Goal: Task Accomplishment & Management: Use online tool/utility

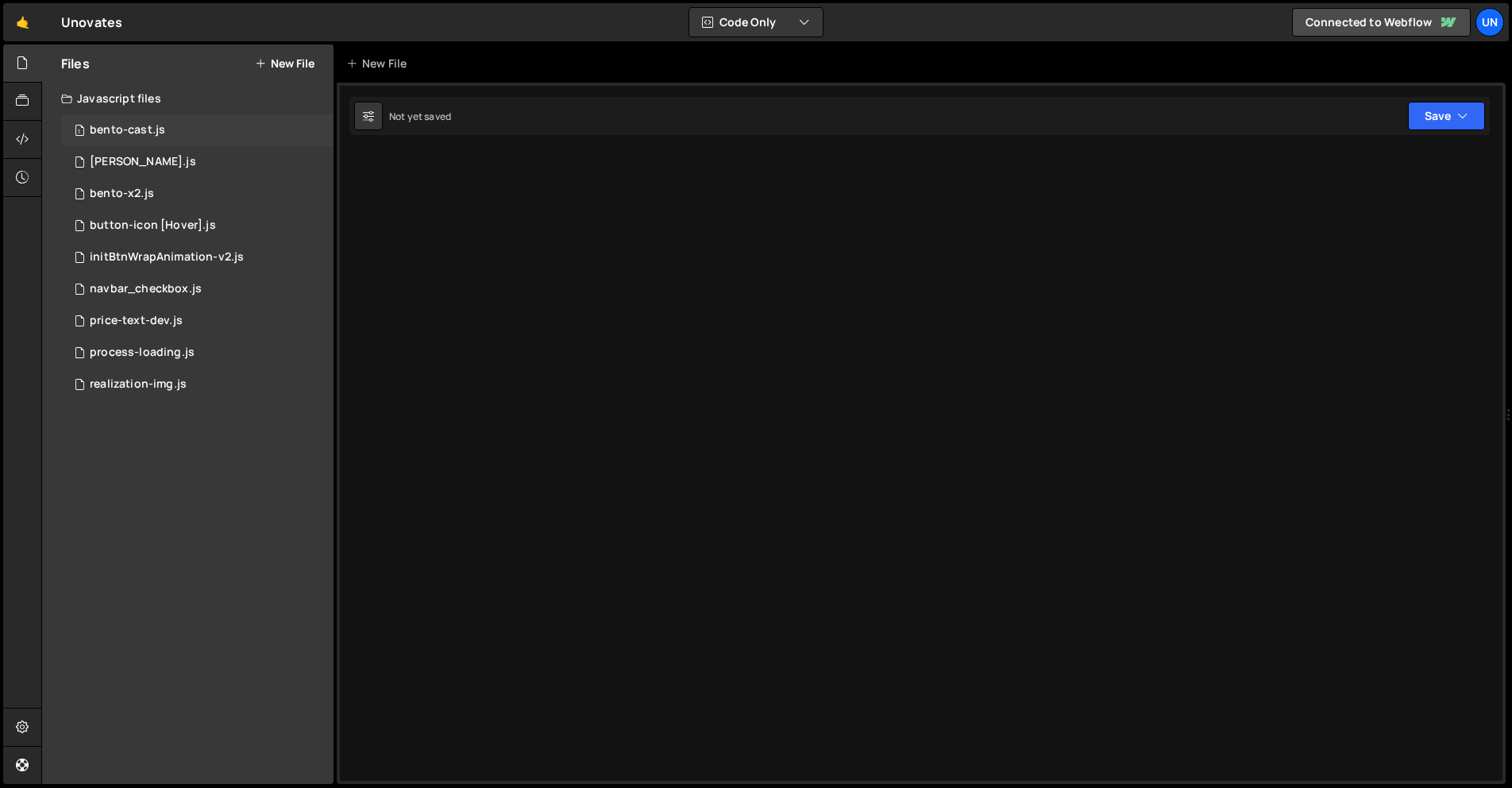
click at [150, 116] on div "1 bento-cast.js 0" at bounding box center [197, 130] width 273 height 32
click at [22, 141] on icon at bounding box center [22, 139] width 13 height 17
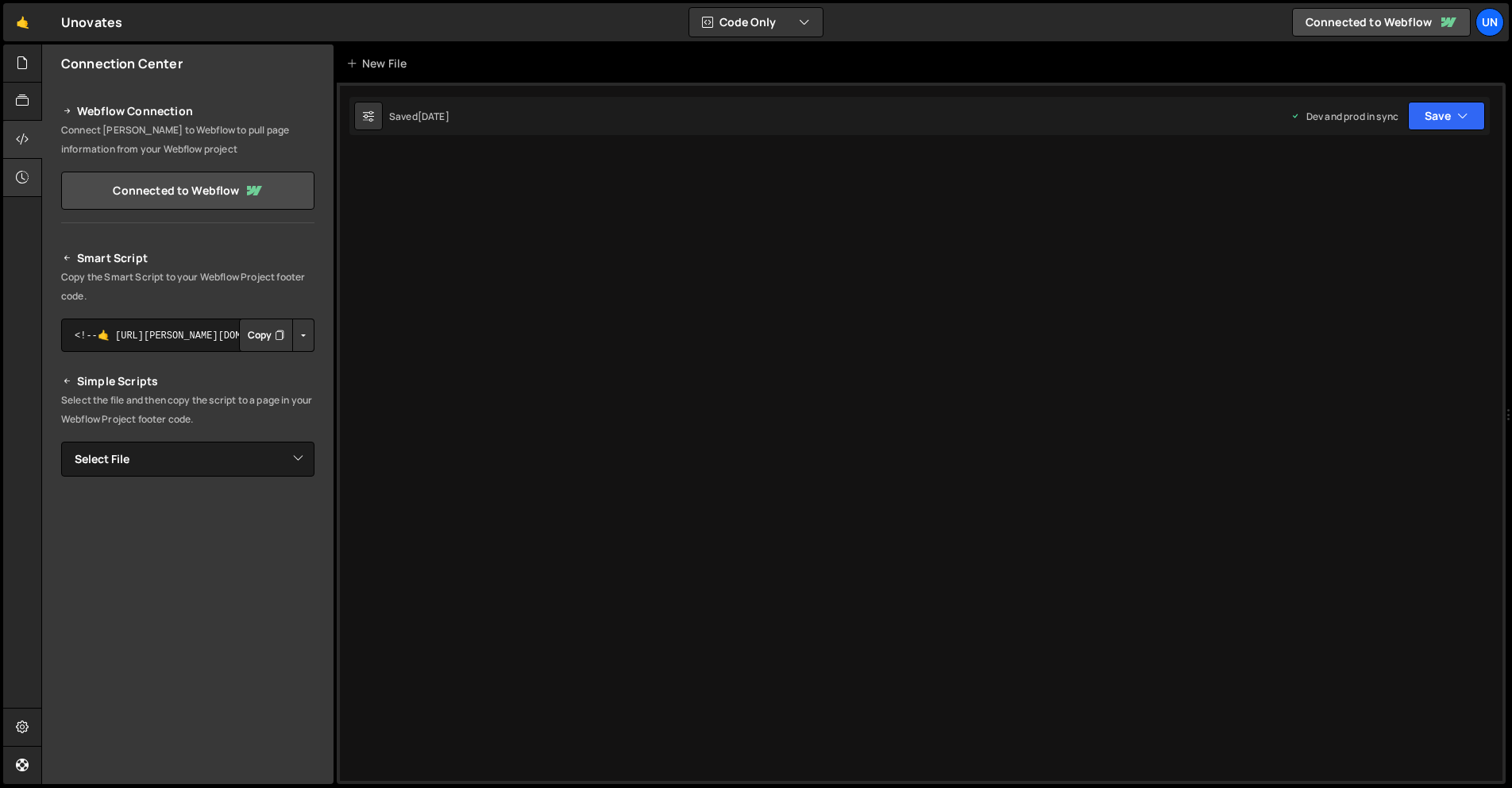
click at [26, 175] on icon at bounding box center [22, 177] width 13 height 17
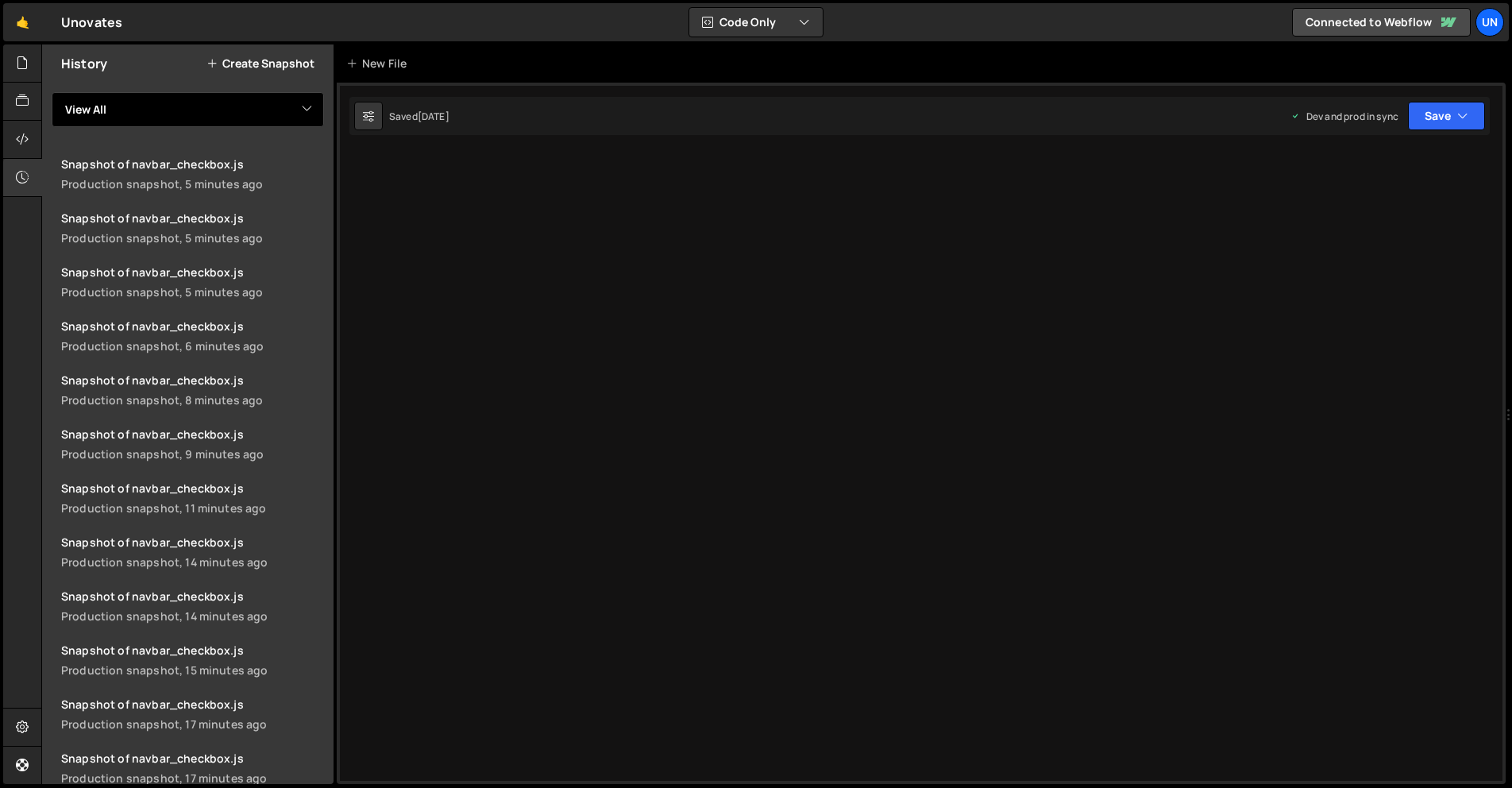
drag, startPoint x: 190, startPoint y: 102, endPoint x: 189, endPoint y: 114, distance: 12.0
click at [190, 102] on select "View All bento-cast bento-seo bento-x2 button-icon [Hover] initBtnWrapAnimation…" at bounding box center [188, 109] width 273 height 35
click at [52, 92] on select "View All bento-cast bento-seo bento-x2 button-icon [Hover] initBtnWrapAnimation…" at bounding box center [188, 109] width 273 height 35
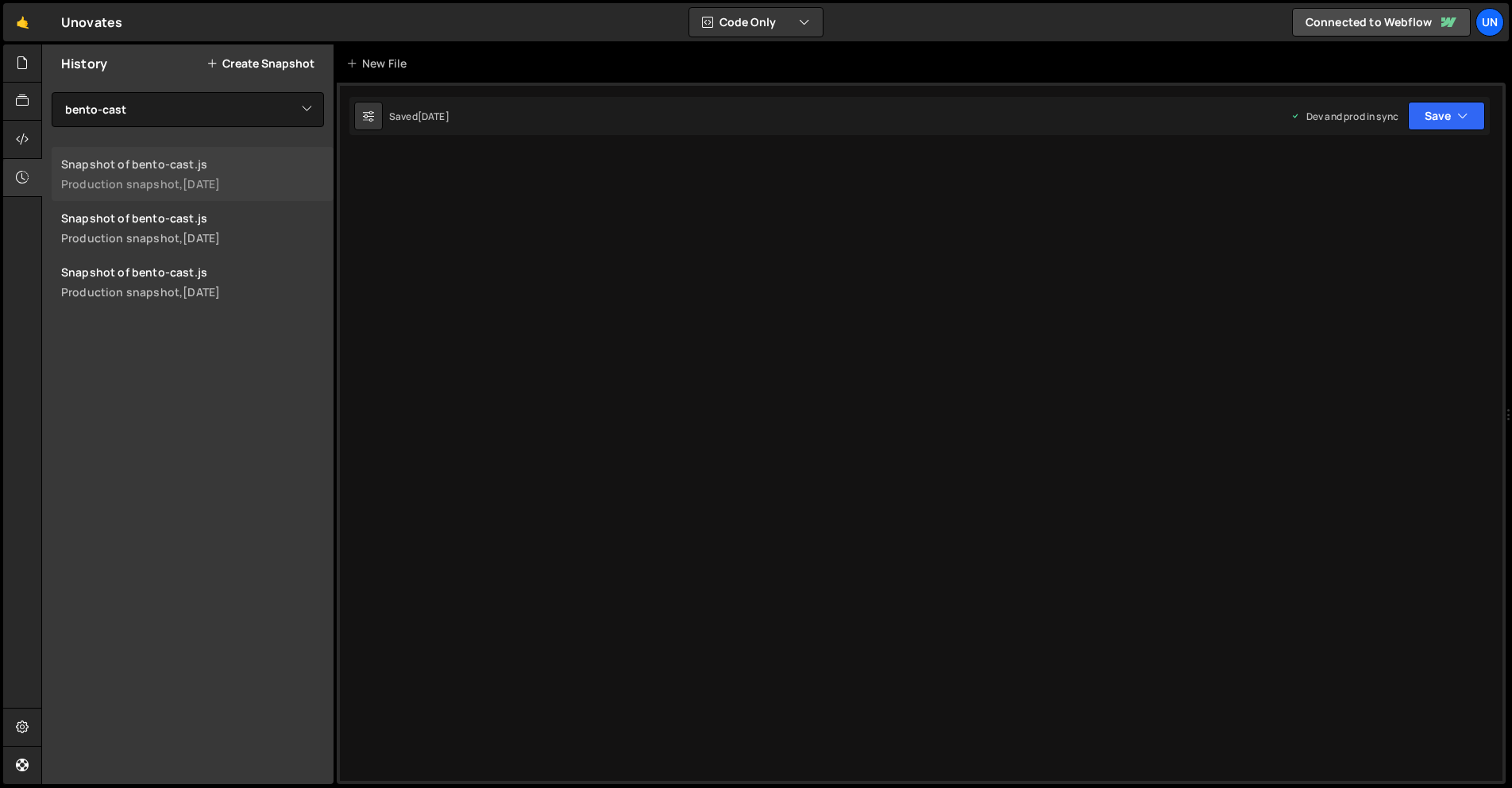
click at [185, 179] on div "1 day ago" at bounding box center [201, 183] width 37 height 16
click at [17, 64] on icon at bounding box center [22, 62] width 13 height 17
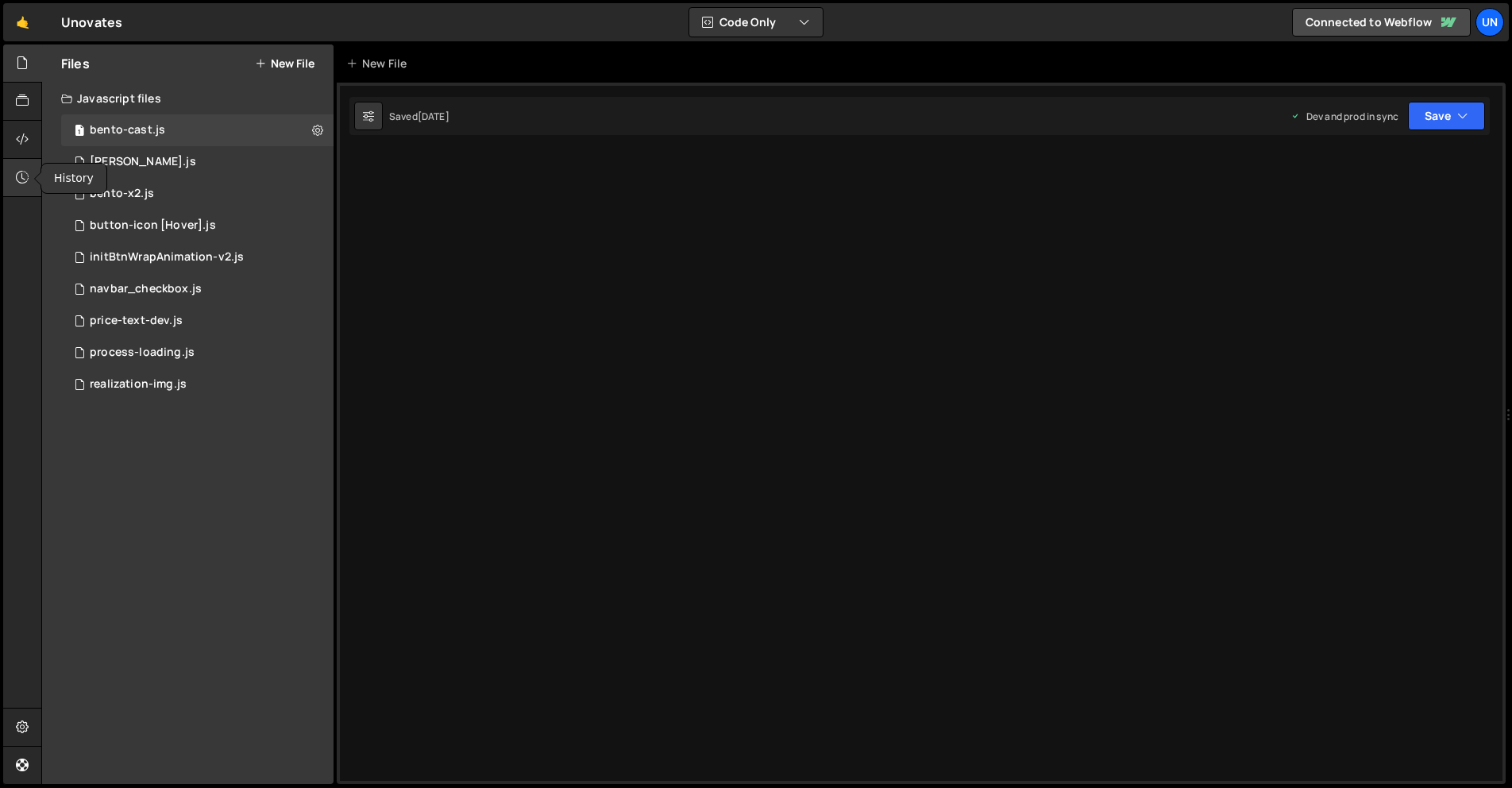
click at [26, 180] on icon at bounding box center [22, 177] width 13 height 17
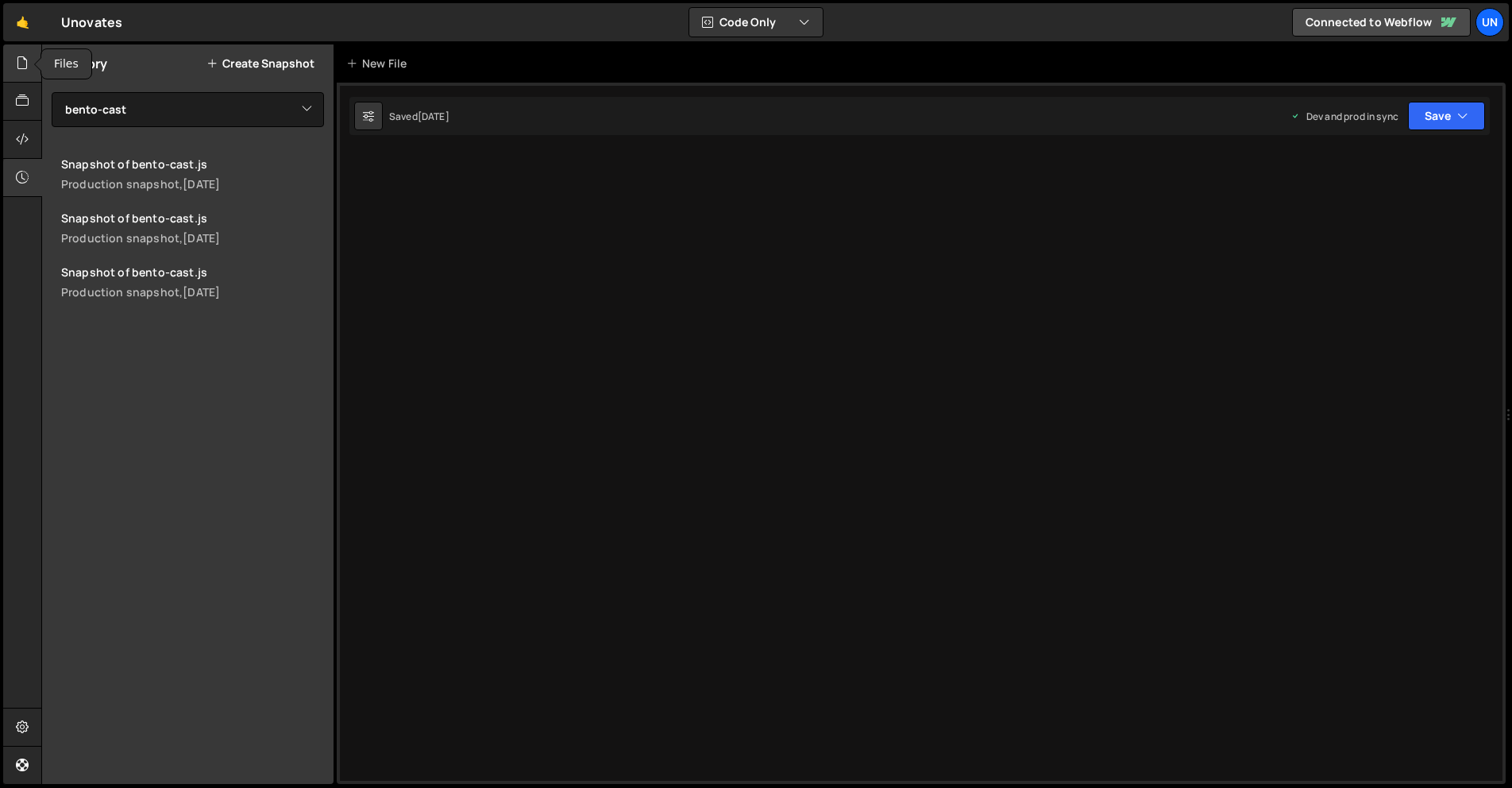
click at [19, 60] on icon at bounding box center [22, 62] width 13 height 17
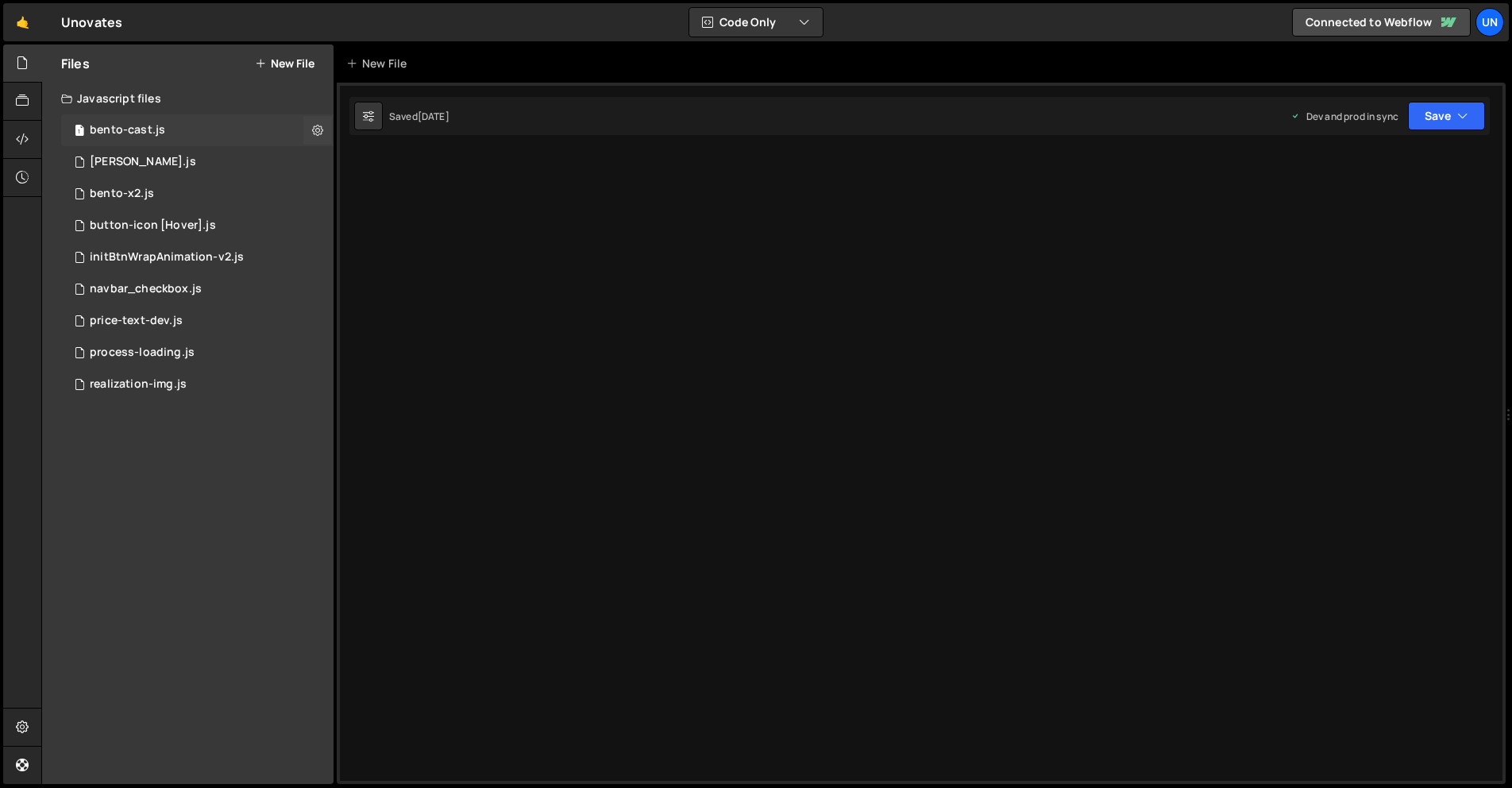
click at [131, 131] on div "bento-cast.js" at bounding box center [127, 130] width 76 height 15
click at [128, 158] on div "bento-seo.js" at bounding box center [142, 162] width 107 height 15
click at [22, 181] on icon at bounding box center [22, 177] width 13 height 17
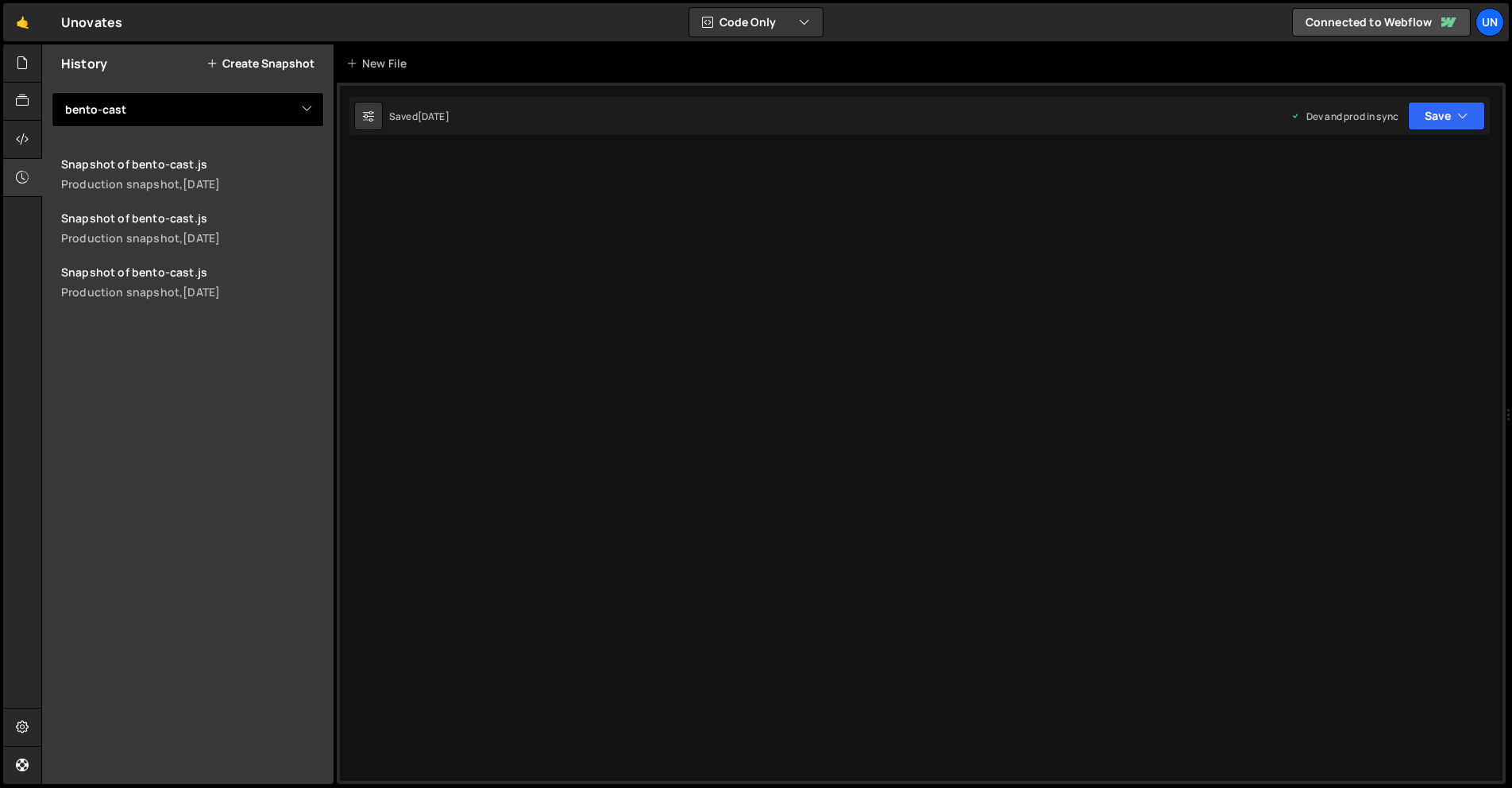
click at [139, 116] on select "View All bento-cast bento-seo bento-x2 button-icon [Hover] initBtnWrapAnimation…" at bounding box center [188, 109] width 273 height 35
click at [52, 92] on select "View All bento-cast bento-seo bento-x2 button-icon [Hover] initBtnWrapAnimation…" at bounding box center [188, 109] width 273 height 35
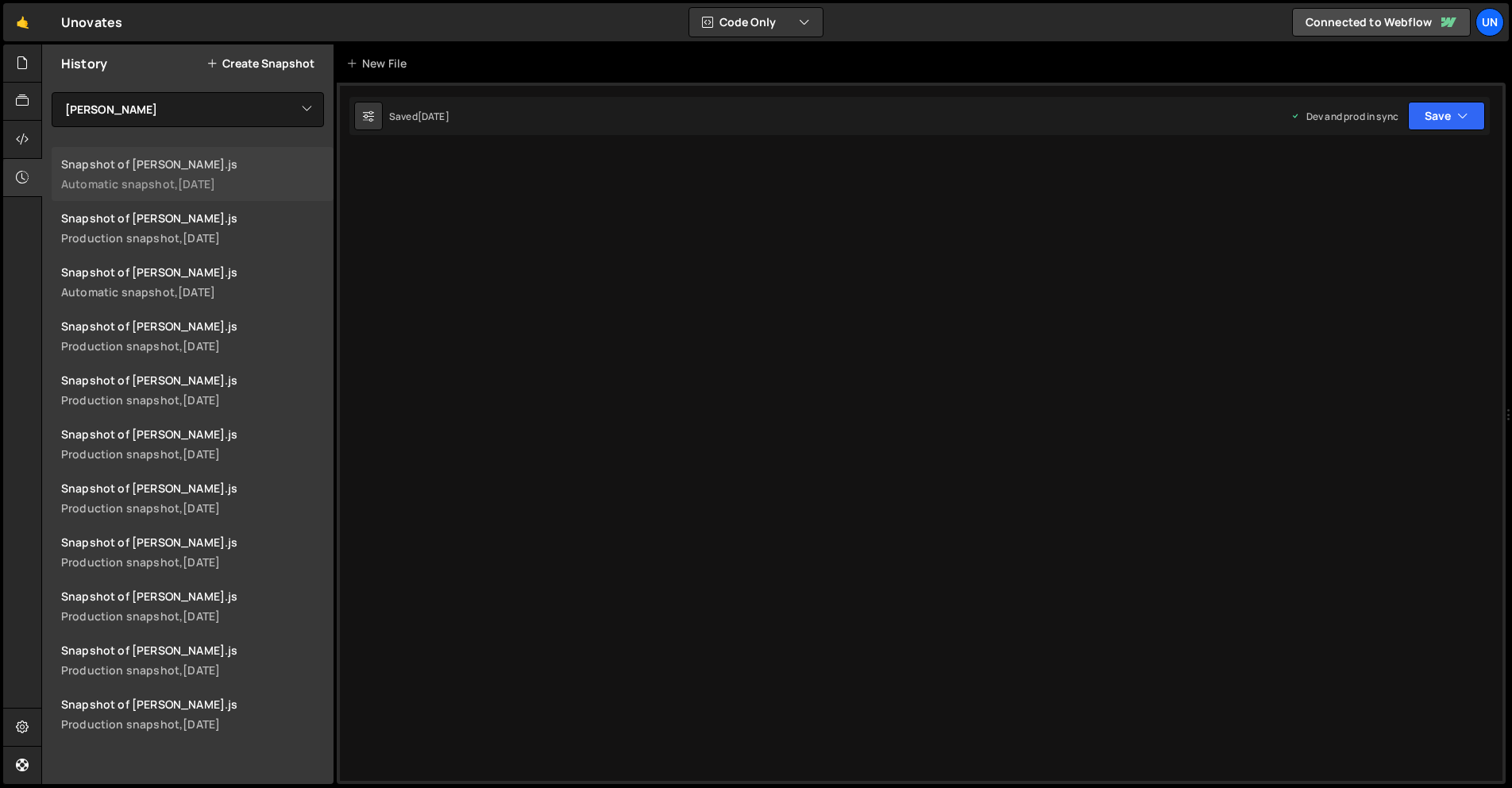
click at [223, 169] on div "Snapshot of bento-seo.js" at bounding box center [192, 164] width 263 height 16
click at [17, 78] on div at bounding box center [22, 64] width 39 height 38
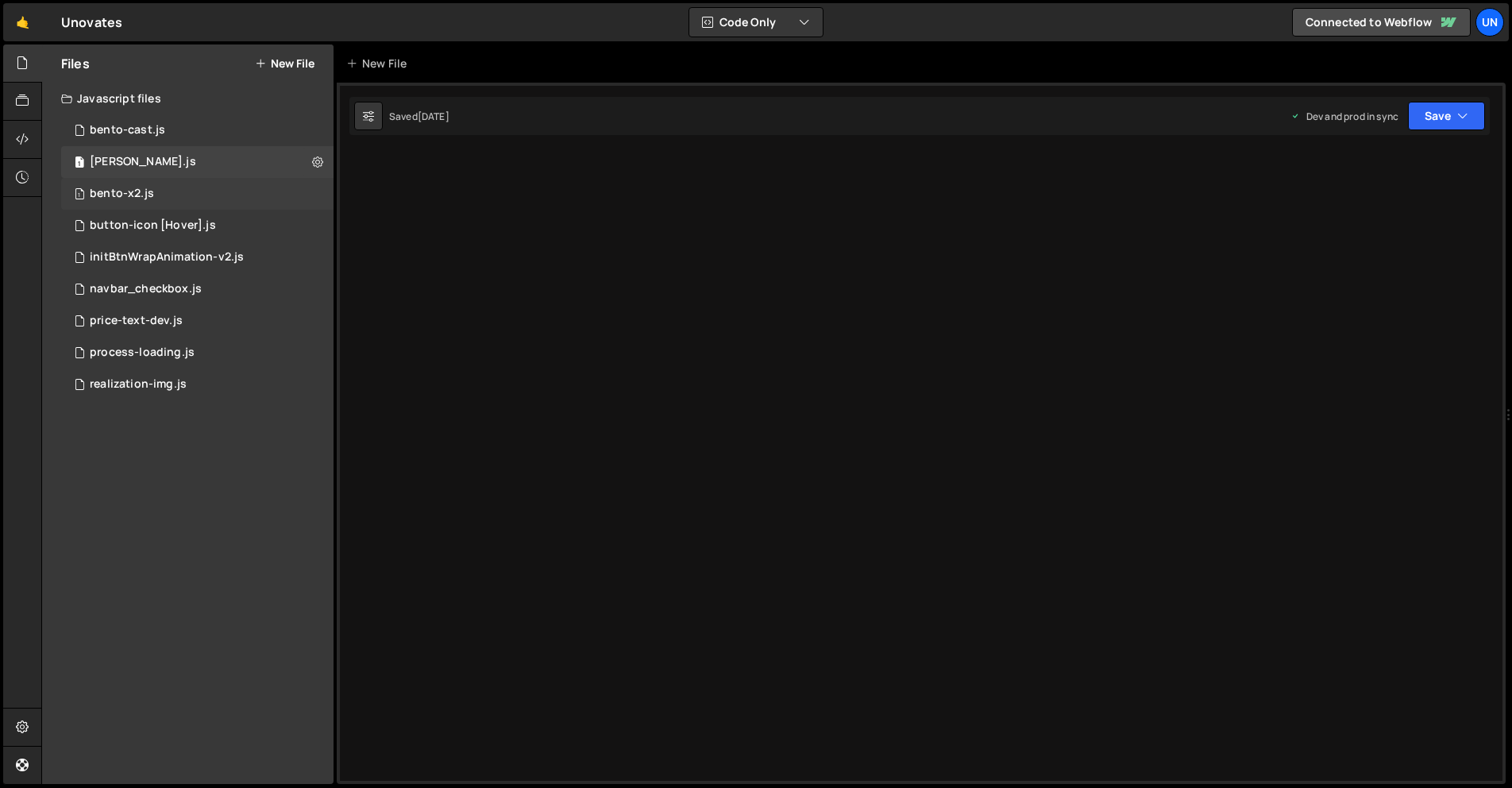
click at [309, 197] on div "1 bento-x2.js 0" at bounding box center [197, 193] width 273 height 32
click at [24, 174] on icon at bounding box center [22, 177] width 13 height 17
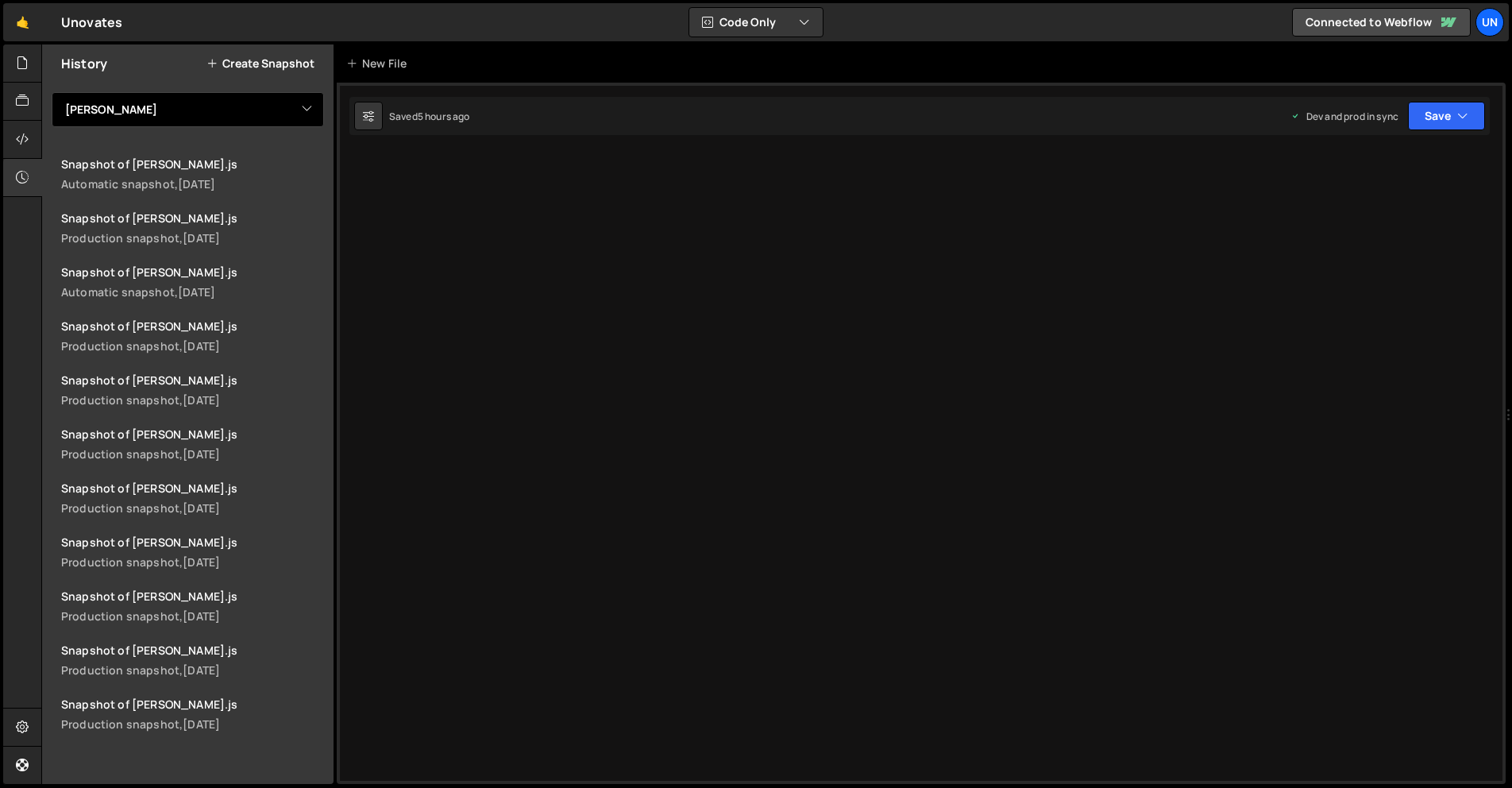
click at [144, 114] on select "View All bento-cast bento-seo bento-x2 button-icon [Hover] initBtnWrapAnimation…" at bounding box center [188, 109] width 273 height 35
click at [52, 92] on select "View All bento-cast bento-seo bento-x2 button-icon [Hover] initBtnWrapAnimation…" at bounding box center [188, 109] width 273 height 35
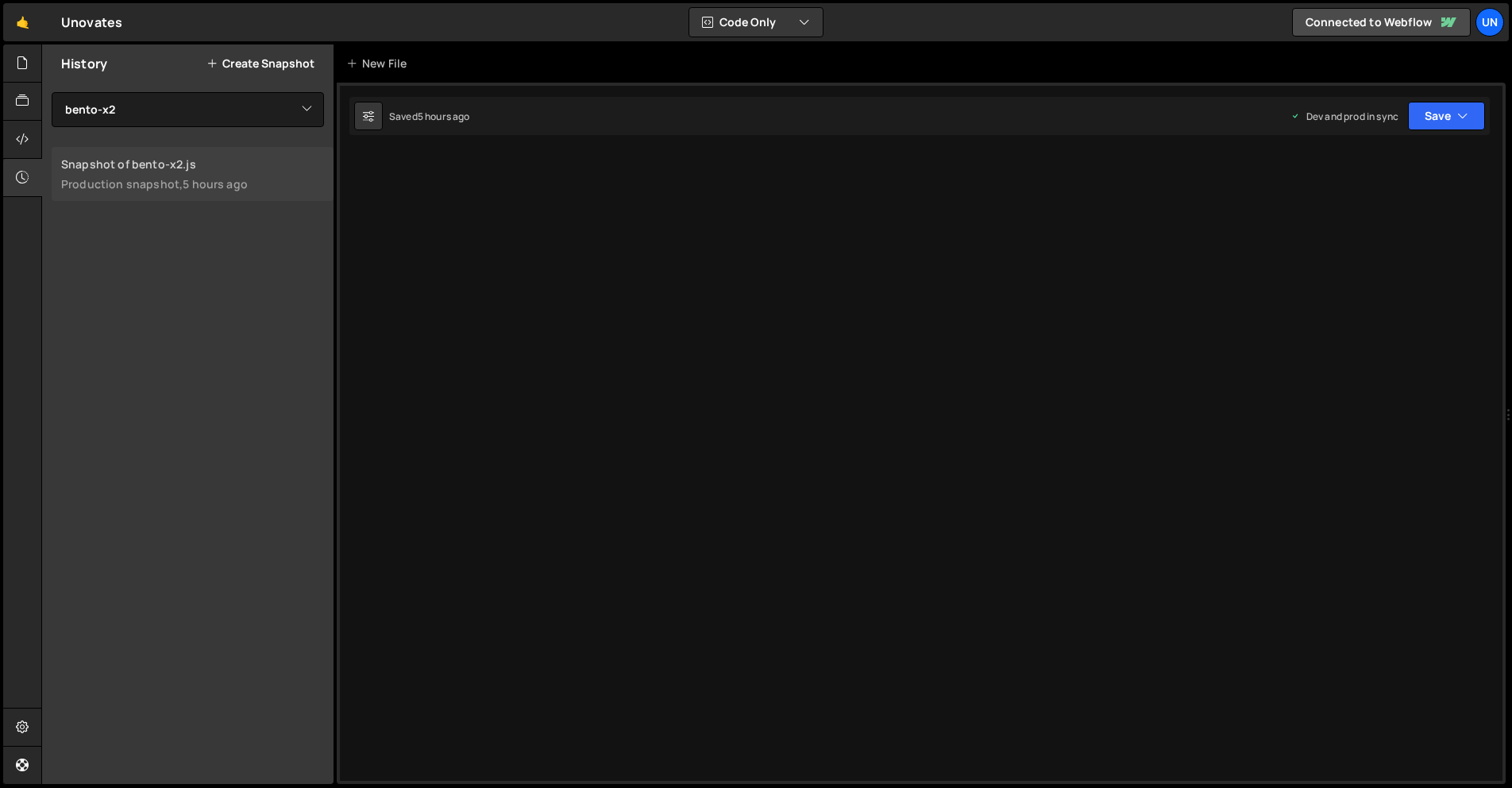
click at [178, 168] on div "Snapshot of bento-x2.js" at bounding box center [192, 164] width 263 height 16
click at [20, 63] on icon at bounding box center [22, 62] width 13 height 17
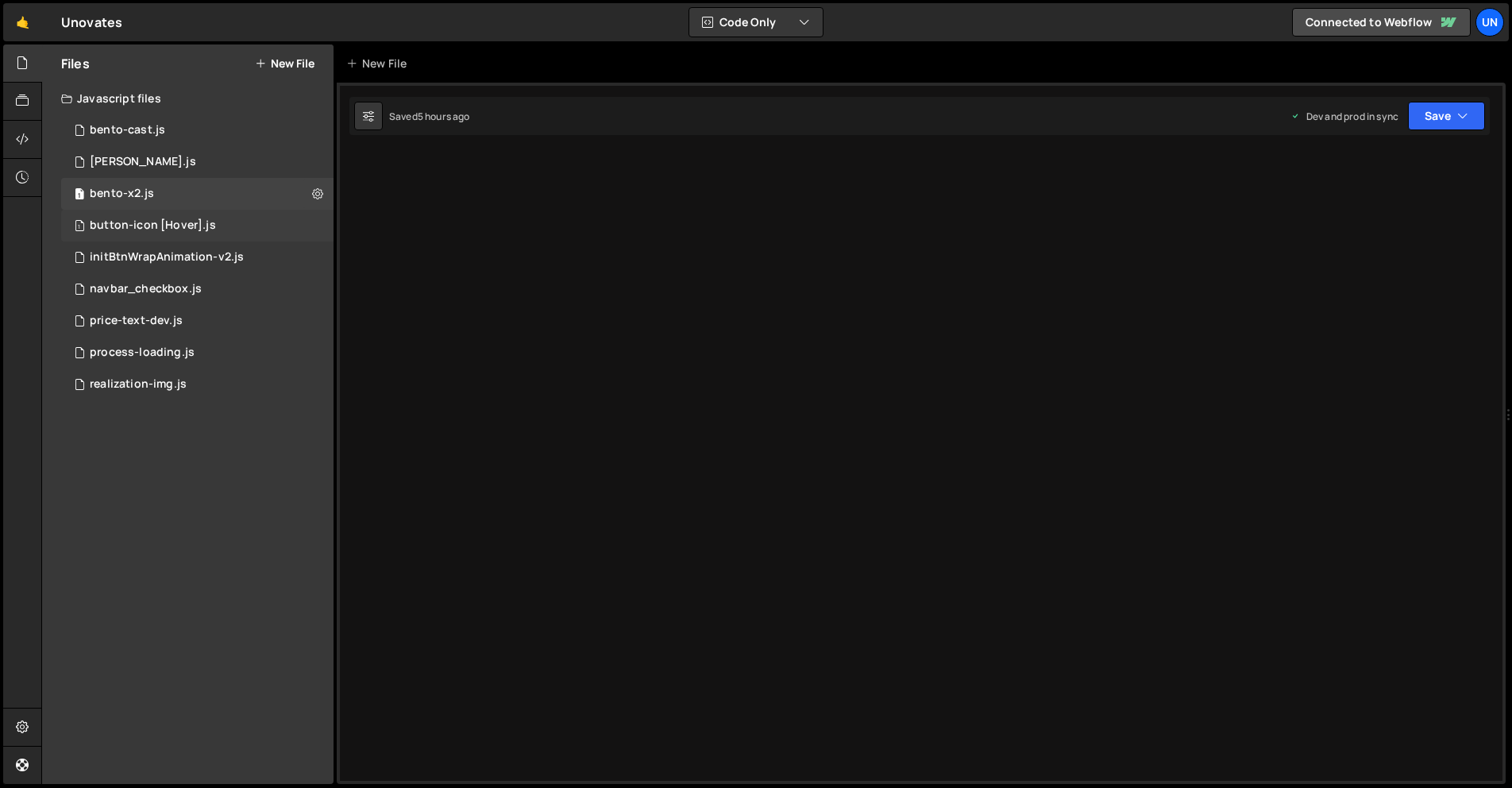
click at [301, 226] on div "1 button-icon [Hover].js 0" at bounding box center [197, 225] width 273 height 32
click at [310, 230] on button at bounding box center [317, 225] width 28 height 28
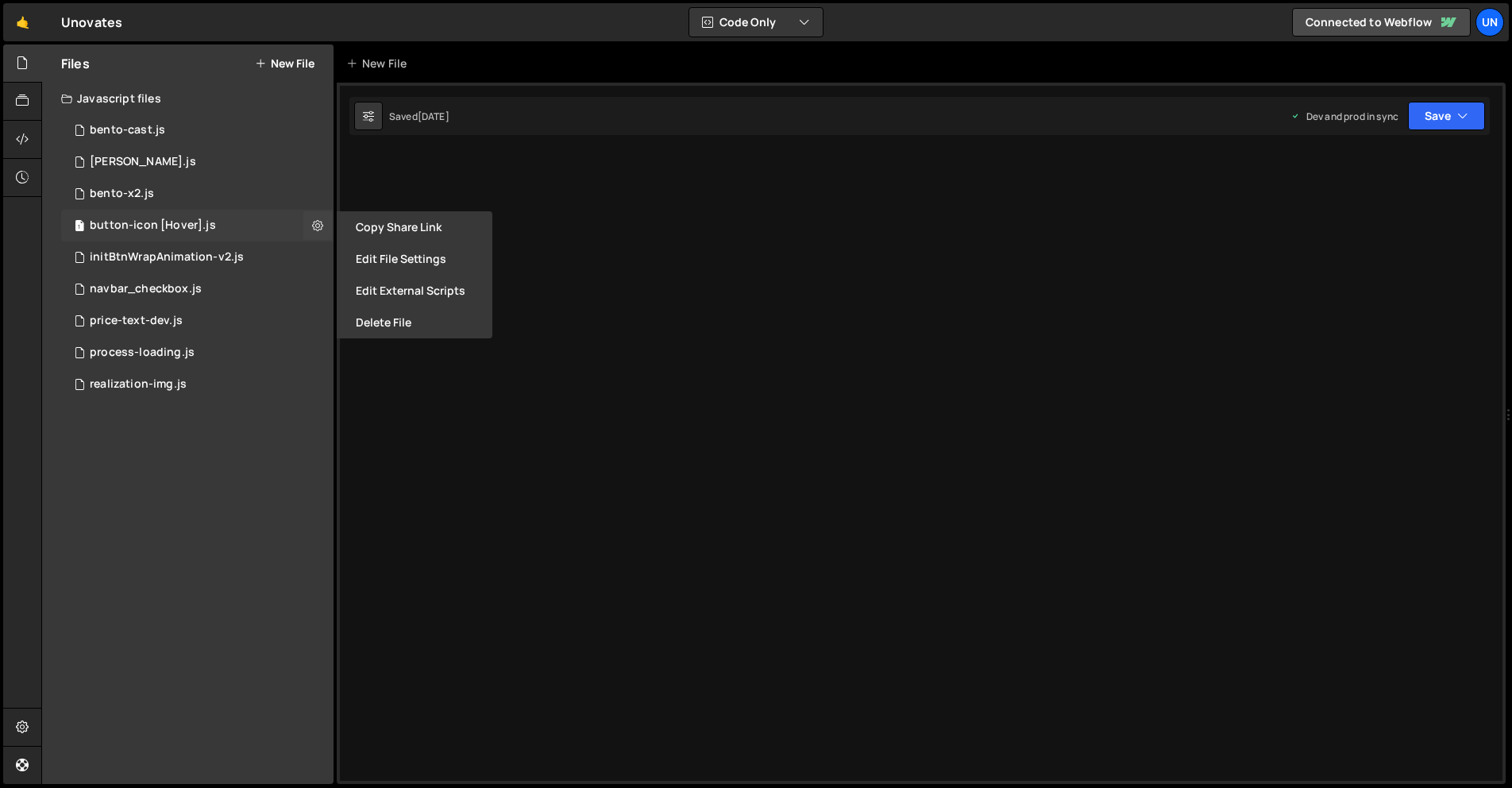
click at [200, 222] on div "button-icon [Hover].js" at bounding box center [152, 225] width 126 height 15
drag, startPoint x: 24, startPoint y: 173, endPoint x: 39, endPoint y: 168, distance: 15.8
click at [24, 173] on icon at bounding box center [22, 177] width 13 height 17
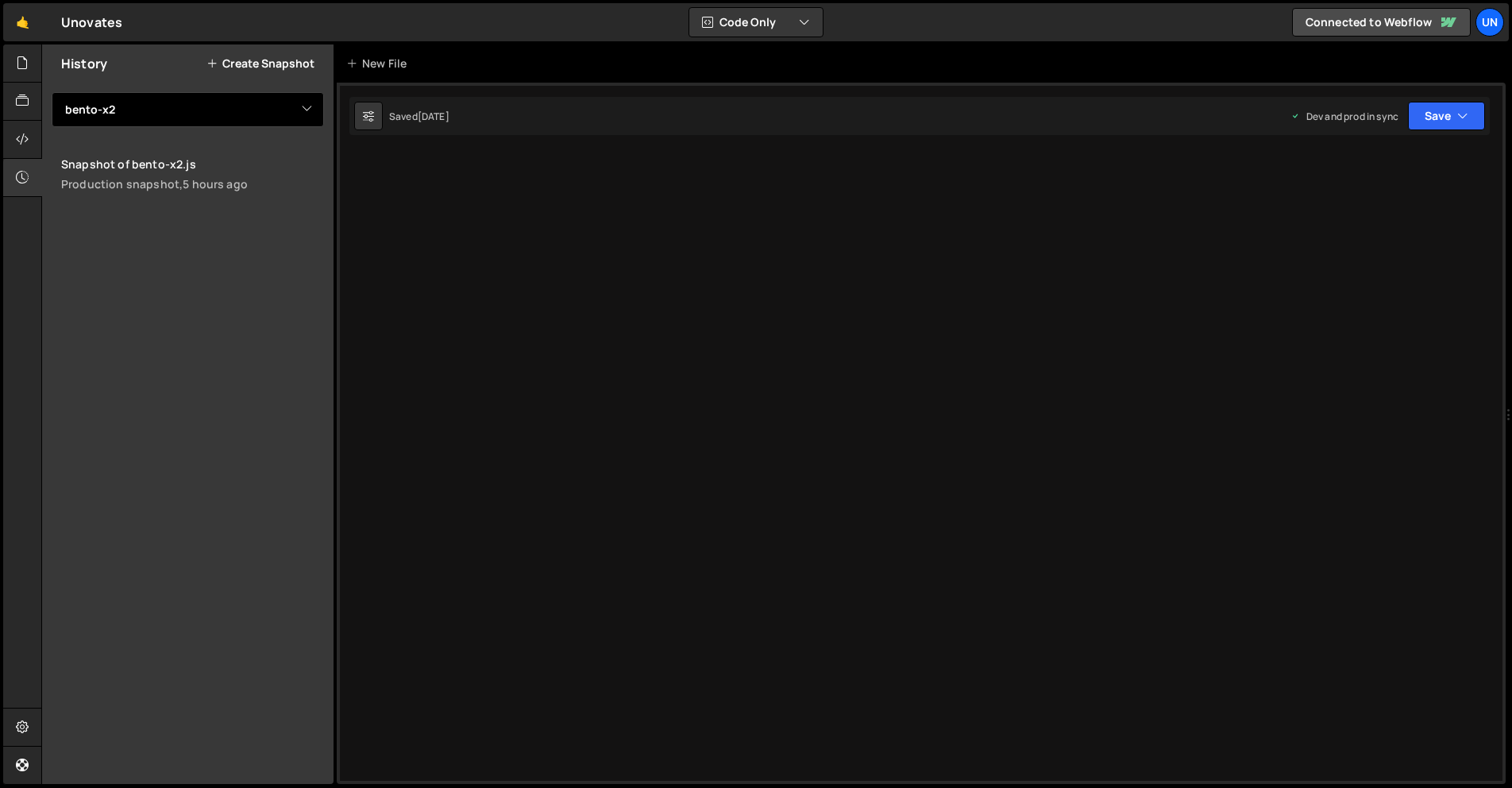
click at [129, 116] on select "View All bento-cast bento-seo bento-x2 button-icon [Hover] initBtnWrapAnimation…" at bounding box center [188, 109] width 273 height 35
click at [52, 92] on select "View All bento-cast bento-seo bento-x2 button-icon [Hover] initBtnWrapAnimation…" at bounding box center [188, 109] width 273 height 35
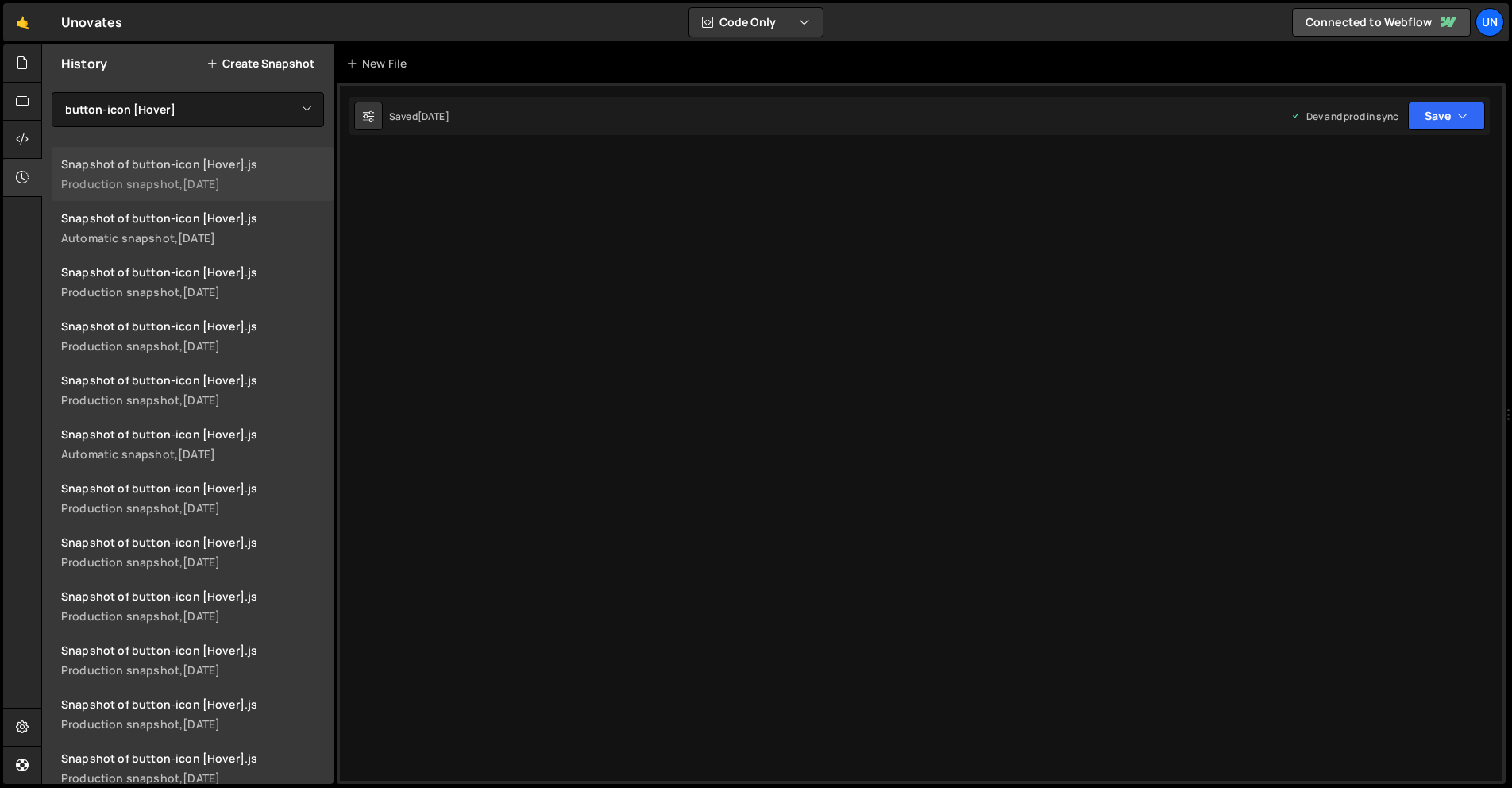
click at [217, 162] on div "Snapshot of button-icon [Hover].js" at bounding box center [192, 164] width 263 height 16
drag, startPoint x: 27, startPoint y: 65, endPoint x: 36, endPoint y: 74, distance: 12.7
click at [27, 65] on icon at bounding box center [22, 62] width 13 height 17
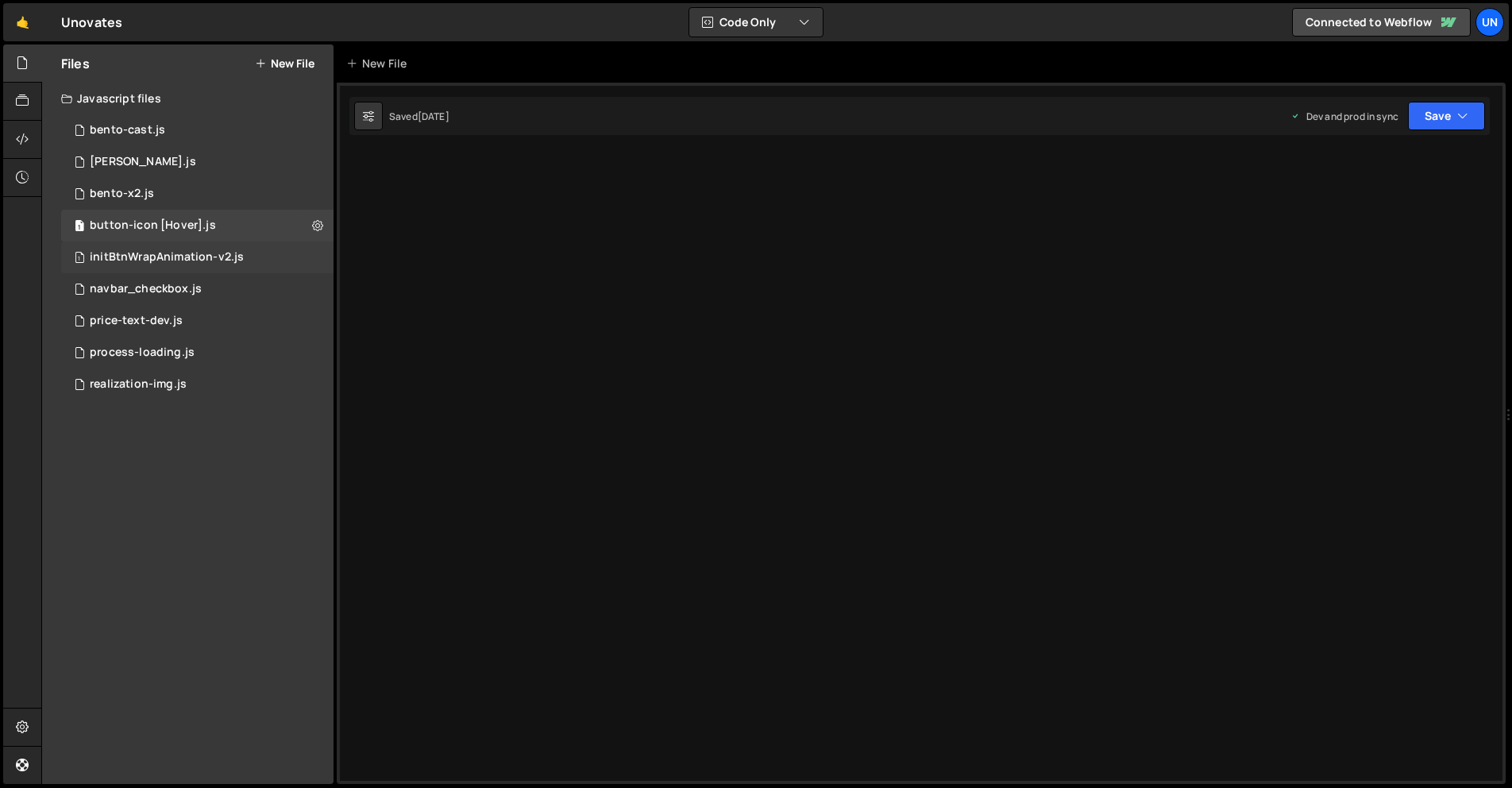
click at [182, 252] on div "initBtnWrapAnimation-v2.js" at bounding box center [166, 257] width 154 height 15
click at [29, 178] on div at bounding box center [22, 178] width 39 height 38
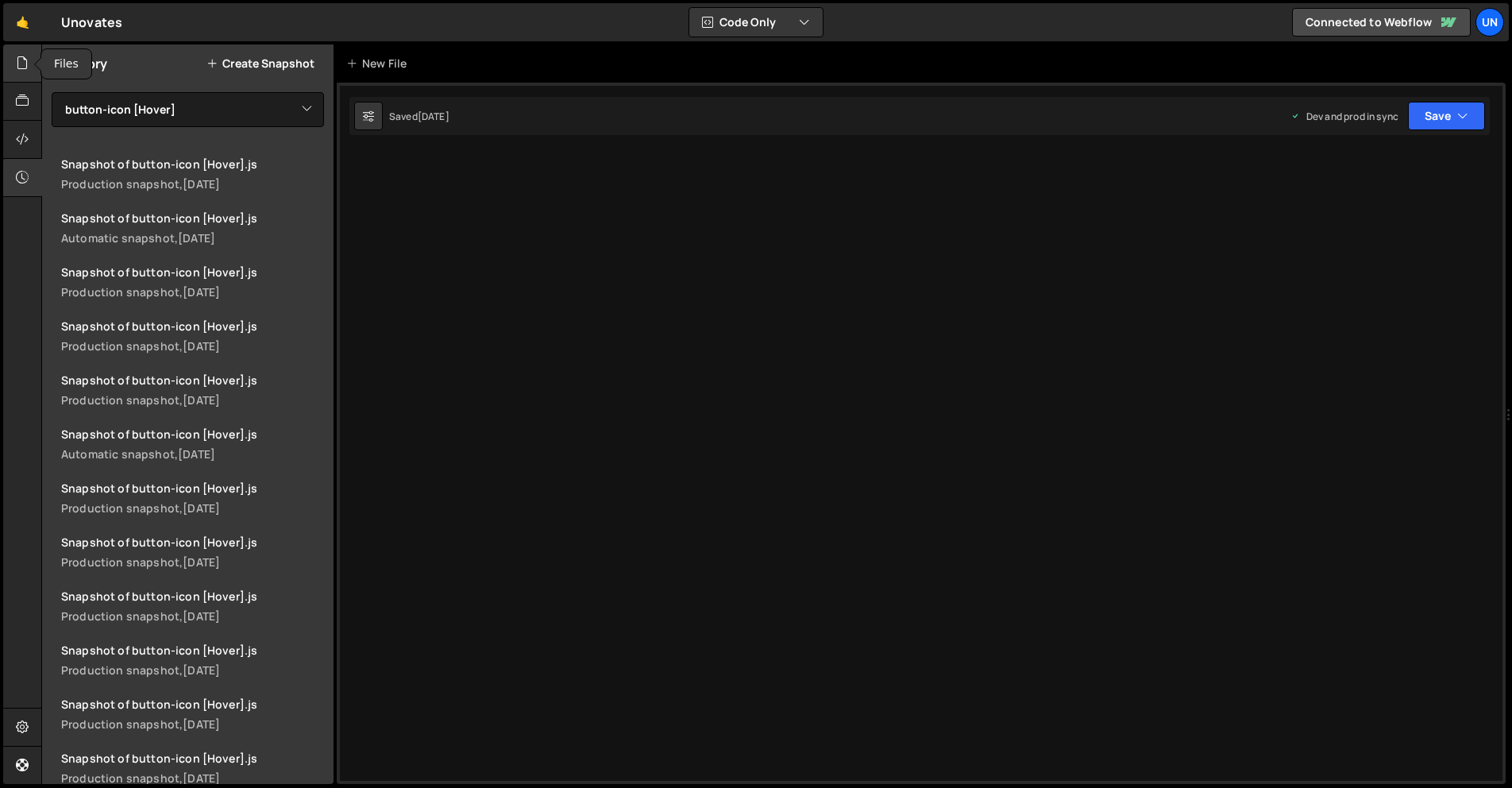
click at [14, 67] on div at bounding box center [22, 64] width 39 height 38
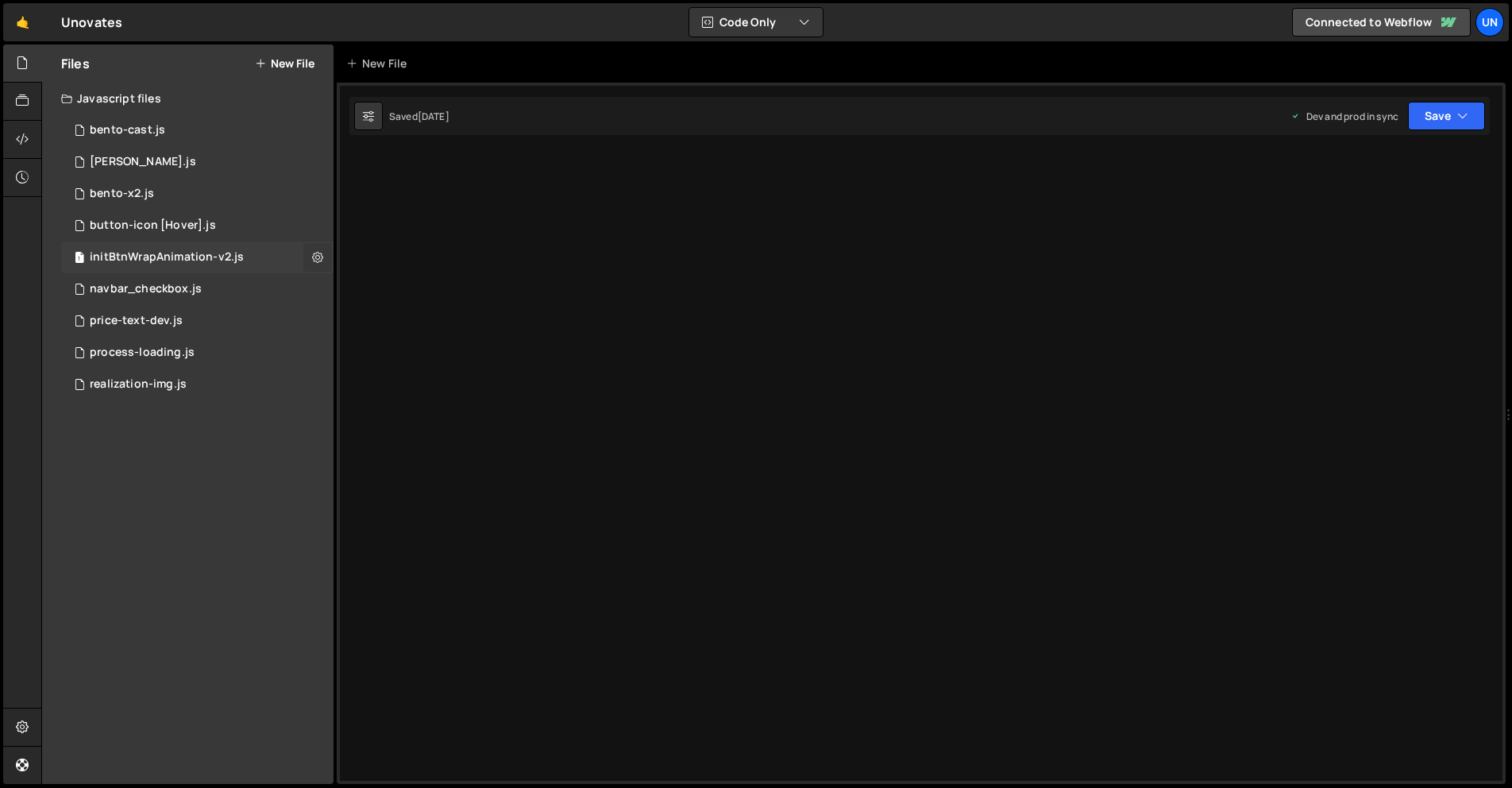
drag, startPoint x: 315, startPoint y: 256, endPoint x: 328, endPoint y: 267, distance: 17.0
click at [315, 256] on icon at bounding box center [317, 256] width 11 height 16
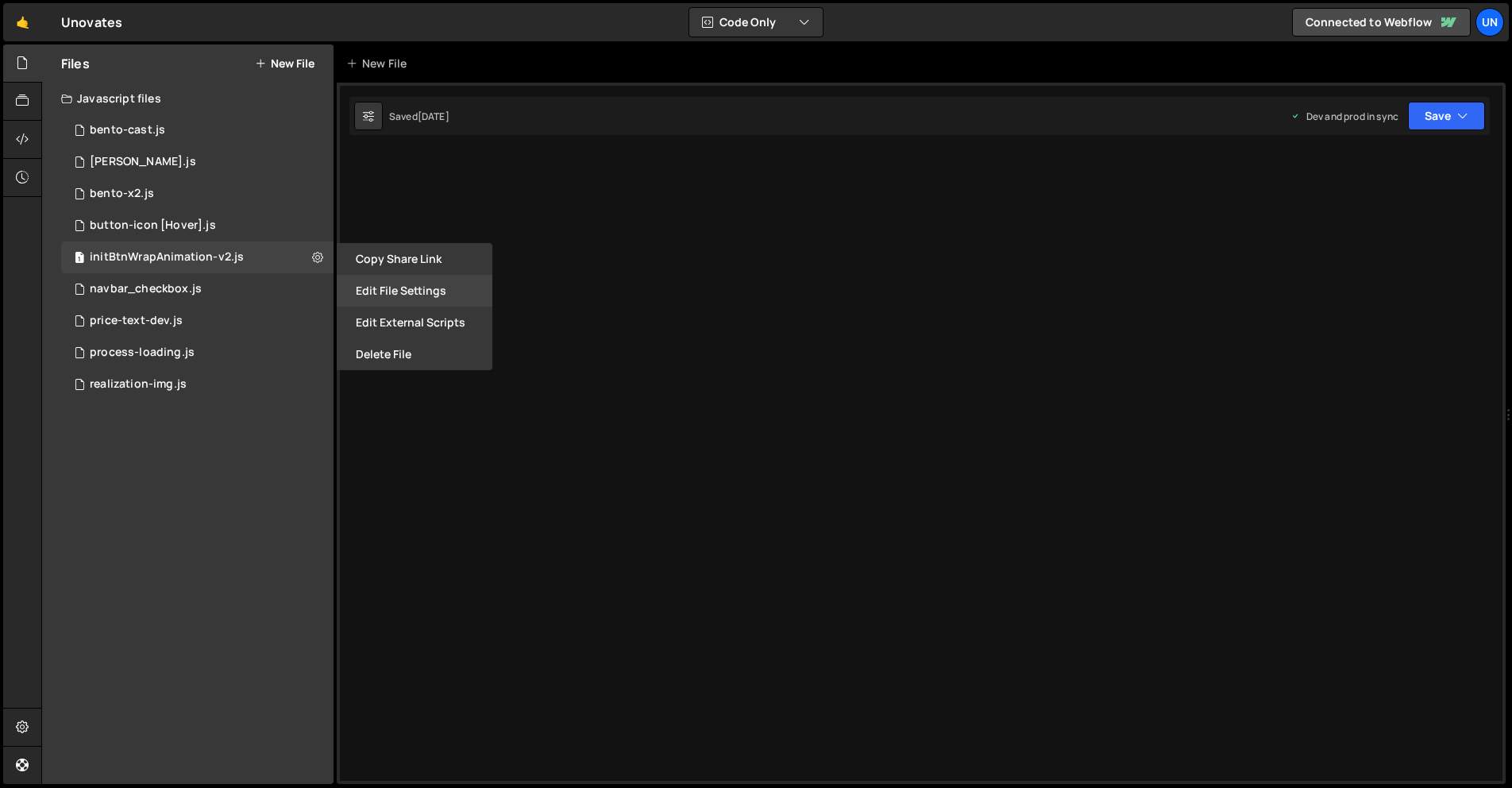
click at [419, 297] on button "Edit File Settings" at bounding box center [414, 290] width 156 height 32
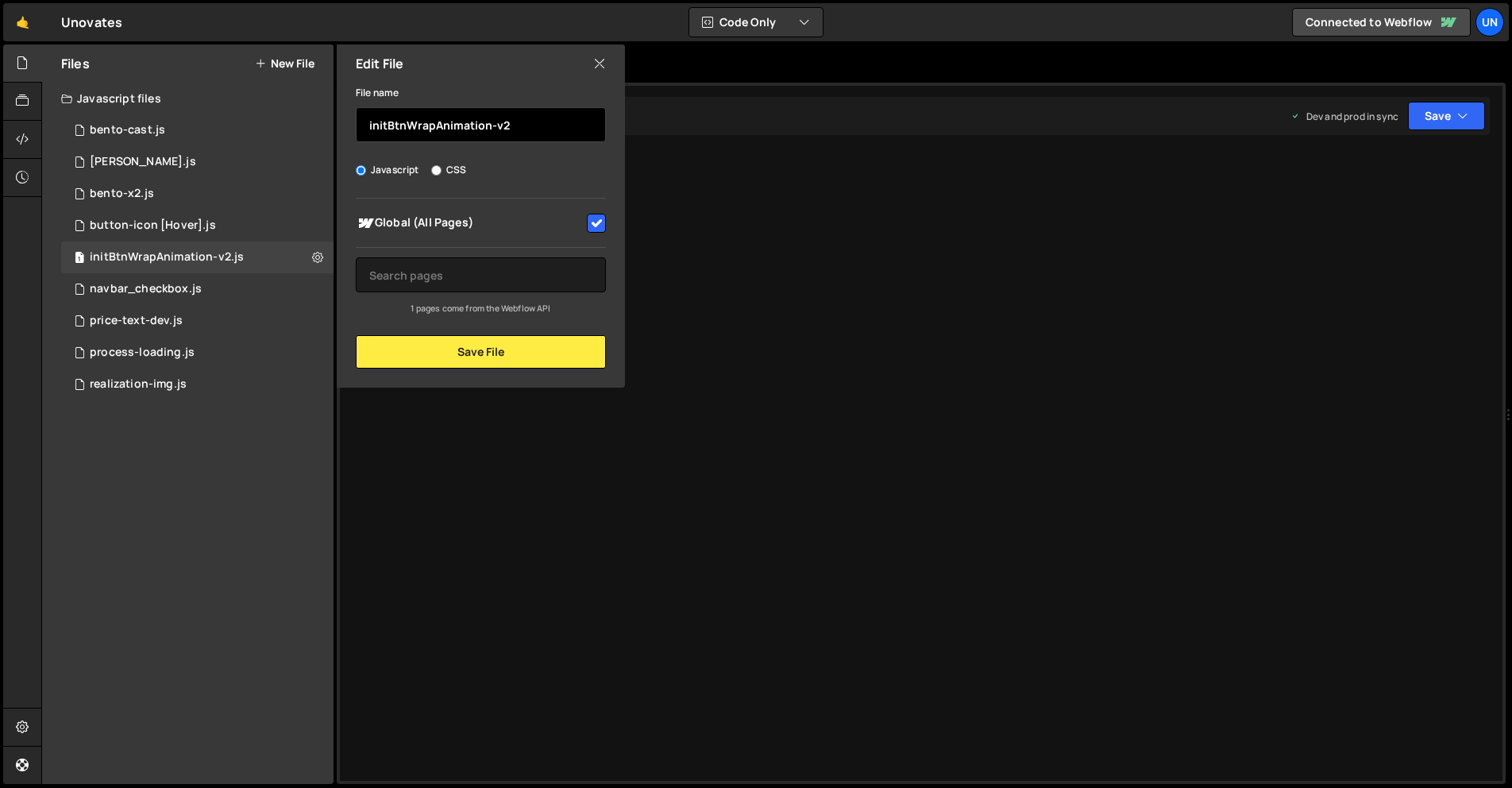
click at [502, 132] on input "initBtnWrapAnimation-v2" at bounding box center [481, 125] width 250 height 35
click at [592, 57] on div "Edit File" at bounding box center [481, 64] width 288 height 38
click at [21, 183] on icon at bounding box center [22, 177] width 13 height 17
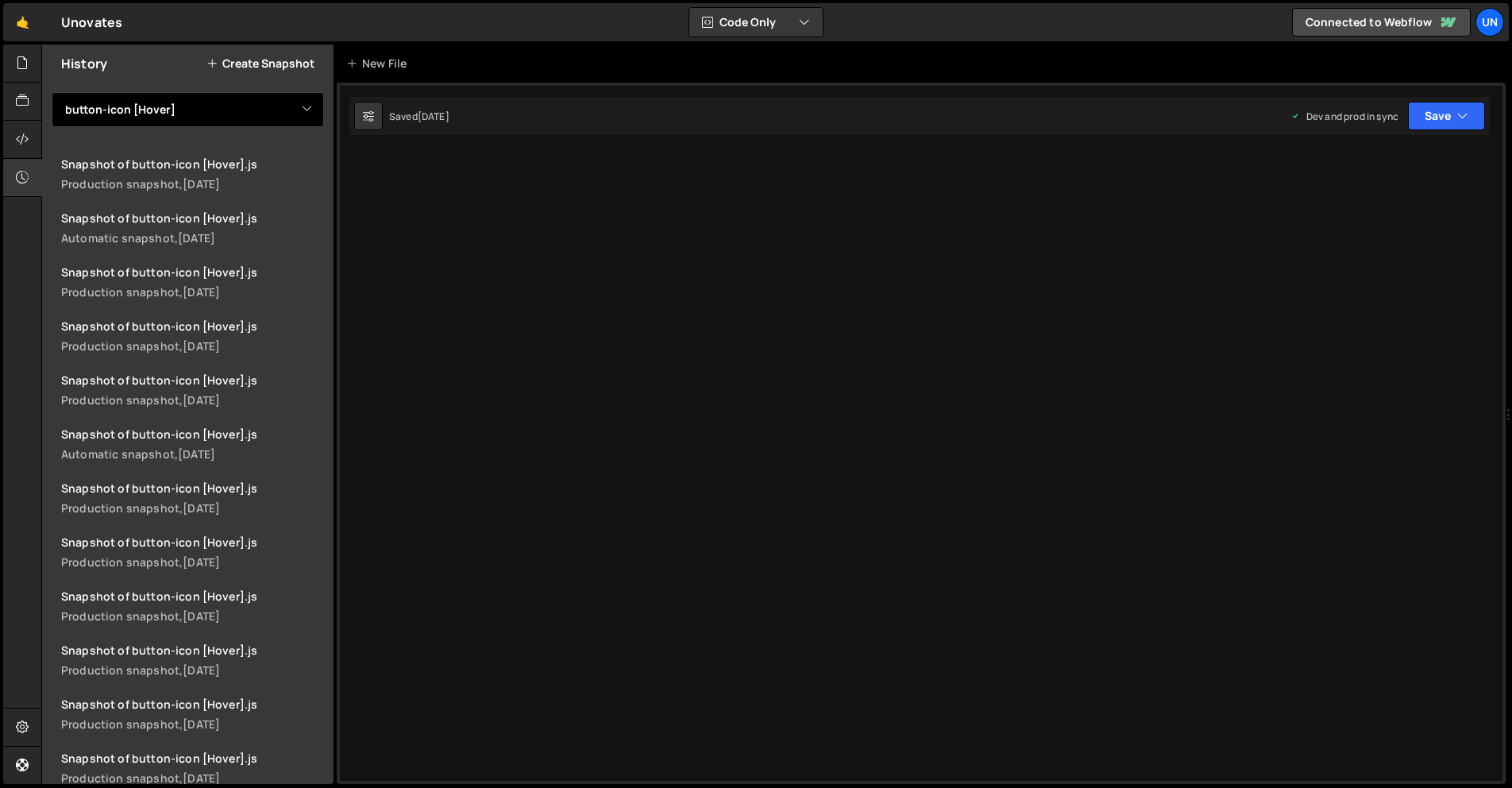
drag, startPoint x: 162, startPoint y: 103, endPoint x: 169, endPoint y: 123, distance: 21.2
click at [163, 109] on select "View All bento-cast bento-seo bento-x2 button-icon [Hover] initBtnWrapAnimation…" at bounding box center [188, 109] width 273 height 35
click at [52, 92] on select "View All bento-cast bento-seo bento-x2 button-icon [Hover] initBtnWrapAnimation…" at bounding box center [188, 109] width 273 height 35
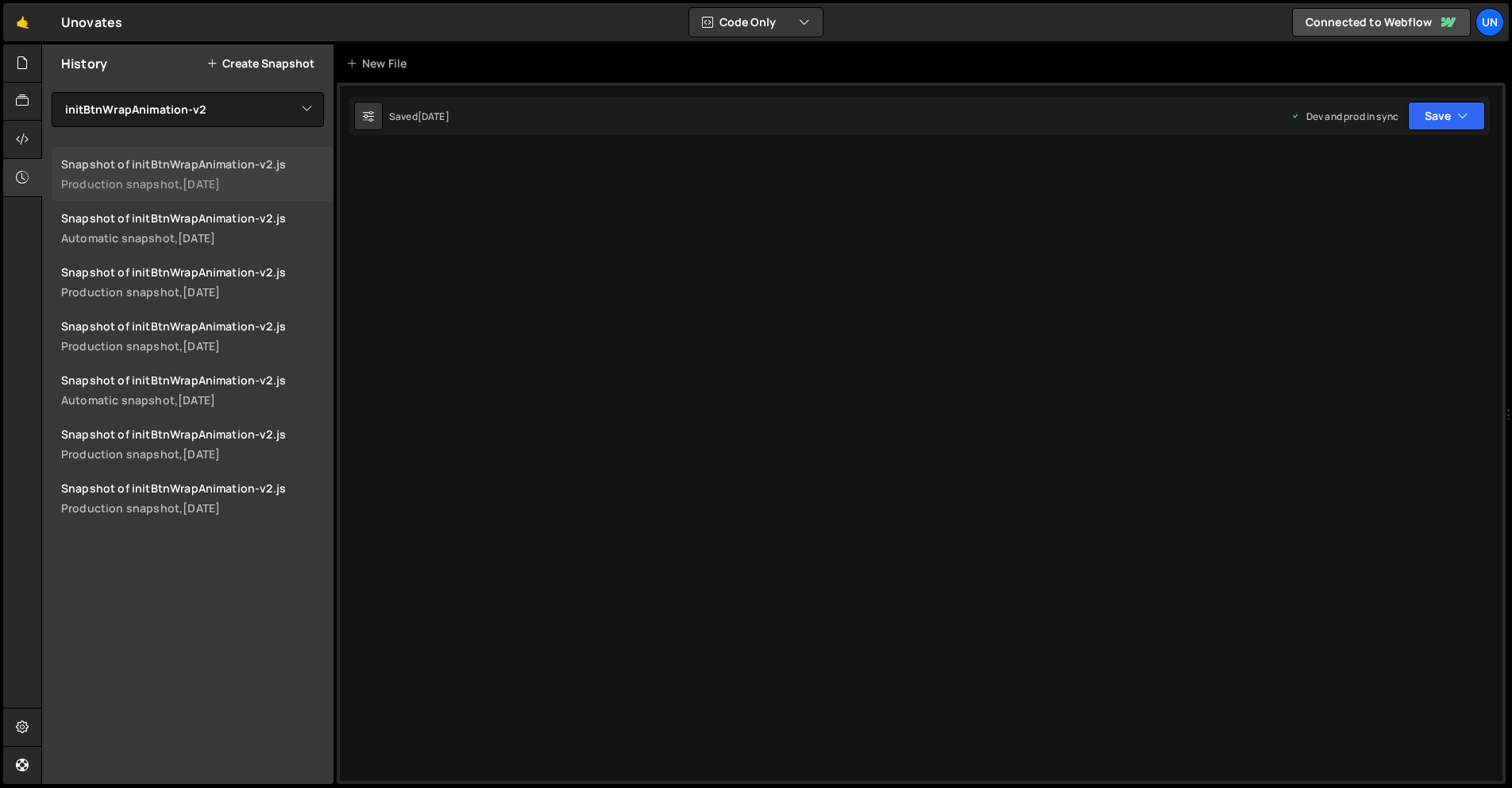
click at [244, 179] on div "Production snapshot, 1 day ago" at bounding box center [192, 183] width 263 height 16
click at [16, 74] on div at bounding box center [22, 64] width 39 height 38
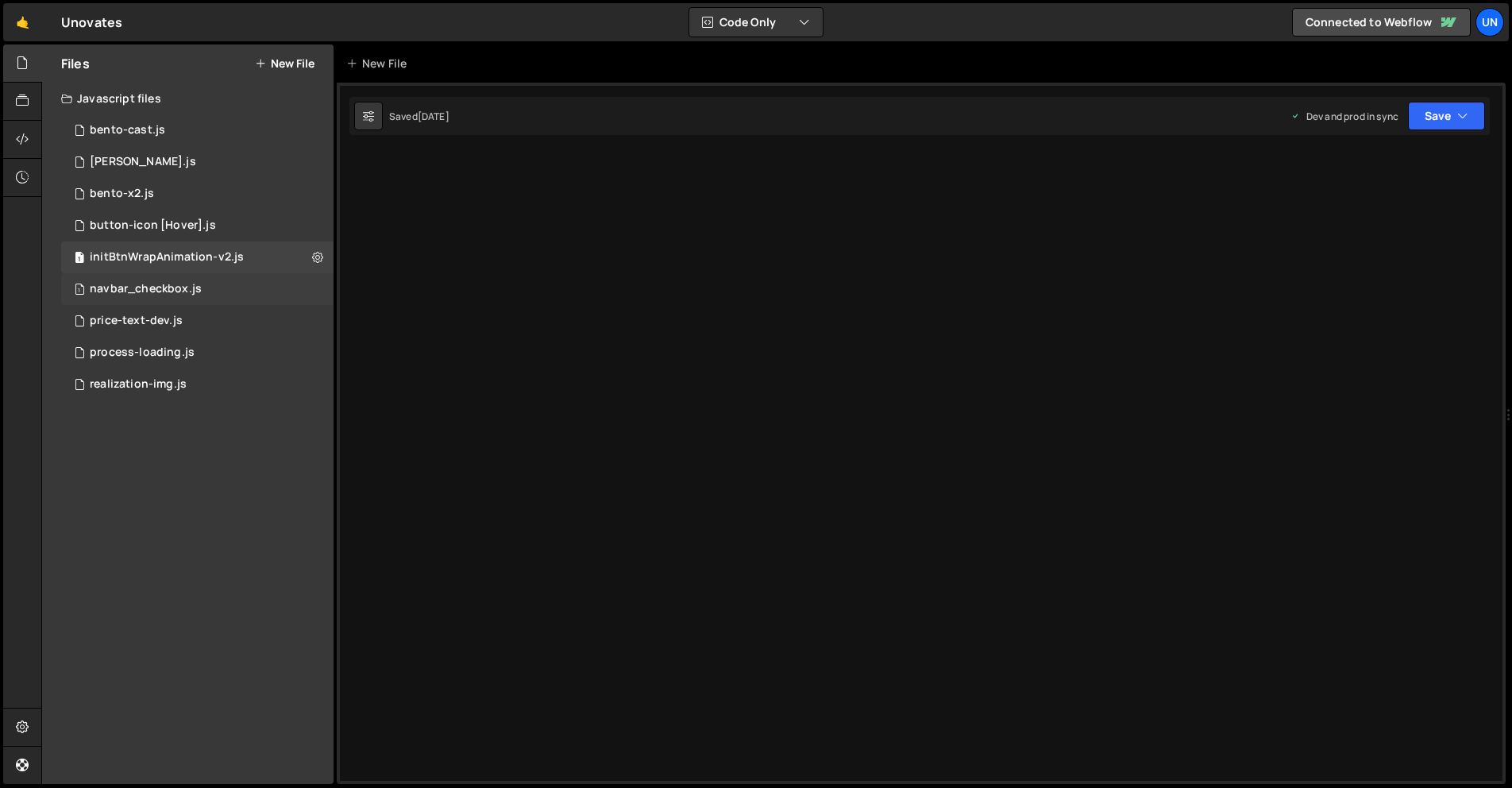
click at [134, 291] on div "navbar_checkbox.js" at bounding box center [145, 289] width 112 height 15
click at [31, 179] on div at bounding box center [22, 178] width 39 height 38
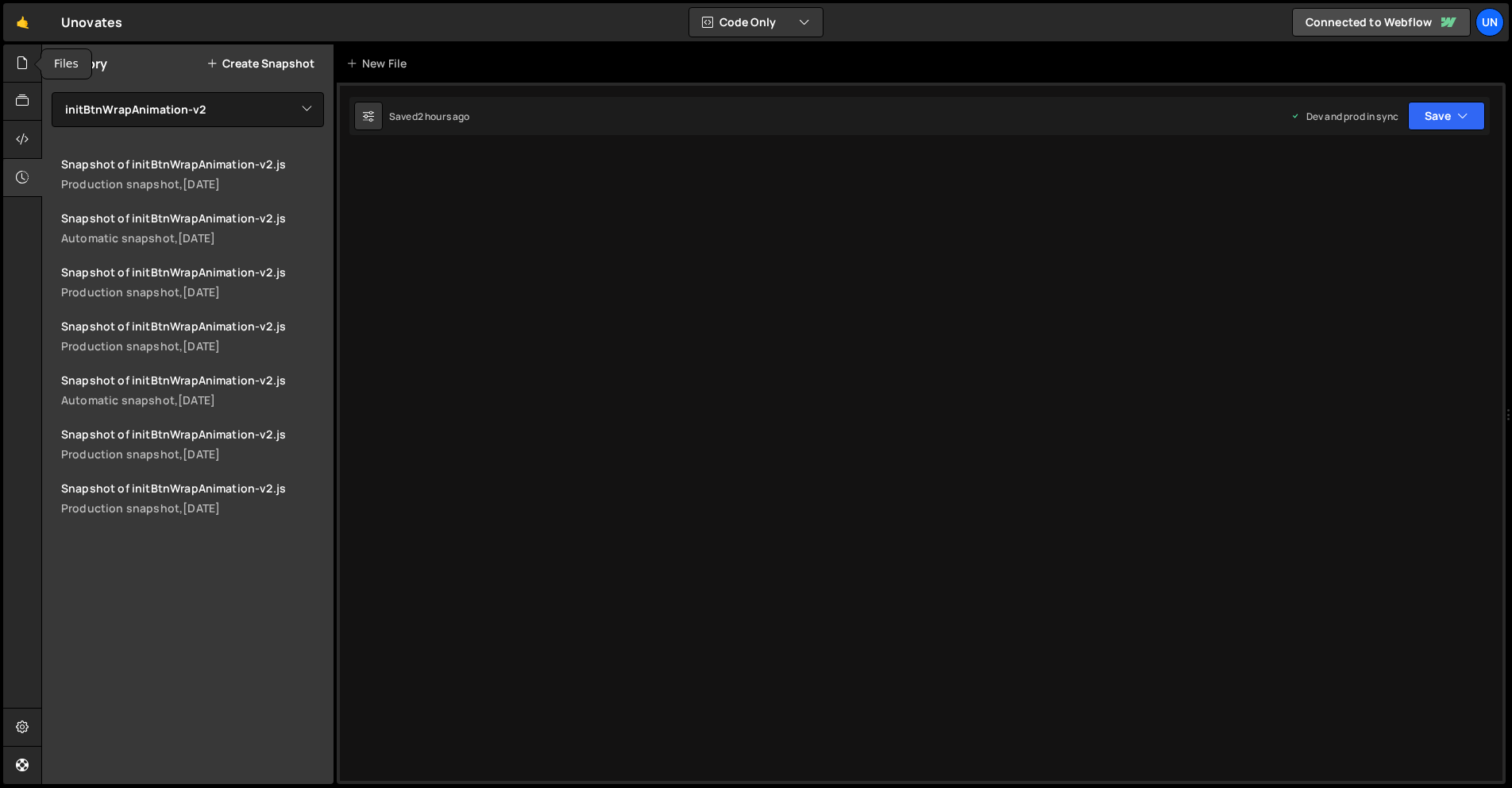
drag, startPoint x: 21, startPoint y: 58, endPoint x: 146, endPoint y: 208, distance: 195.3
click at [22, 62] on icon at bounding box center [22, 62] width 13 height 17
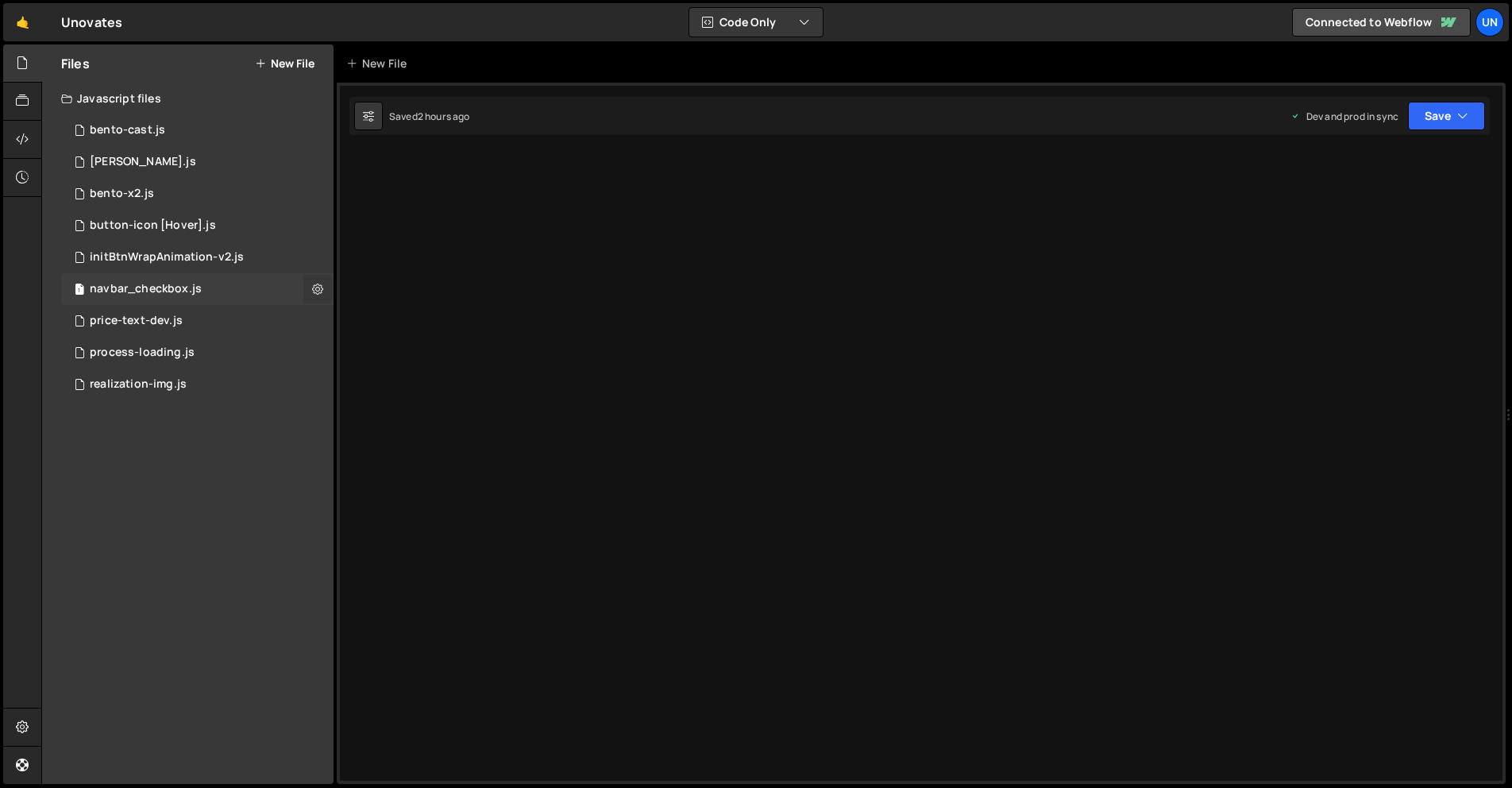
click at [305, 289] on button at bounding box center [317, 288] width 28 height 28
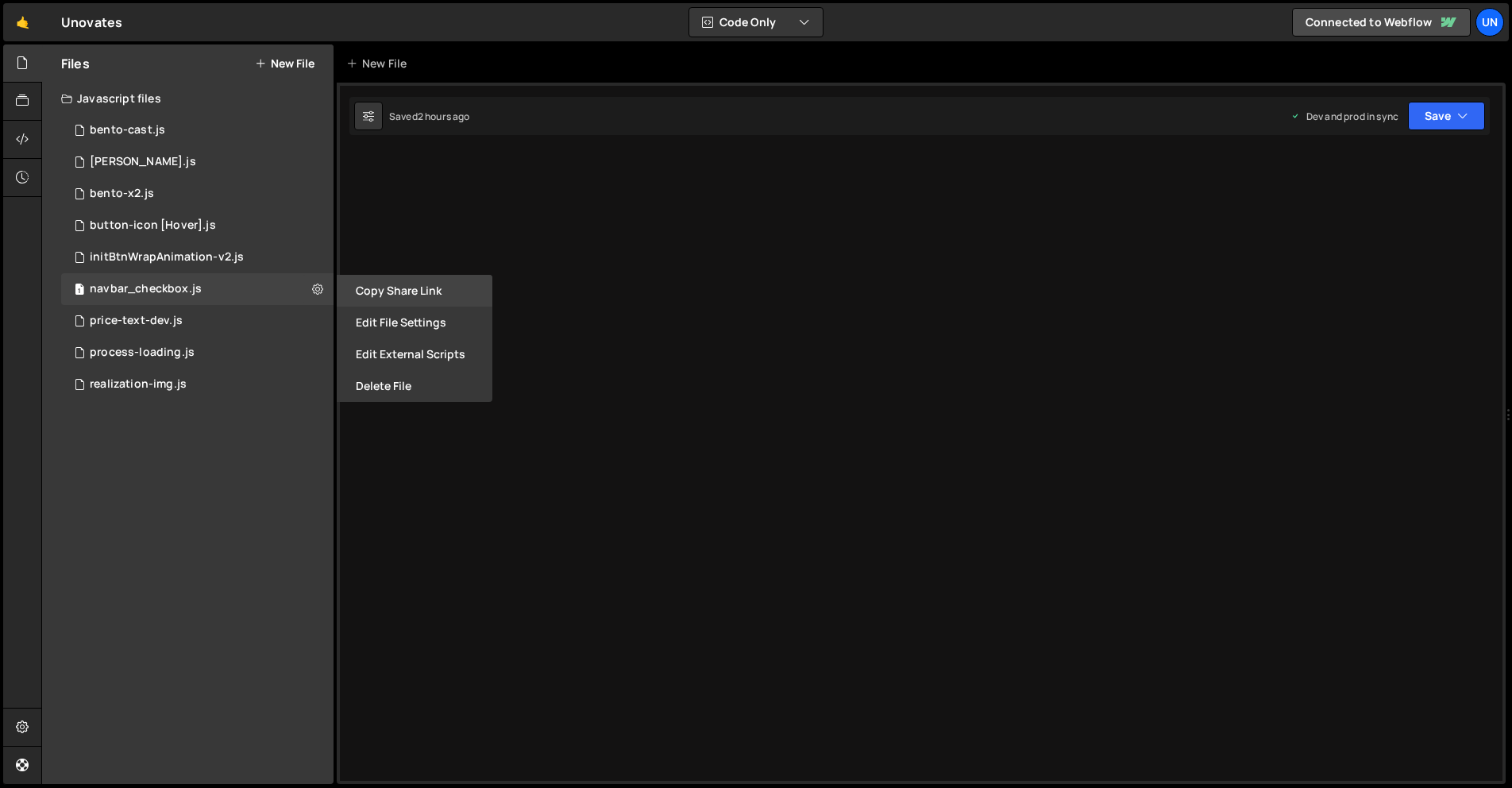
click at [450, 296] on button "Copy share link" at bounding box center [414, 290] width 156 height 32
click at [426, 322] on button "Edit File Settings" at bounding box center [414, 322] width 156 height 32
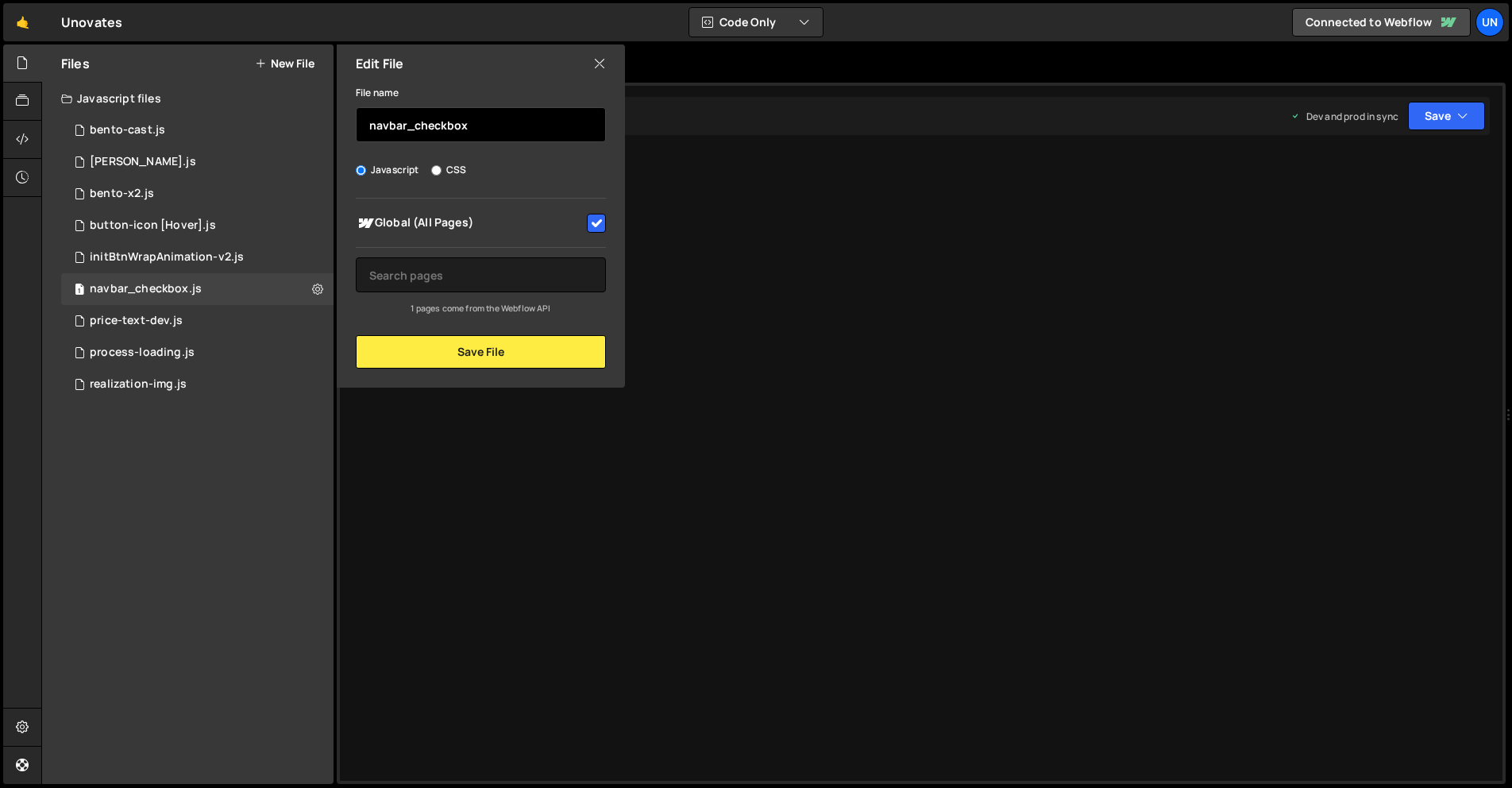
click at [455, 119] on input "navbar_checkbox" at bounding box center [481, 125] width 250 height 35
drag, startPoint x: 852, startPoint y: 307, endPoint x: 318, endPoint y: 383, distance: 539.4
click at [844, 303] on div at bounding box center [920, 433] width 1168 height 701
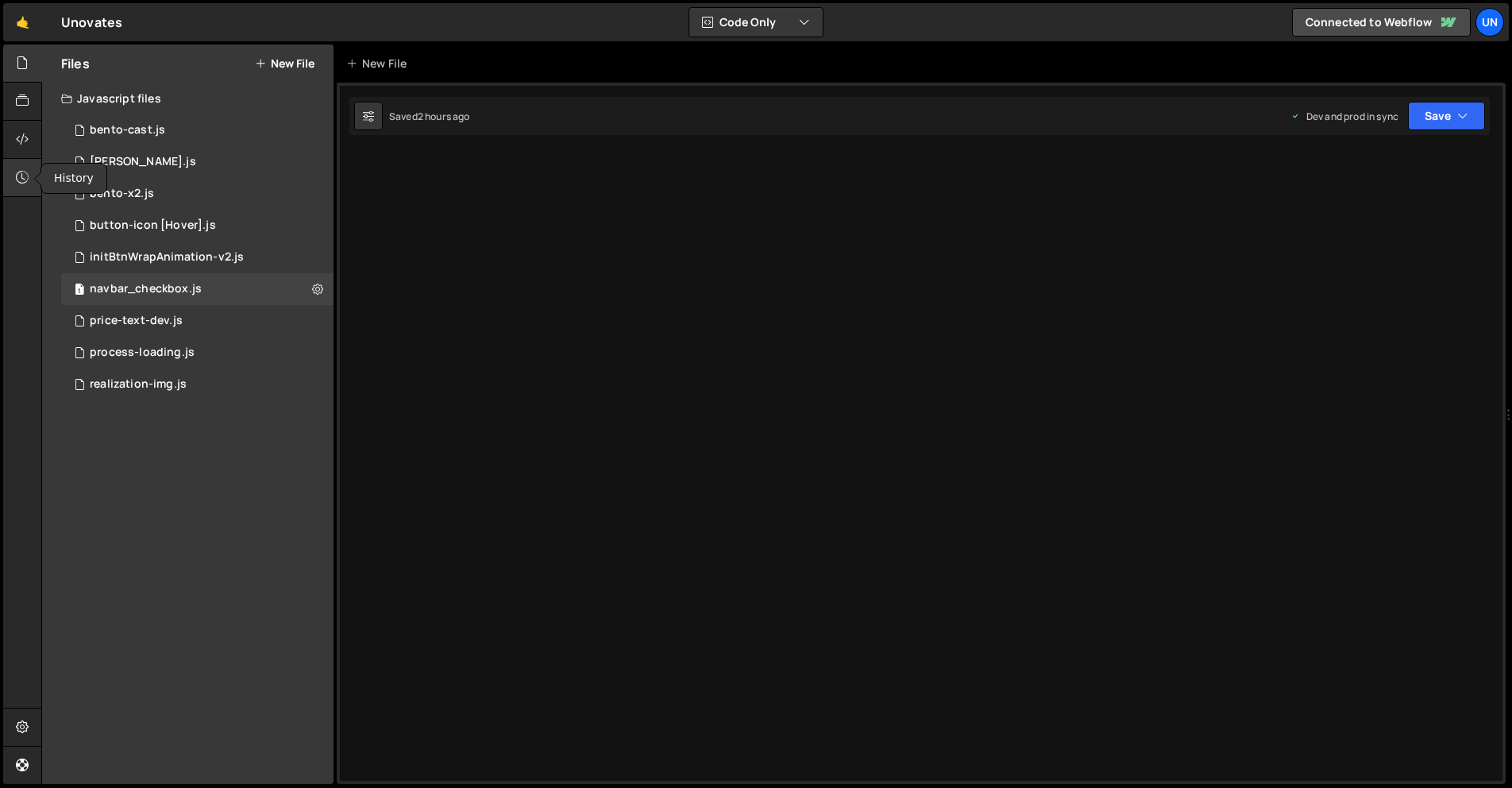
click at [12, 176] on div at bounding box center [22, 178] width 39 height 38
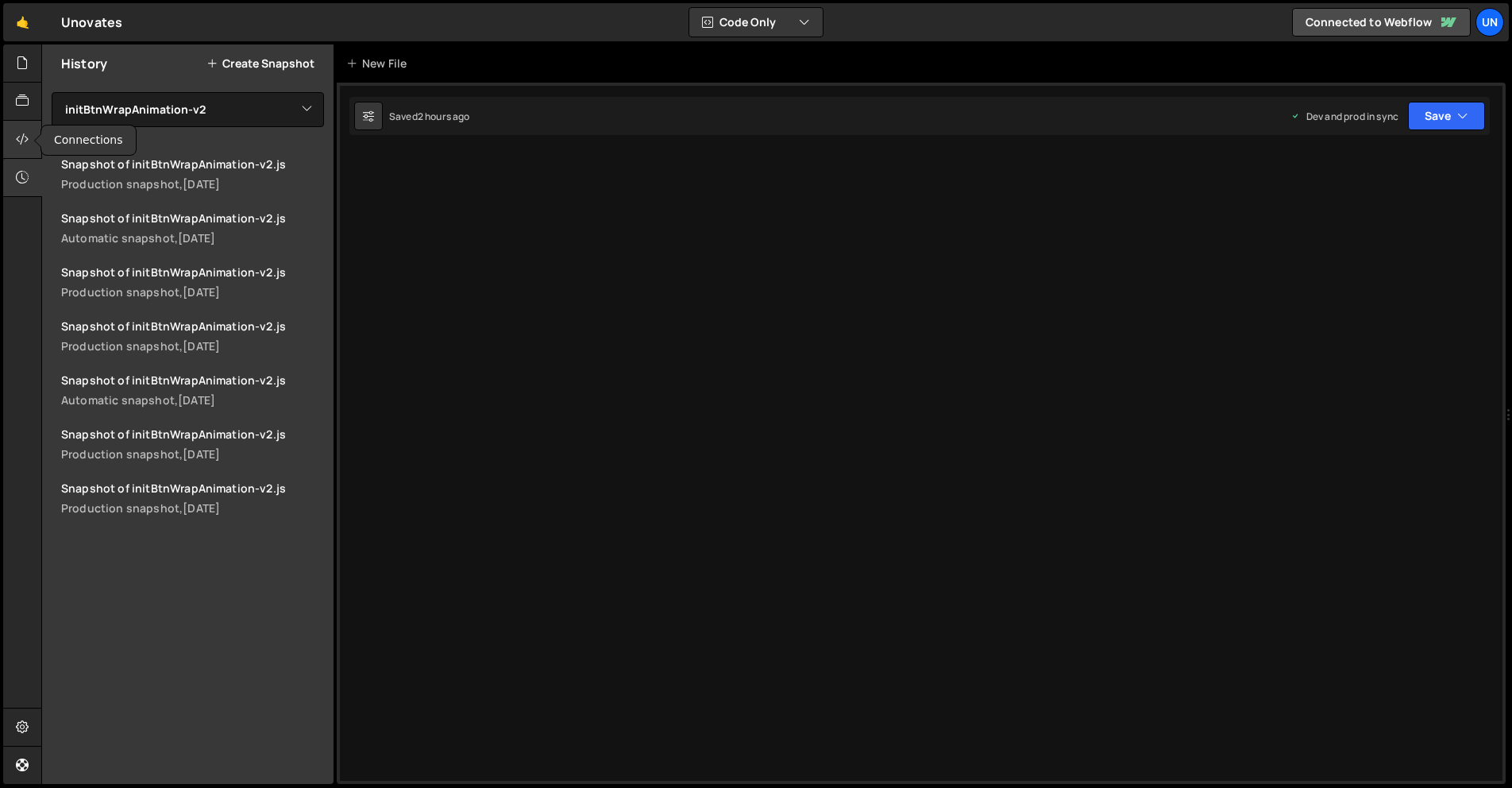
click at [23, 141] on icon at bounding box center [22, 139] width 13 height 17
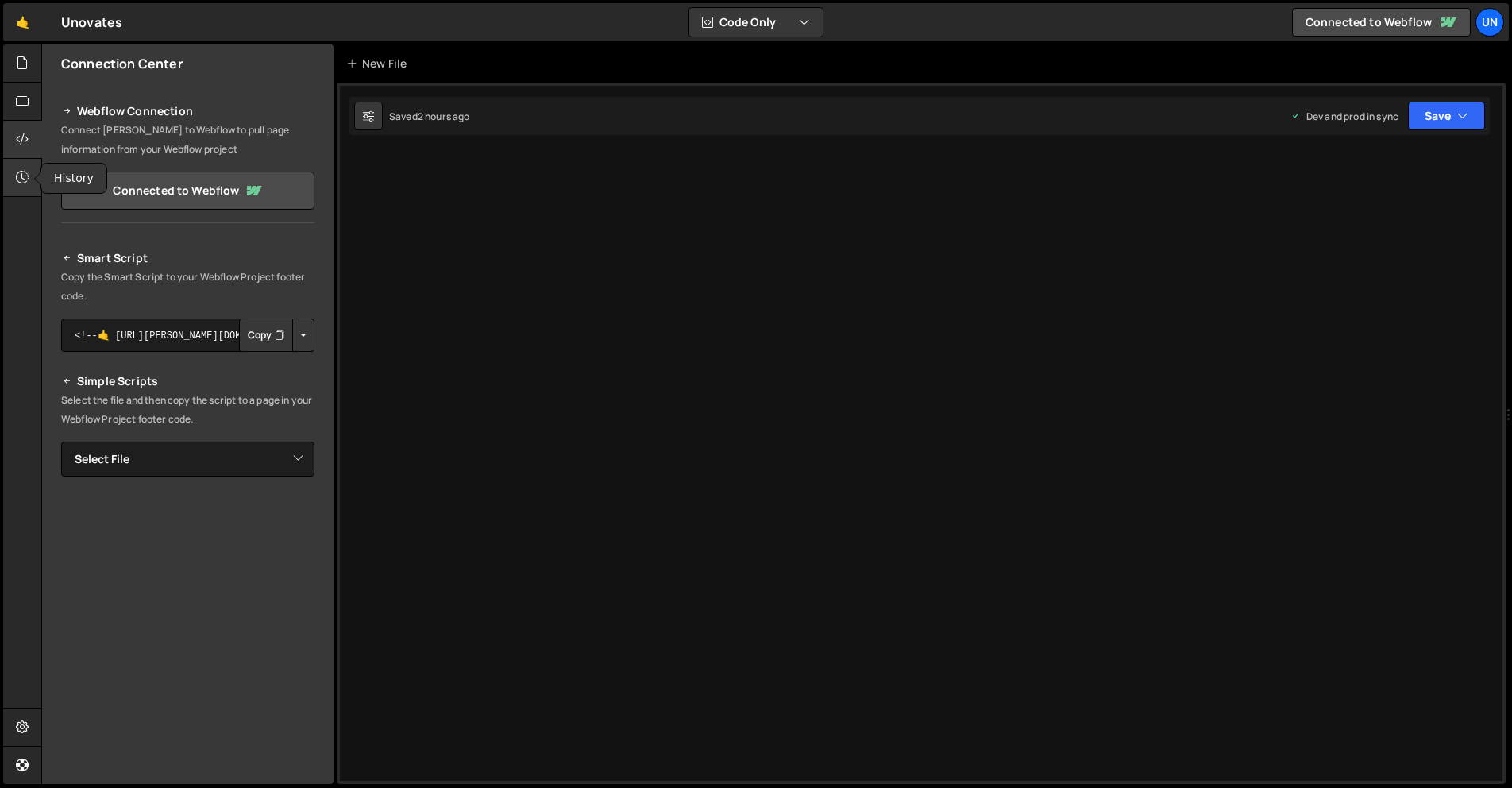
click at [20, 164] on div at bounding box center [22, 178] width 39 height 38
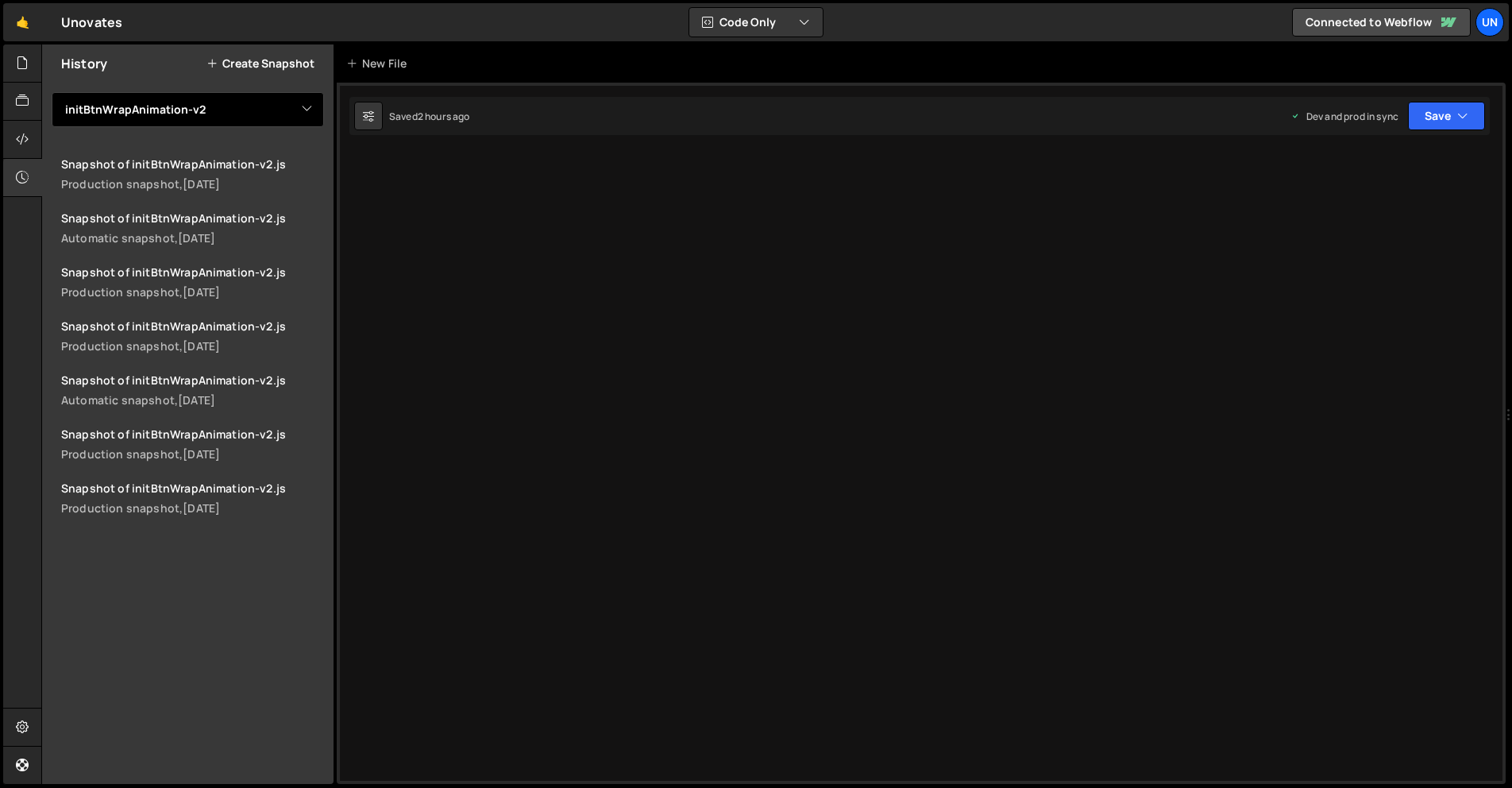
drag, startPoint x: 171, startPoint y: 105, endPoint x: 173, endPoint y: 113, distance: 8.2
click at [171, 105] on select "View All bento-cast bento-seo bento-x2 button-icon [Hover] initBtnWrapAnimation…" at bounding box center [188, 109] width 273 height 35
click at [52, 92] on select "View All bento-cast bento-seo bento-x2 button-icon [Hover] initBtnWrapAnimation…" at bounding box center [188, 109] width 273 height 35
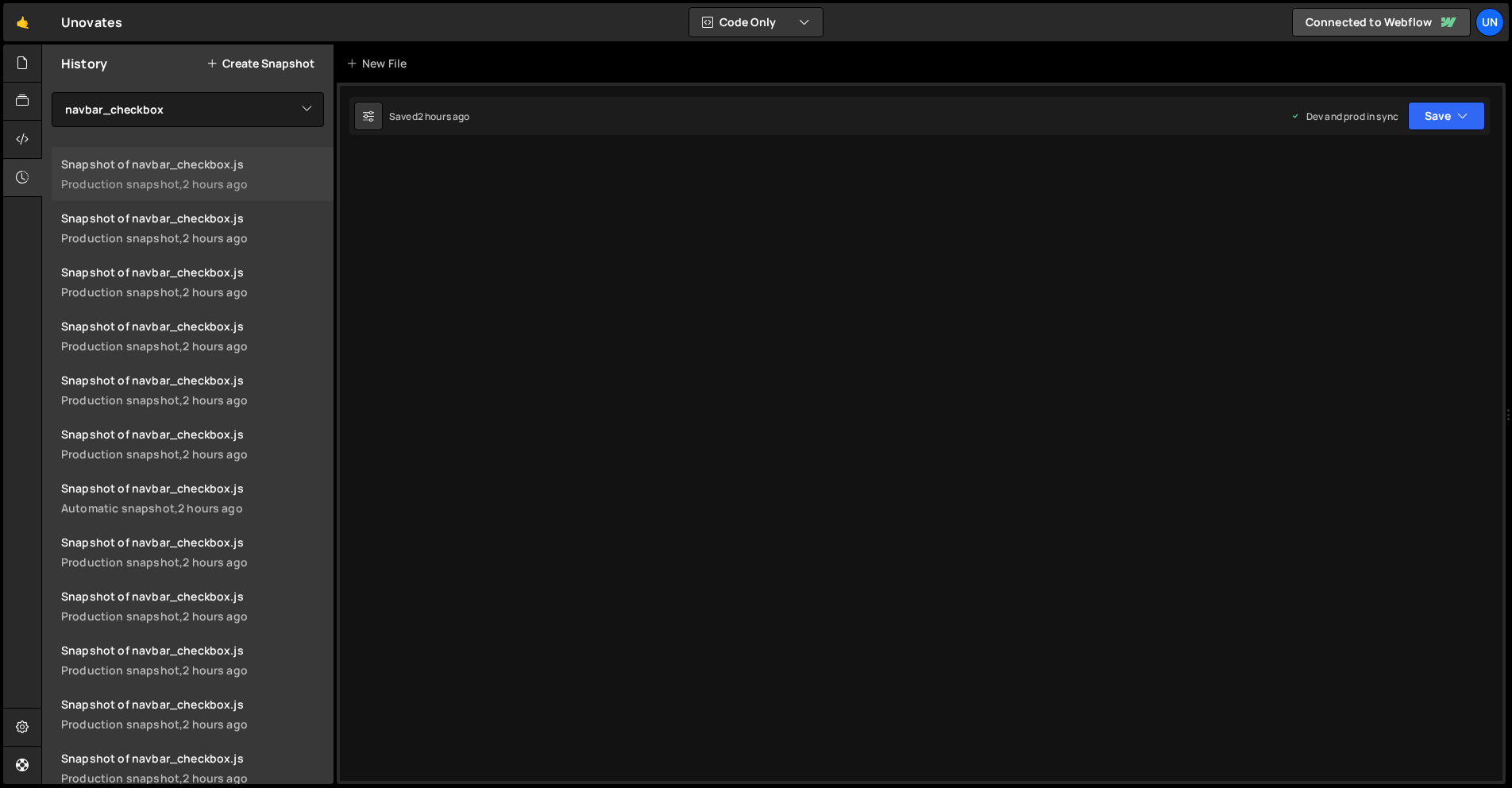
click at [192, 168] on div "Snapshot of navbar_checkbox.js" at bounding box center [192, 164] width 263 height 16
click at [21, 70] on icon at bounding box center [22, 62] width 13 height 17
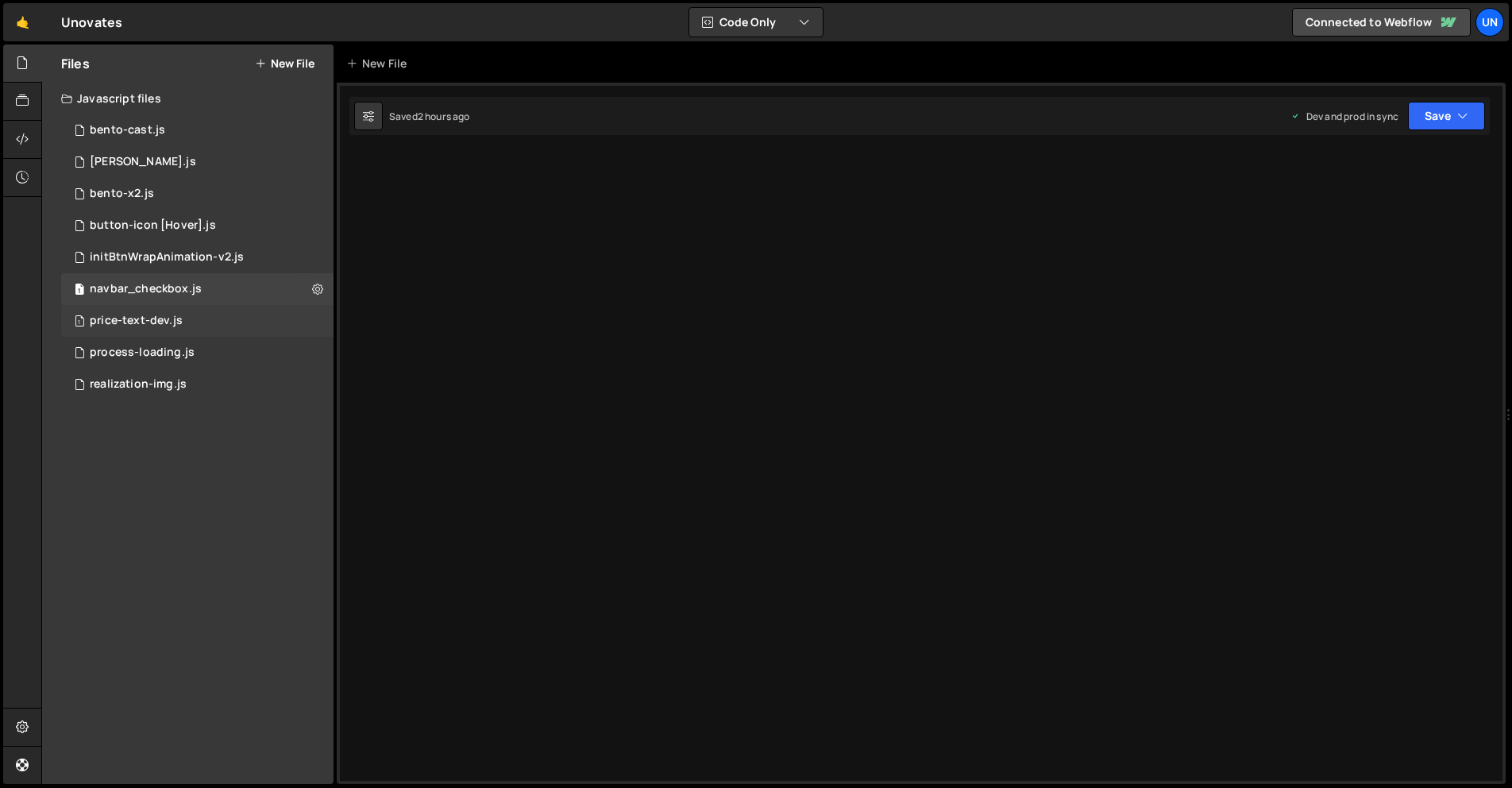
click at [316, 323] on div "1 price-text-dev.js 0" at bounding box center [197, 320] width 273 height 32
click at [316, 323] on icon at bounding box center [317, 320] width 11 height 16
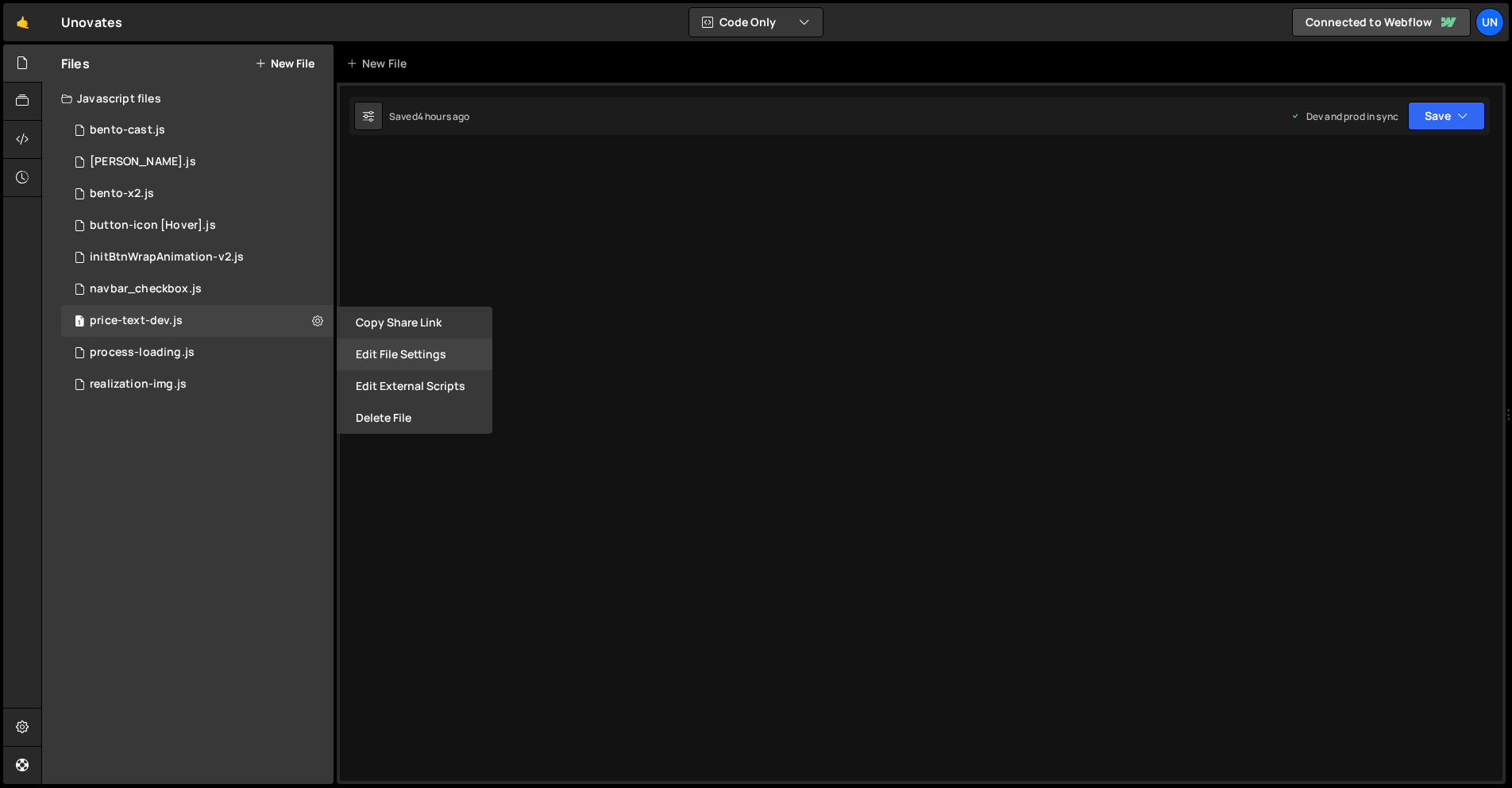
click at [392, 350] on button "Edit File Settings" at bounding box center [414, 354] width 156 height 32
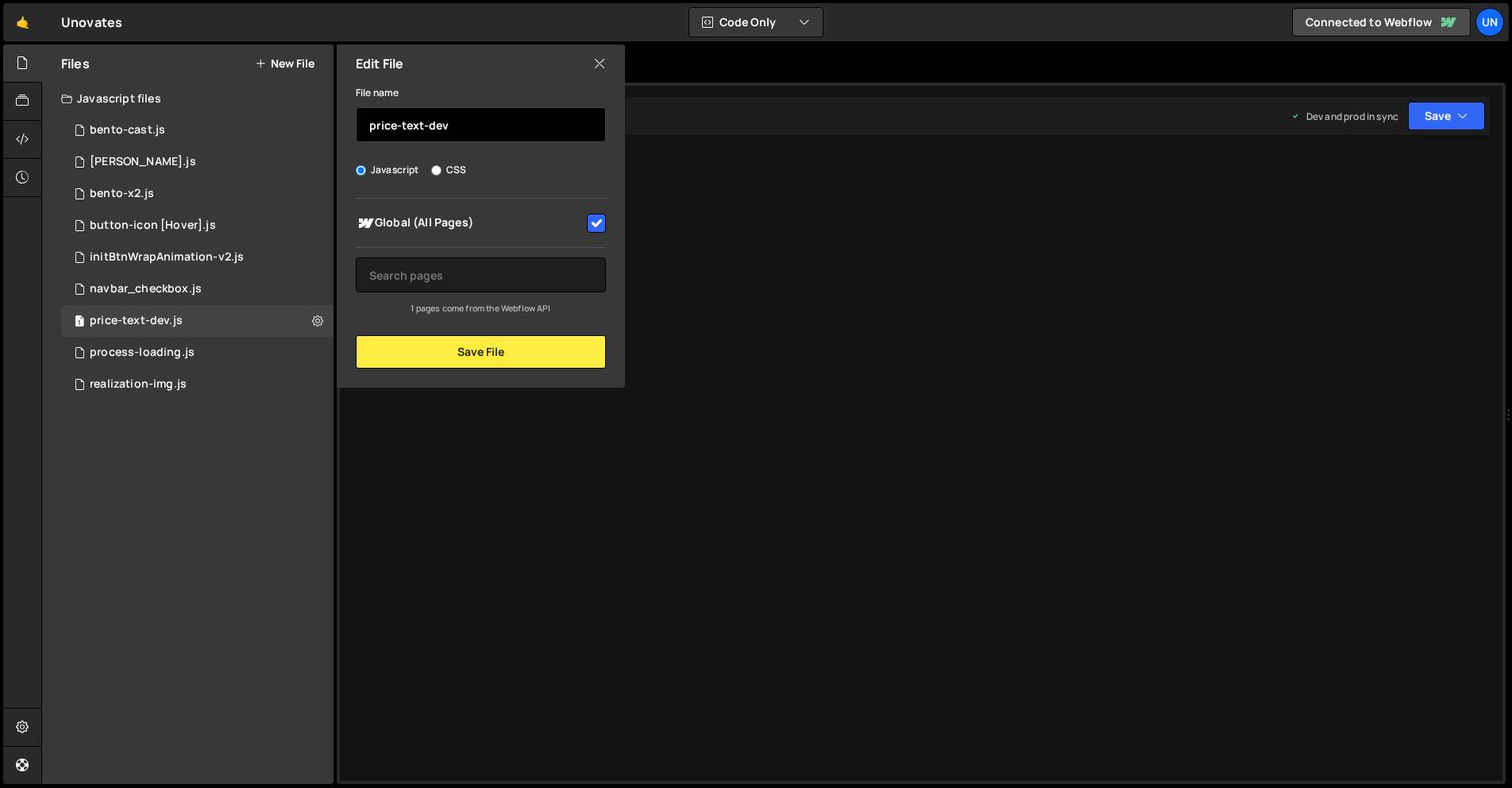
click at [482, 129] on input "price-text-dev" at bounding box center [481, 125] width 250 height 35
drag, startPoint x: 602, startPoint y: 58, endPoint x: 55, endPoint y: 184, distance: 561.3
click at [597, 60] on icon at bounding box center [599, 63] width 13 height 17
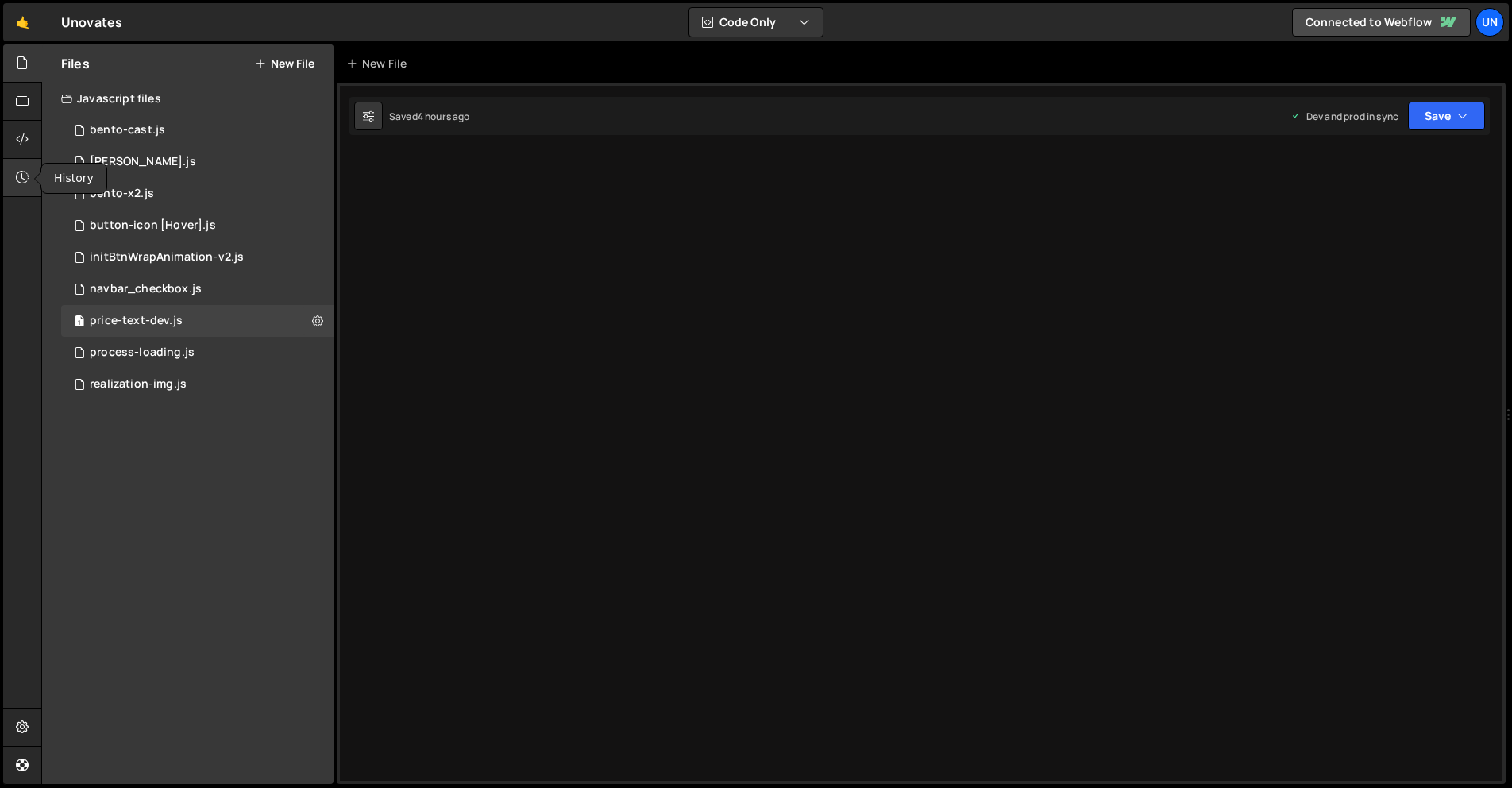
click at [27, 169] on icon at bounding box center [22, 177] width 13 height 17
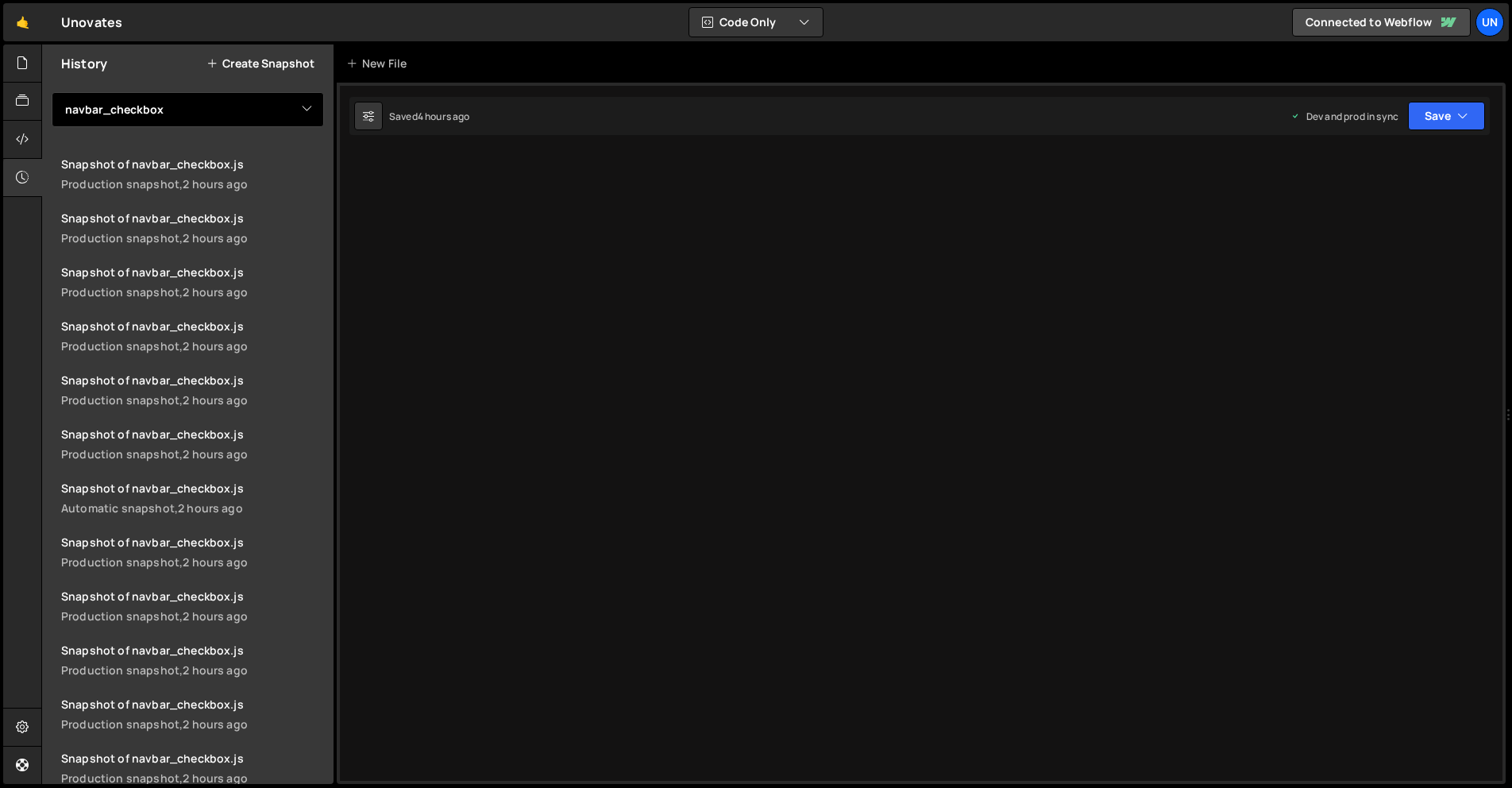
click at [157, 105] on select "View All bento-cast bento-seo bento-x2 button-icon [Hover] initBtnWrapAnimation…" at bounding box center [188, 109] width 273 height 35
select select "46950"
click at [52, 92] on select "View All bento-cast bento-seo bento-x2 button-icon [Hover] initBtnWrapAnimation…" at bounding box center [188, 109] width 273 height 35
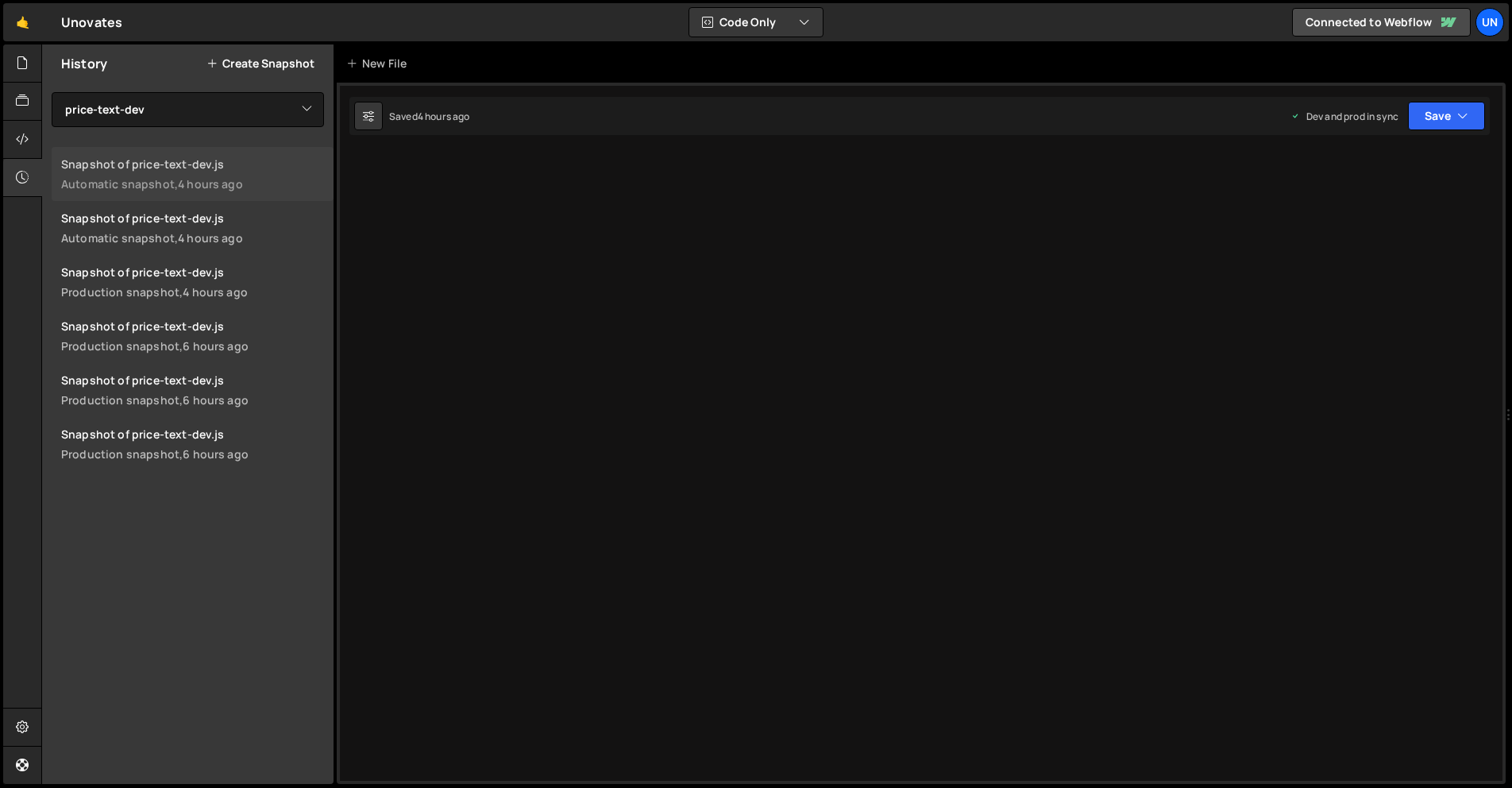
click at [222, 188] on div "4 hours ago" at bounding box center [210, 183] width 65 height 16
drag, startPoint x: 18, startPoint y: 78, endPoint x: 32, endPoint y: 84, distance: 15.2
click at [18, 78] on div at bounding box center [22, 64] width 39 height 38
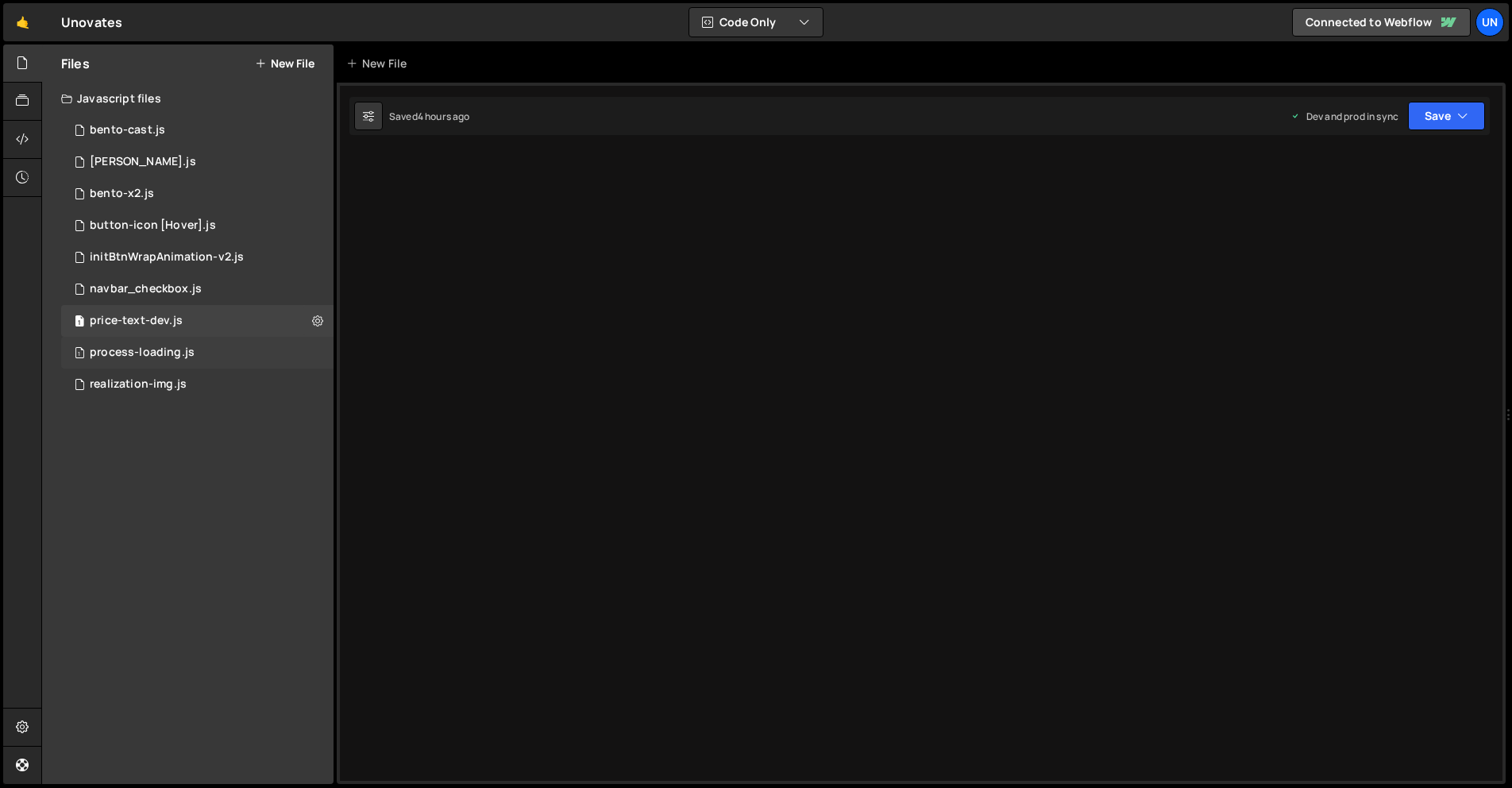
click at [195, 353] on div "1 process-loading.js 0" at bounding box center [197, 352] width 273 height 32
click at [317, 354] on icon at bounding box center [317, 352] width 11 height 16
type input "process-loading"
radio input "true"
checkbox input "true"
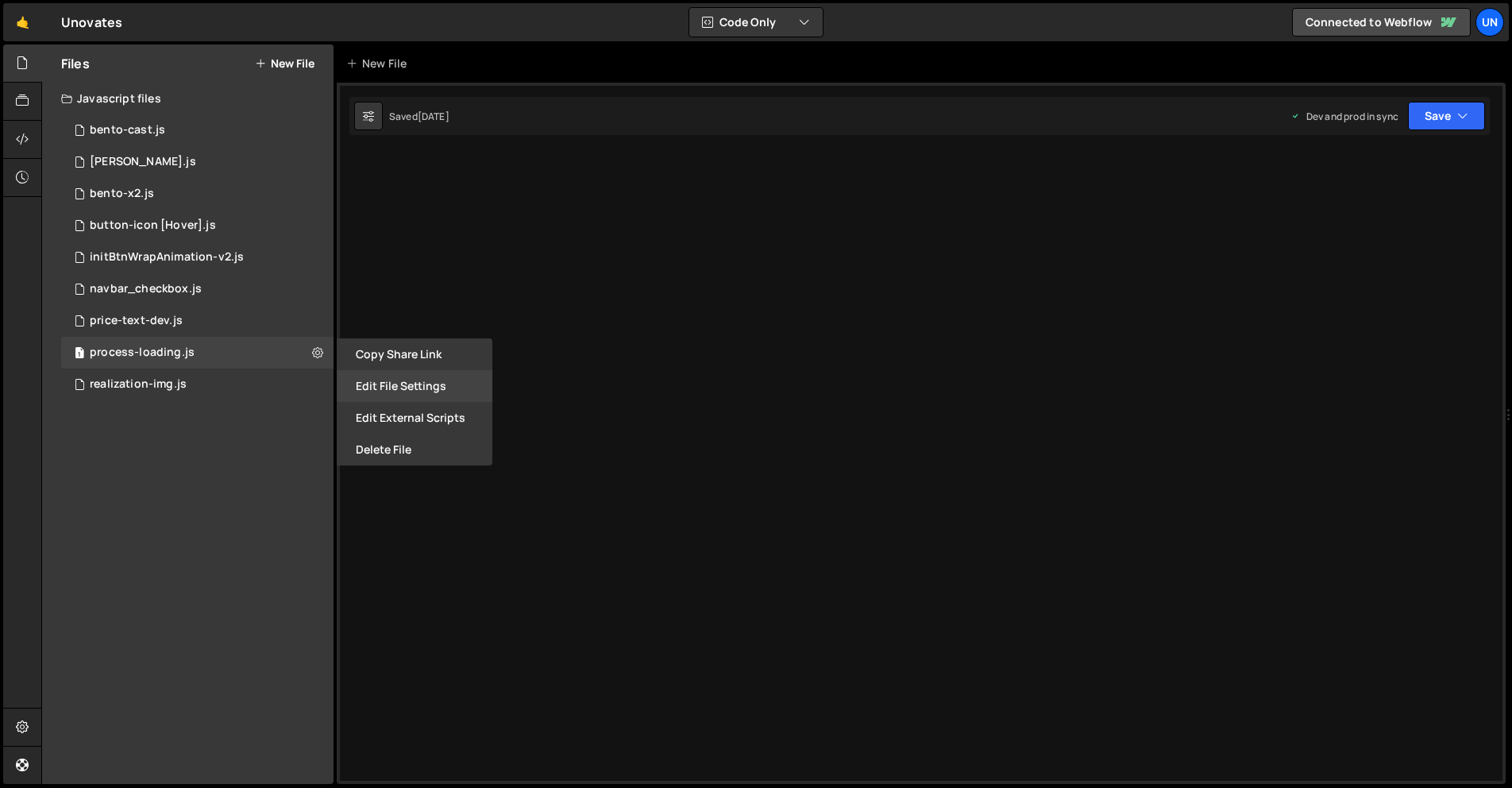
click at [426, 382] on button "Edit File Settings" at bounding box center [414, 386] width 156 height 32
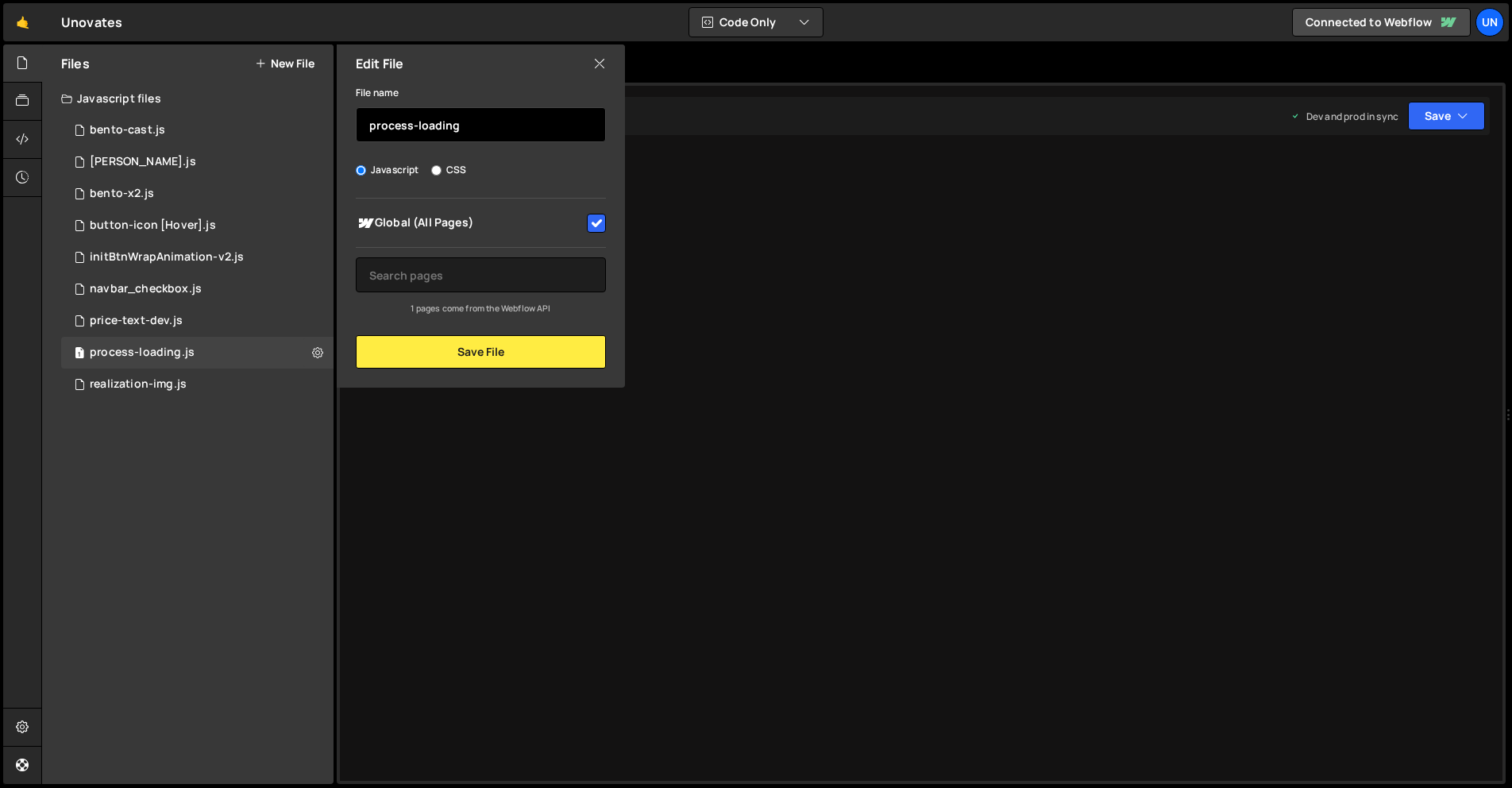
click at [471, 129] on input "process-loading" at bounding box center [481, 125] width 250 height 35
click at [593, 57] on icon at bounding box center [599, 63] width 13 height 17
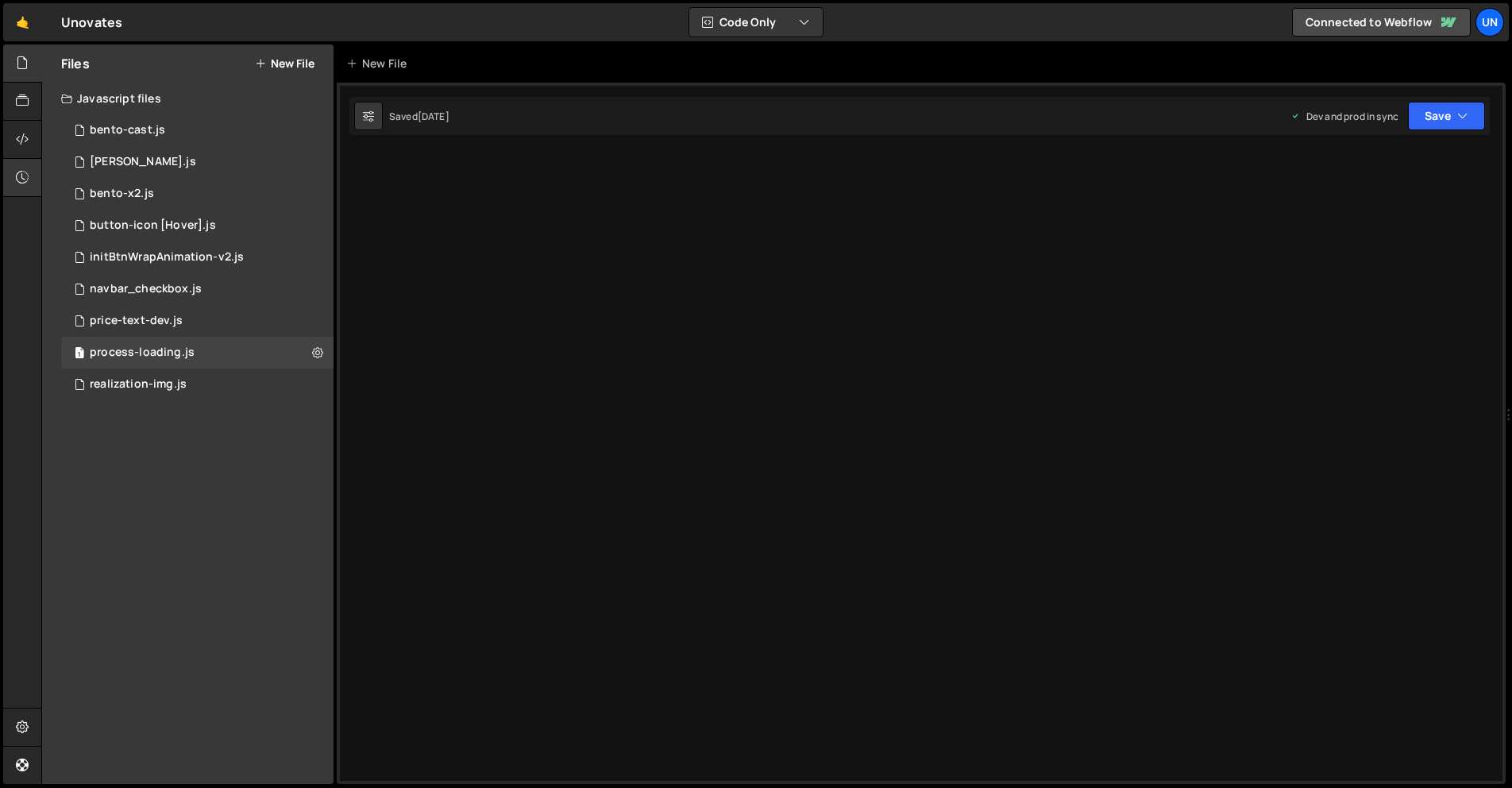
drag, startPoint x: 25, startPoint y: 172, endPoint x: 38, endPoint y: 171, distance: 13.0
click at [25, 172] on icon at bounding box center [22, 177] width 13 height 17
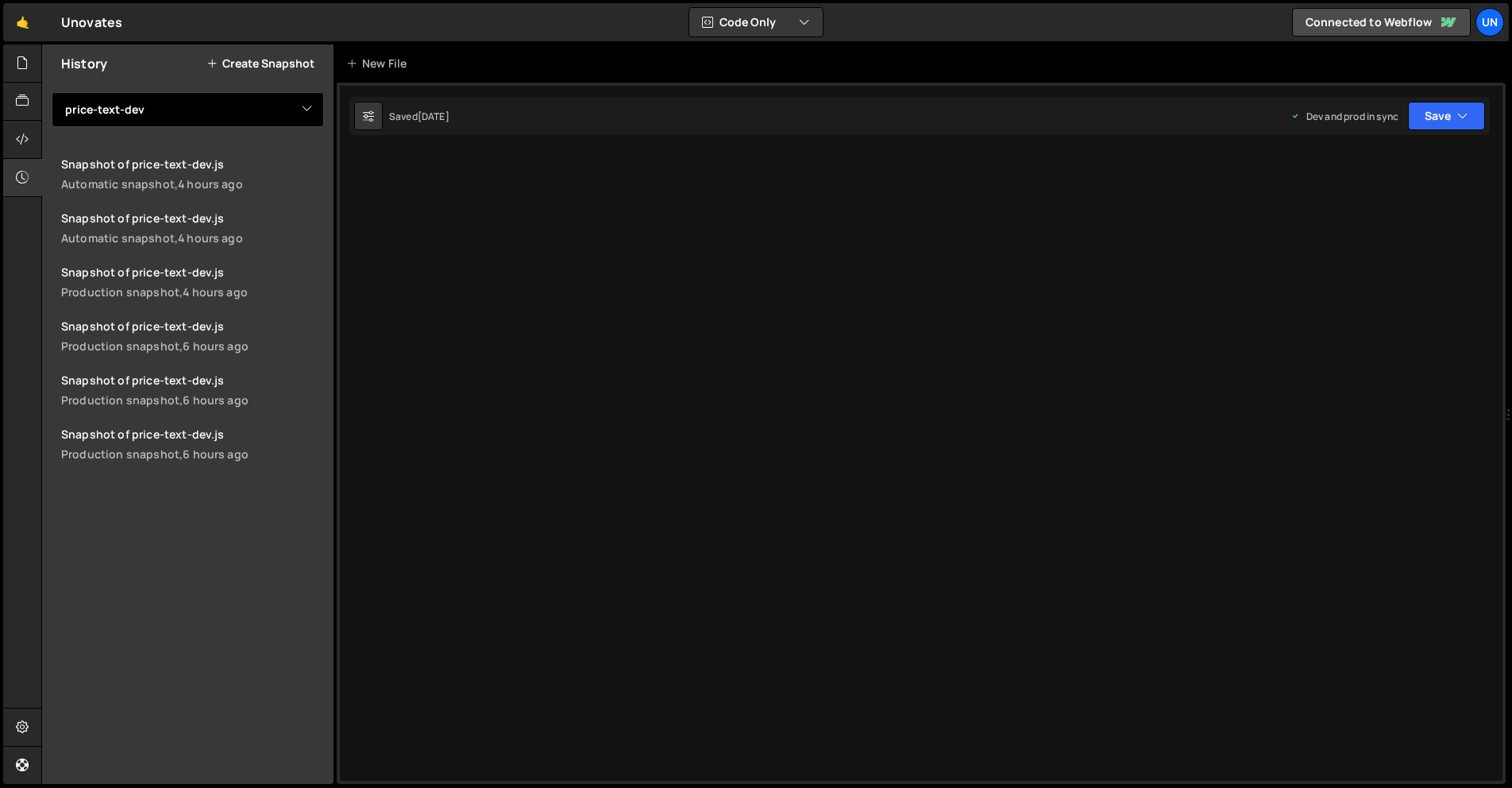
click at [202, 113] on select "View All bento-cast bento-seo bento-x2 button-icon [Hover] initBtnWrapAnimation…" at bounding box center [188, 109] width 273 height 35
select select "46703"
click at [52, 92] on select "View All bento-cast bento-seo bento-x2 button-icon [Hover] initBtnWrapAnimation…" at bounding box center [188, 109] width 273 height 35
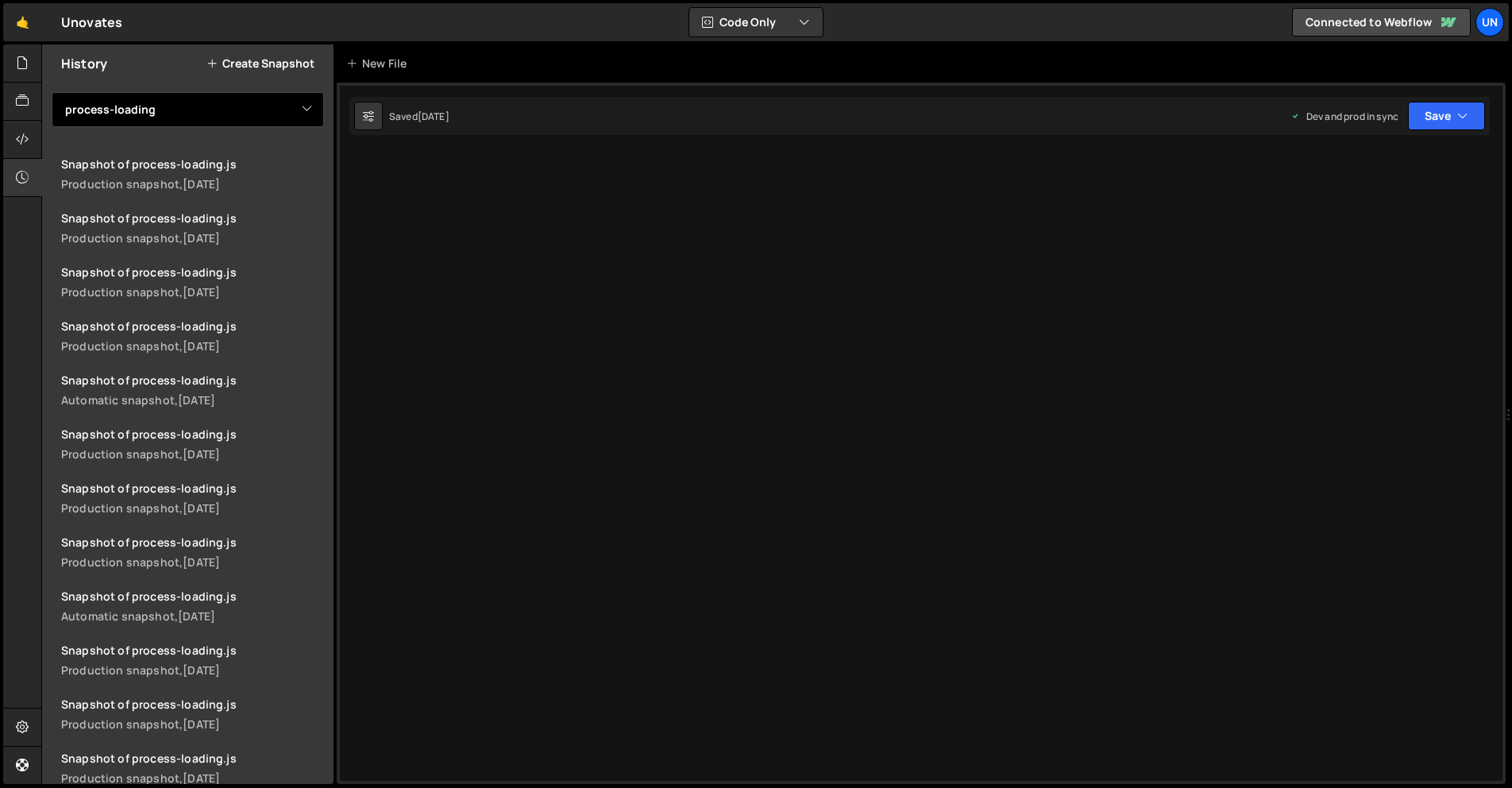
click at [173, 108] on select "View All bento-cast bento-seo bento-x2 button-icon [Hover] initBtnWrapAnimation…" at bounding box center [188, 109] width 273 height 35
click at [180, 169] on div "Snapshot of process-loading.js" at bounding box center [192, 164] width 263 height 16
drag, startPoint x: 13, startPoint y: 66, endPoint x: 72, endPoint y: 111, distance: 74.2
click at [13, 66] on div at bounding box center [22, 64] width 39 height 38
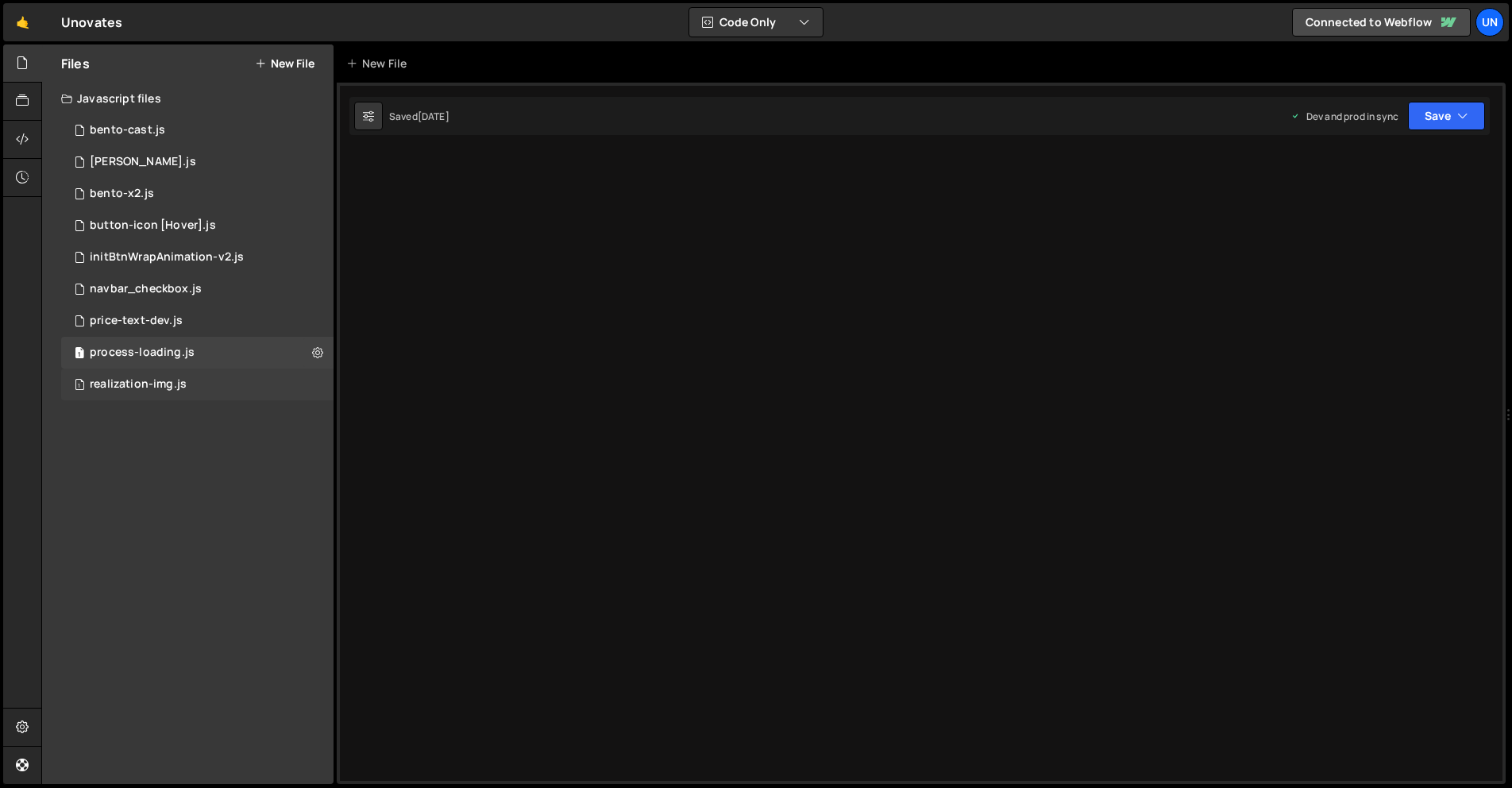
drag, startPoint x: 292, startPoint y: 382, endPoint x: 309, endPoint y: 382, distance: 17.0
click at [292, 382] on div "1 realization-img.js 0" at bounding box center [197, 384] width 273 height 32
click at [309, 382] on button at bounding box center [317, 384] width 28 height 28
type input "realization-img"
radio input "true"
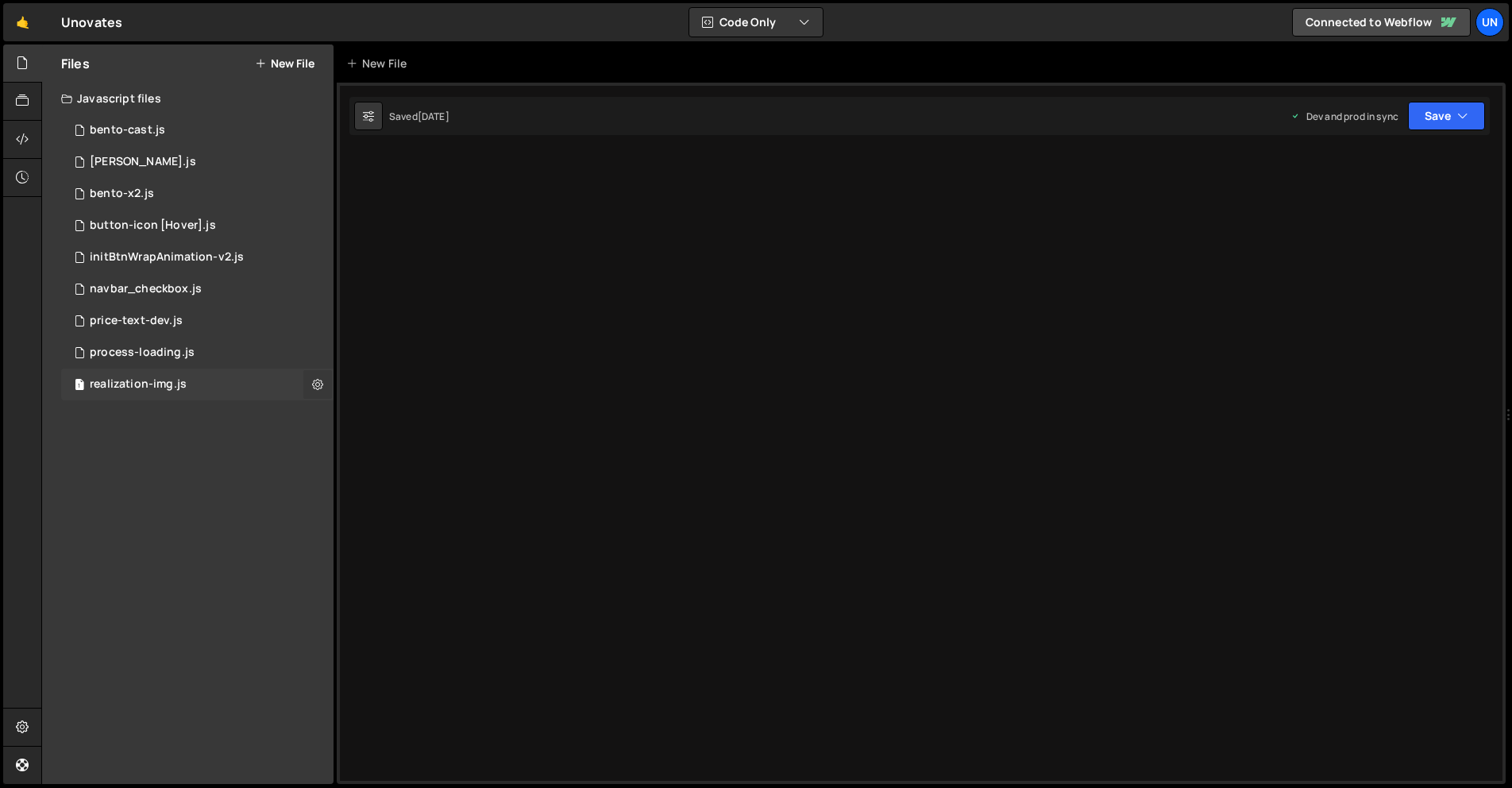
checkbox input "true"
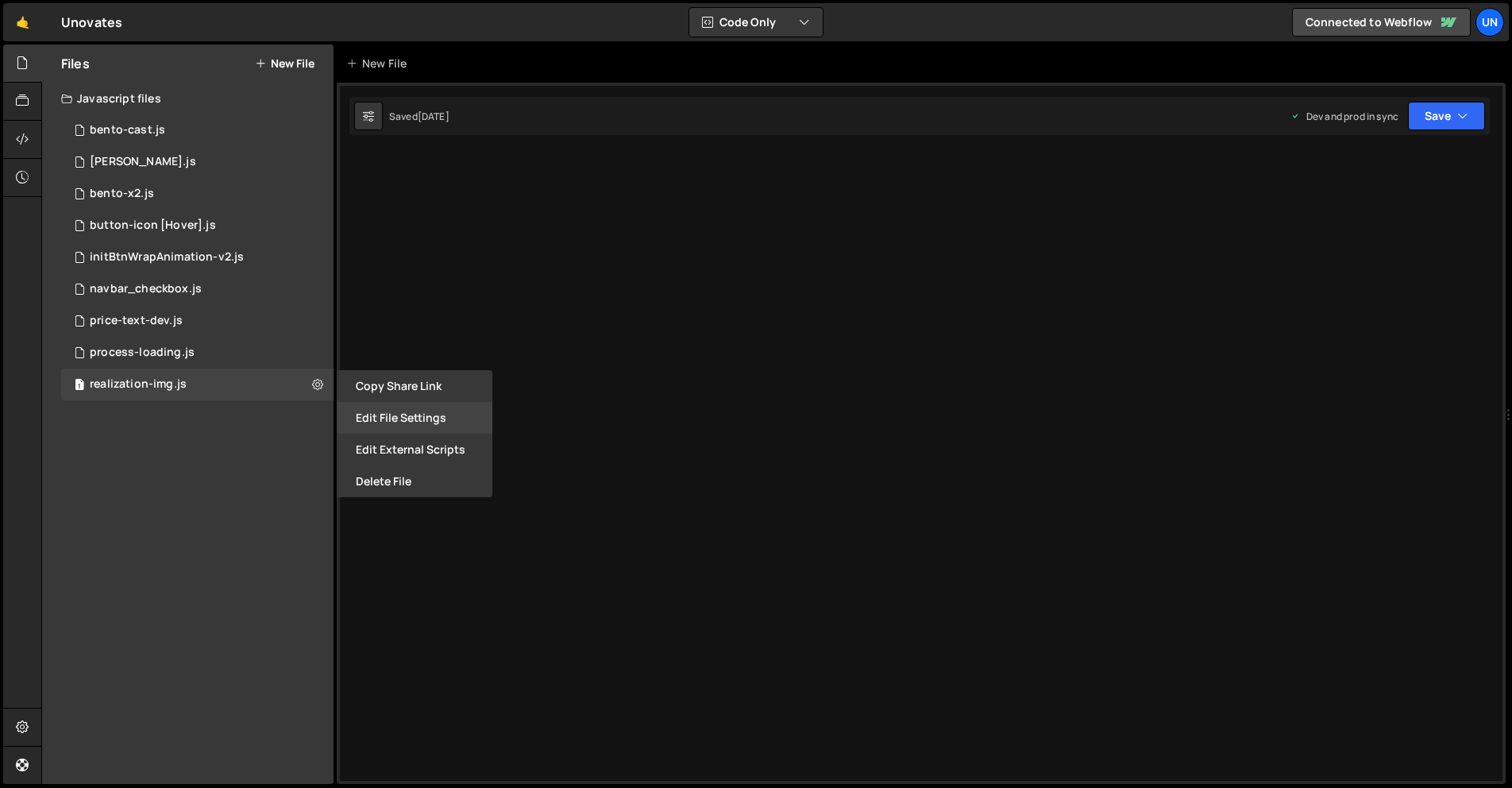
click at [389, 415] on button "Edit File Settings" at bounding box center [414, 418] width 156 height 32
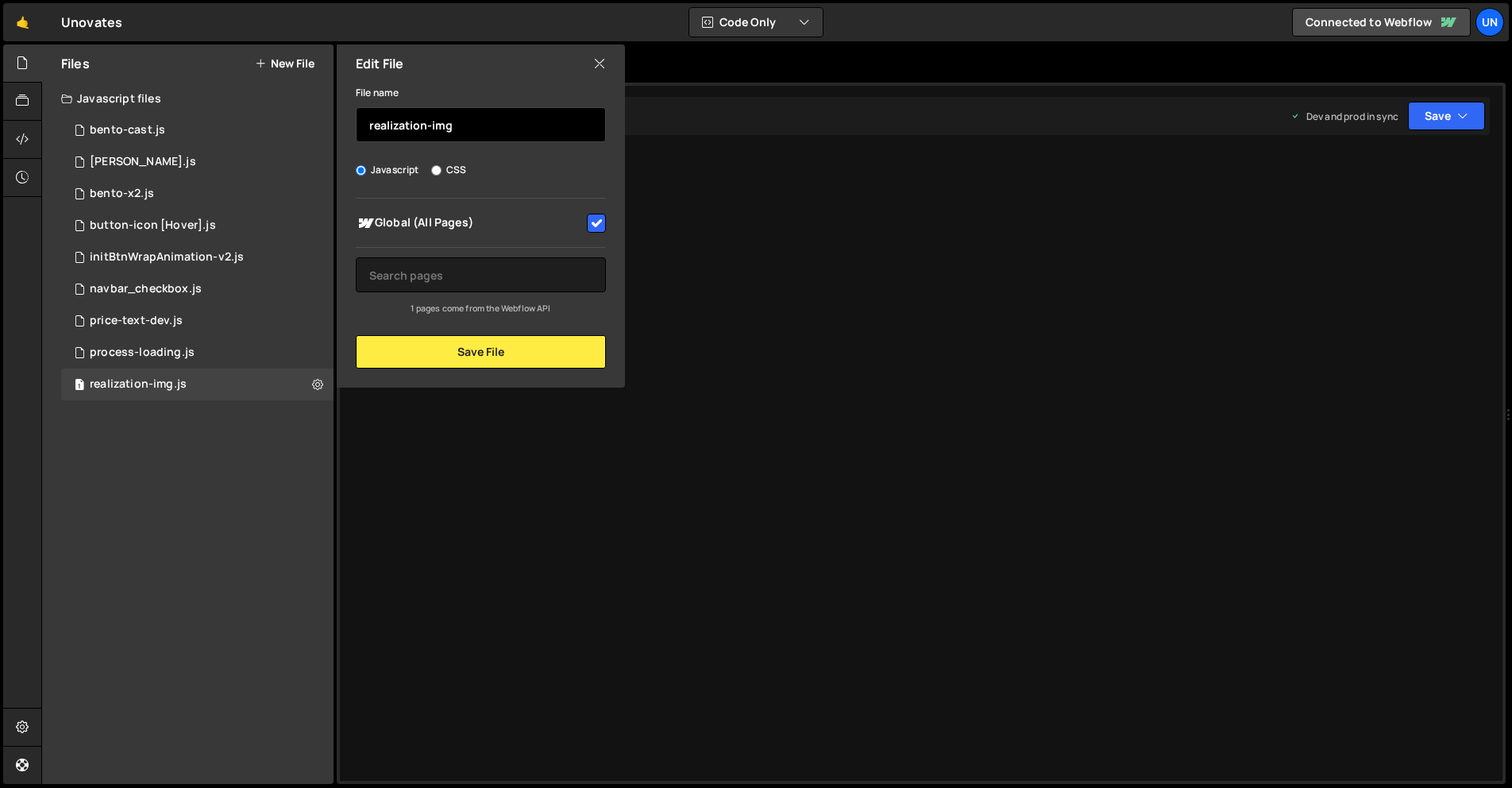
click at [460, 132] on input "realization-img" at bounding box center [481, 125] width 250 height 35
click at [607, 51] on div "Edit File" at bounding box center [481, 64] width 288 height 38
drag, startPoint x: 605, startPoint y: 68, endPoint x: 316, endPoint y: 141, distance: 298.1
click at [579, 77] on div "Edit File" at bounding box center [481, 64] width 288 height 38
click at [24, 172] on icon at bounding box center [22, 177] width 13 height 17
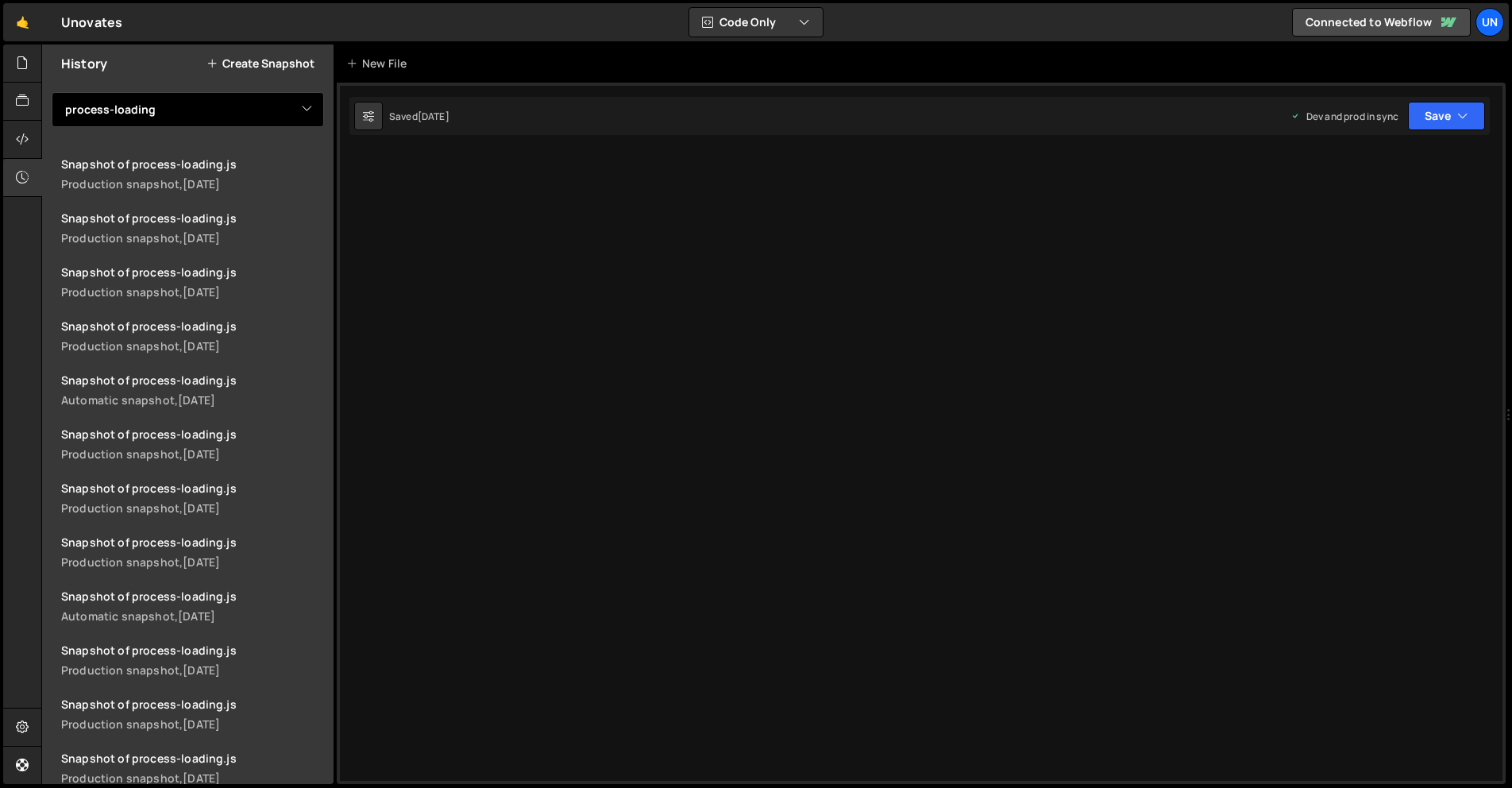
click at [205, 110] on select "View All bento-cast bento-seo bento-x2 button-icon [Hover] initBtnWrapAnimation…" at bounding box center [188, 109] width 273 height 35
select select "46917"
click at [52, 92] on select "View All bento-cast bento-seo bento-x2 button-icon [Hover] initBtnWrapAnimation…" at bounding box center [188, 109] width 273 height 35
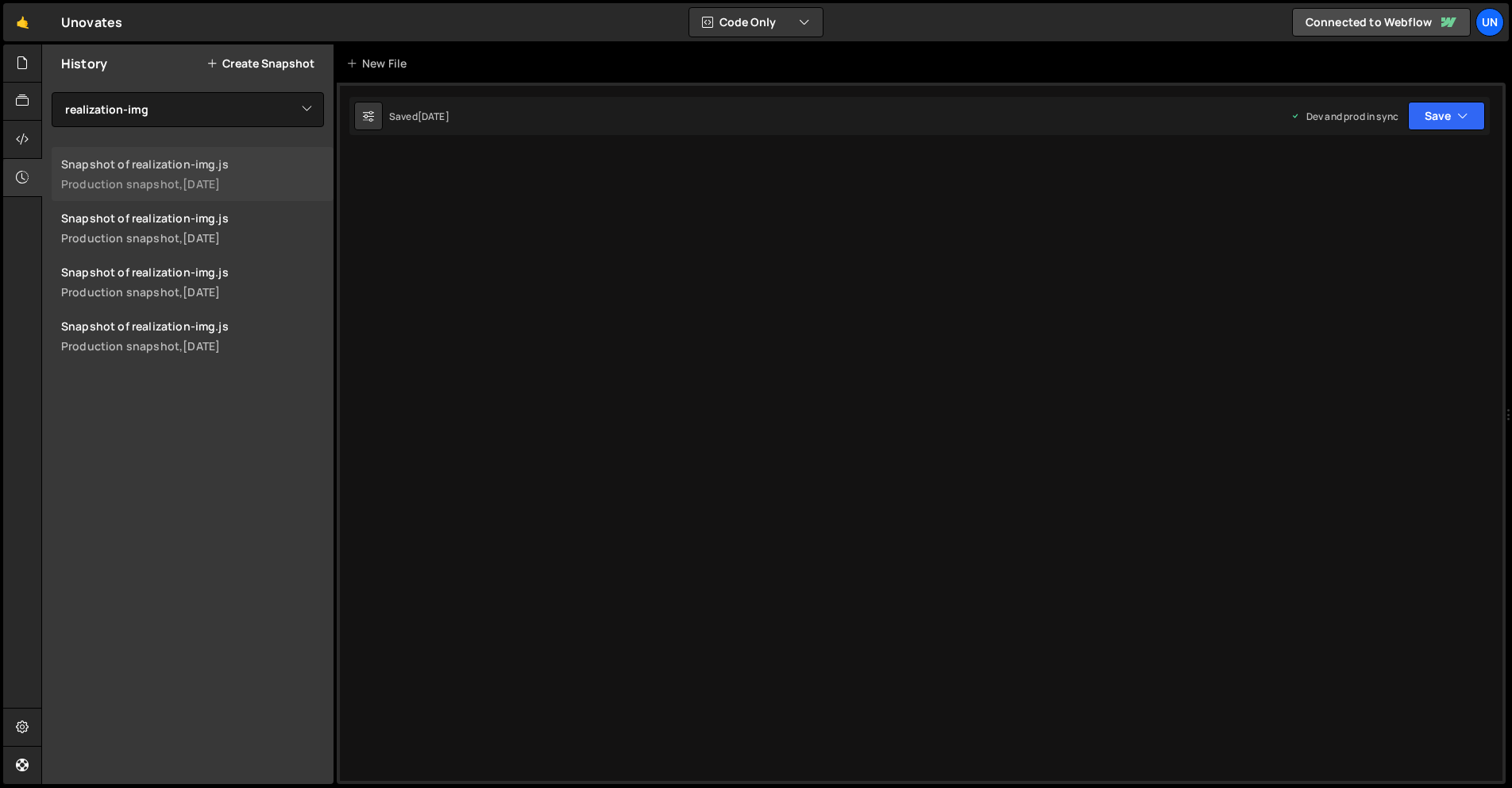
click at [216, 186] on div "1 day ago" at bounding box center [201, 183] width 37 height 16
click at [891, 312] on div at bounding box center [920, 433] width 1168 height 701
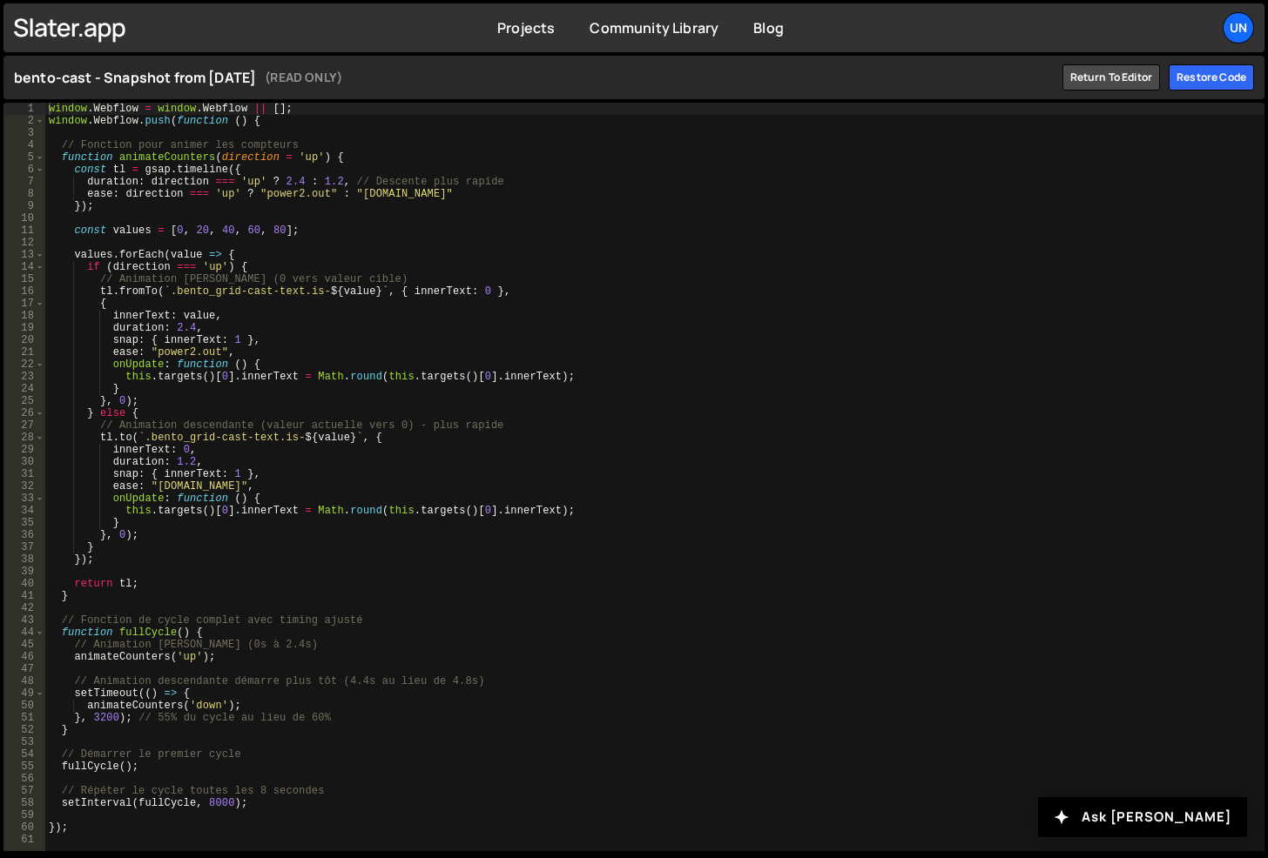
click at [491, 316] on div "window . Webflow = window . Webflow || [ ] ; window . Webflow . push ( function…" at bounding box center [654, 489] width 1219 height 773
type textarea "});"
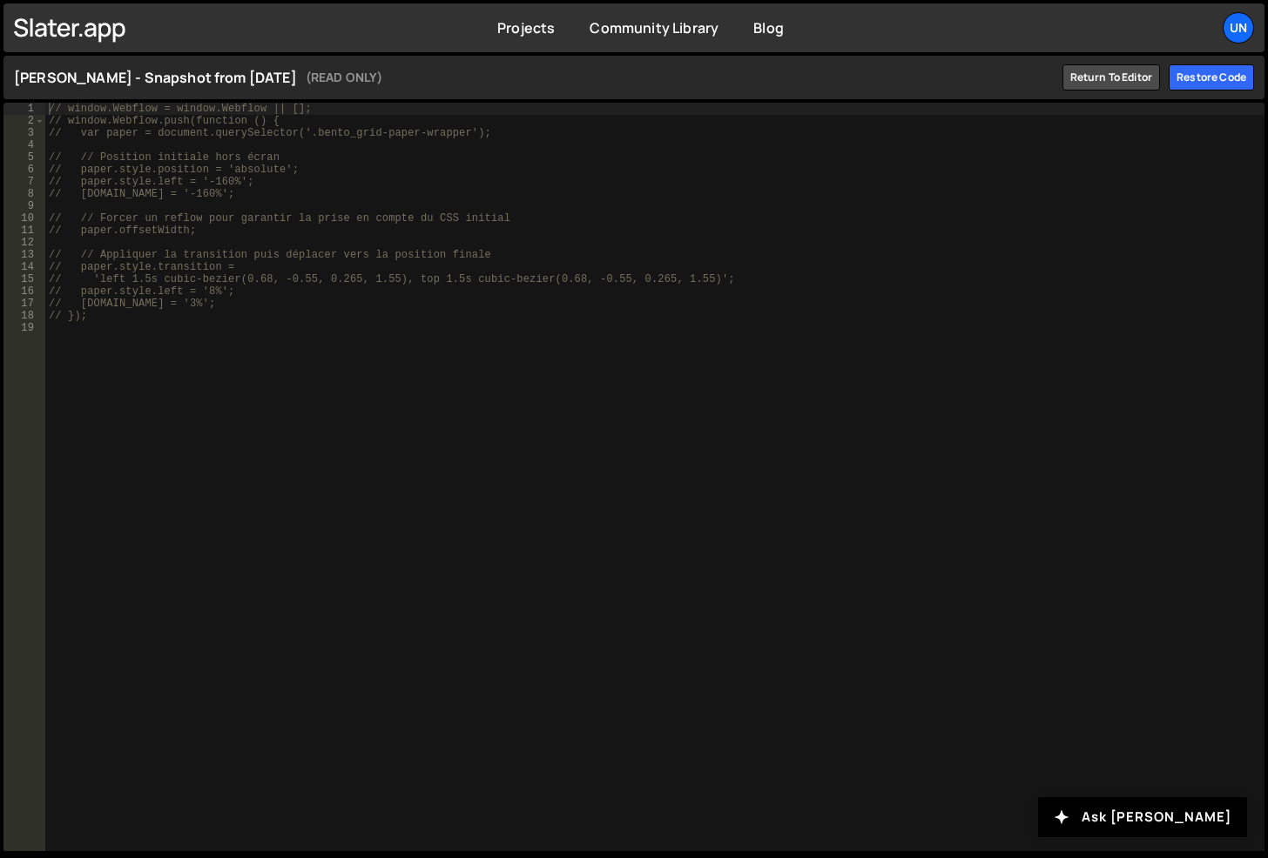
type textarea "// paper.style.left = '8%';"
click at [451, 287] on div "// window.Webflow = window.Webflow || []; // window.Webflow.push(function () { …" at bounding box center [654, 489] width 1219 height 773
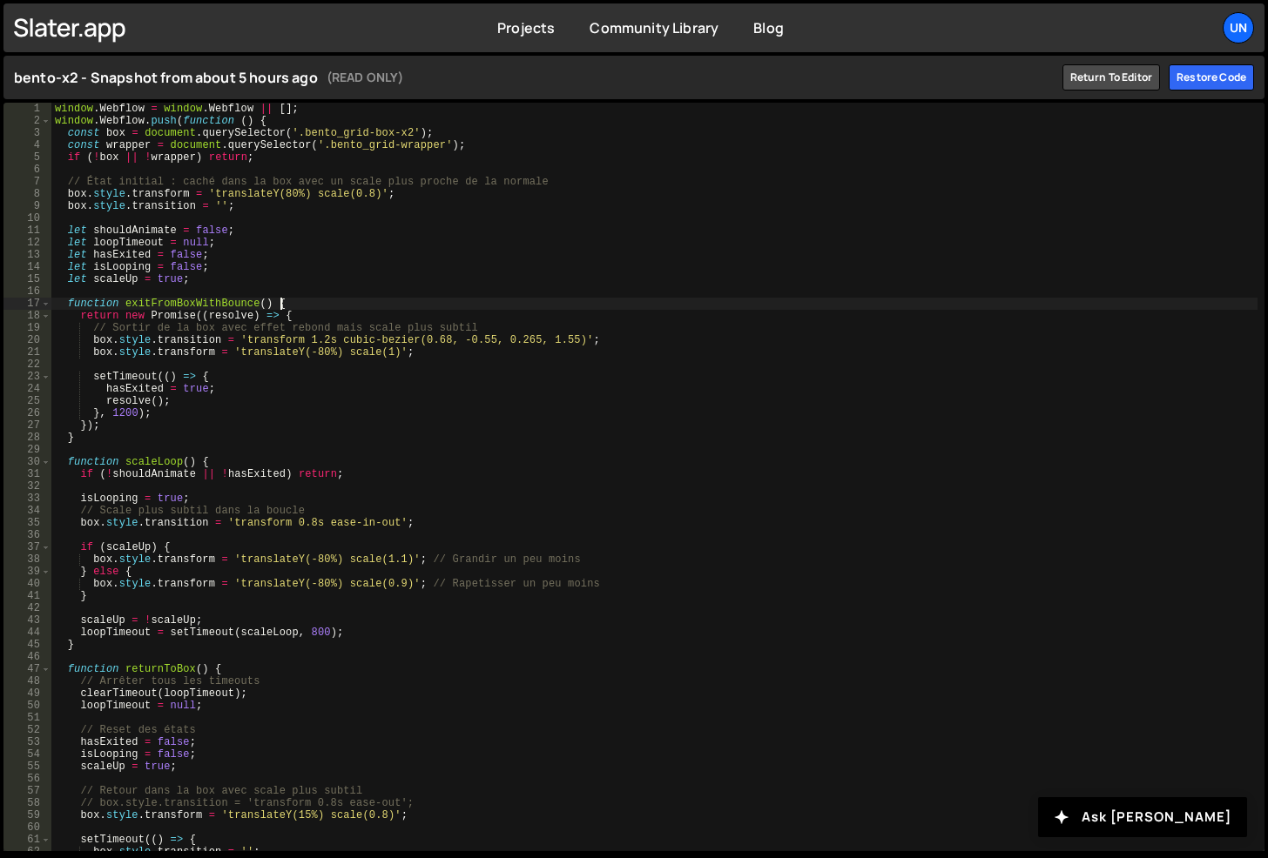
click at [485, 303] on div "window . Webflow = window . Webflow || [ ] ; window . Webflow . push ( function…" at bounding box center [654, 489] width 1206 height 773
type textarea "});"
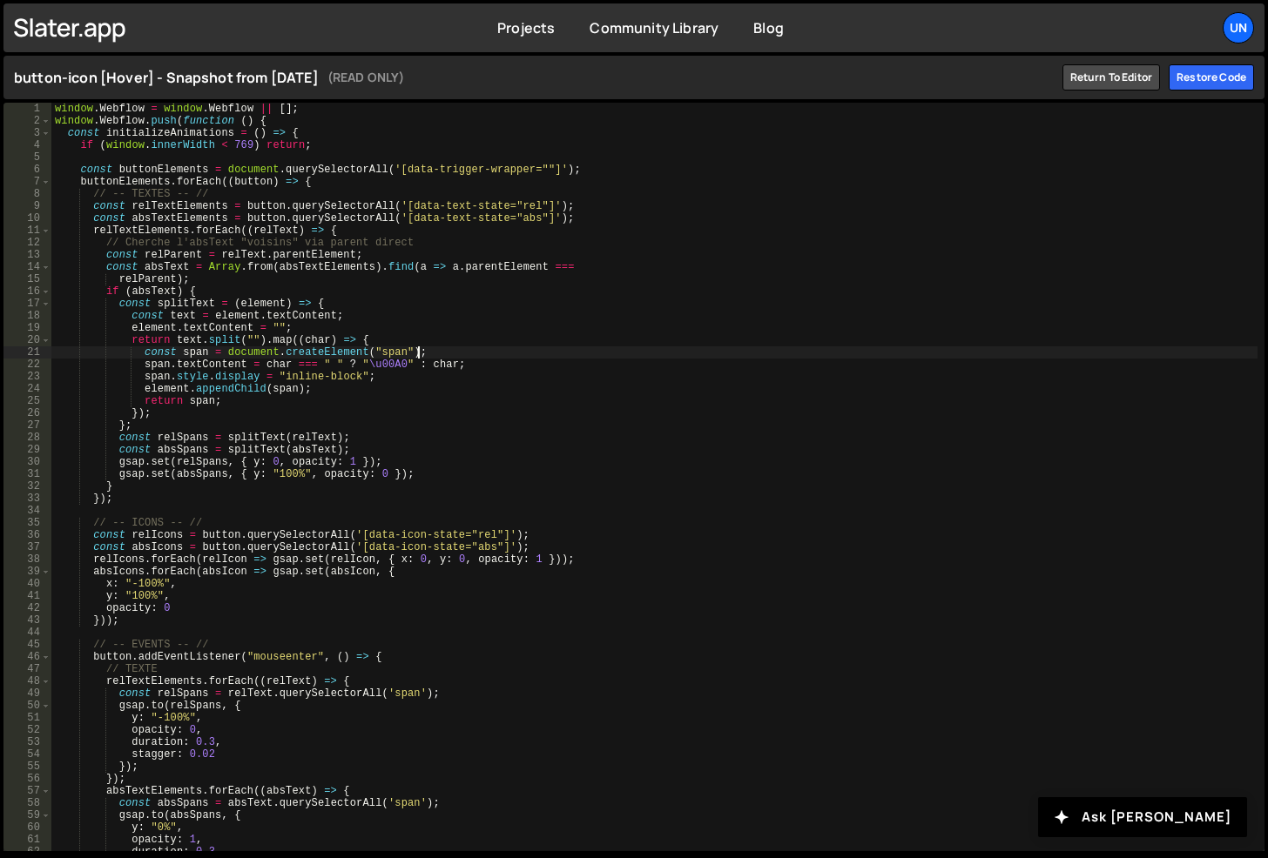
click at [526, 351] on div "window . Webflow = window . Webflow || [ ] ; window . Webflow . push ( function…" at bounding box center [654, 489] width 1206 height 773
type textarea "});"
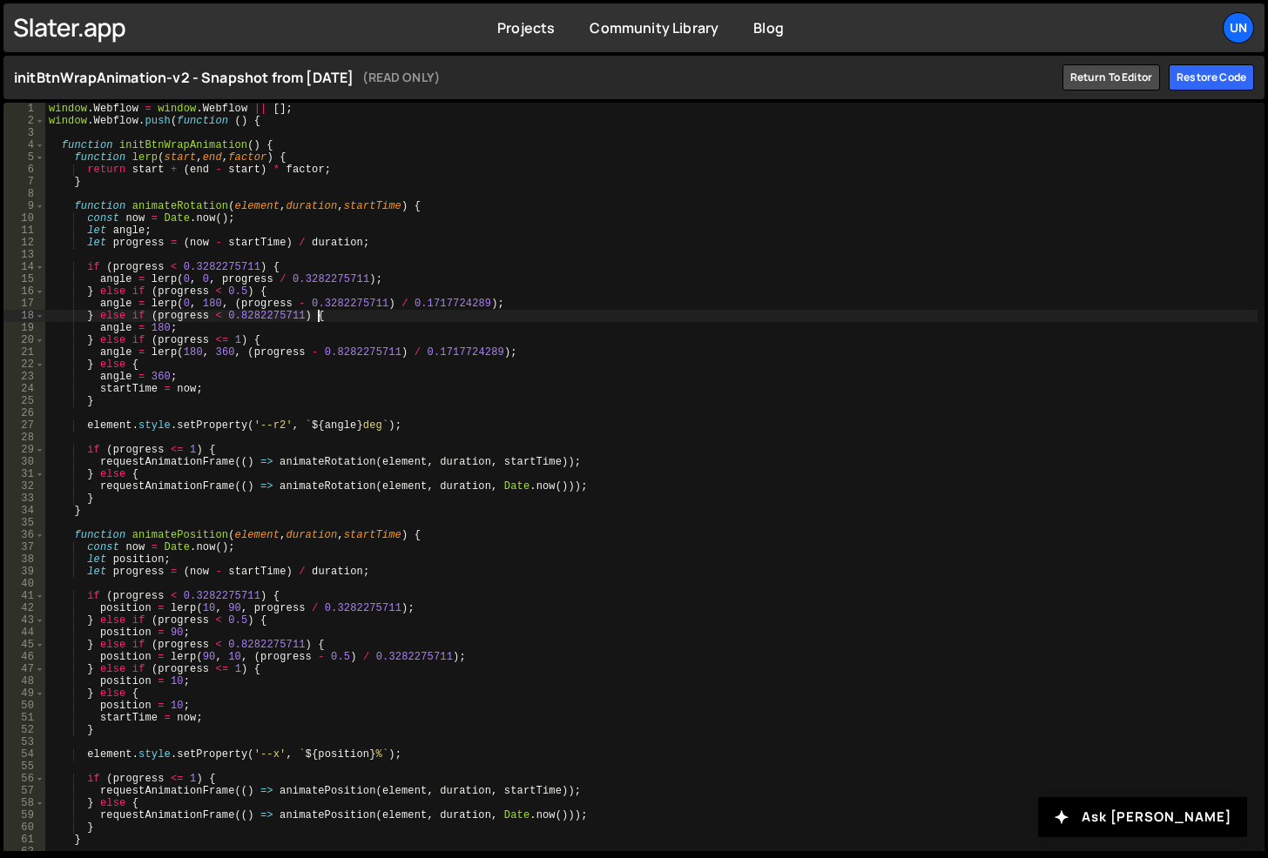
click at [449, 315] on div "window . Webflow = window . Webflow || [ ] ; window . Webflow . push ( function…" at bounding box center [651, 489] width 1212 height 773
type textarea "});"
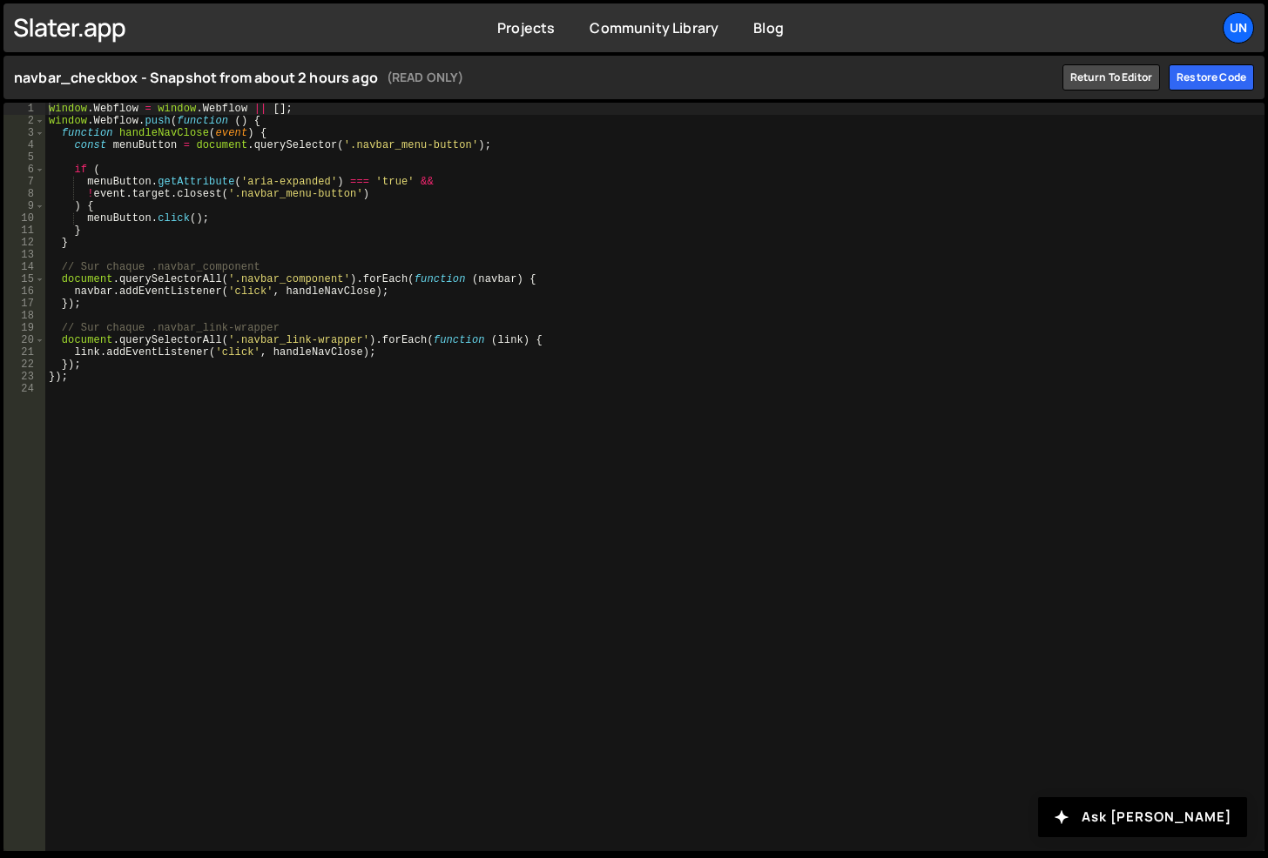
click at [384, 343] on div "window . Webflow = window . Webflow || [ ] ; window . Webflow . push ( function…" at bounding box center [654, 489] width 1219 height 773
type textarea "});"
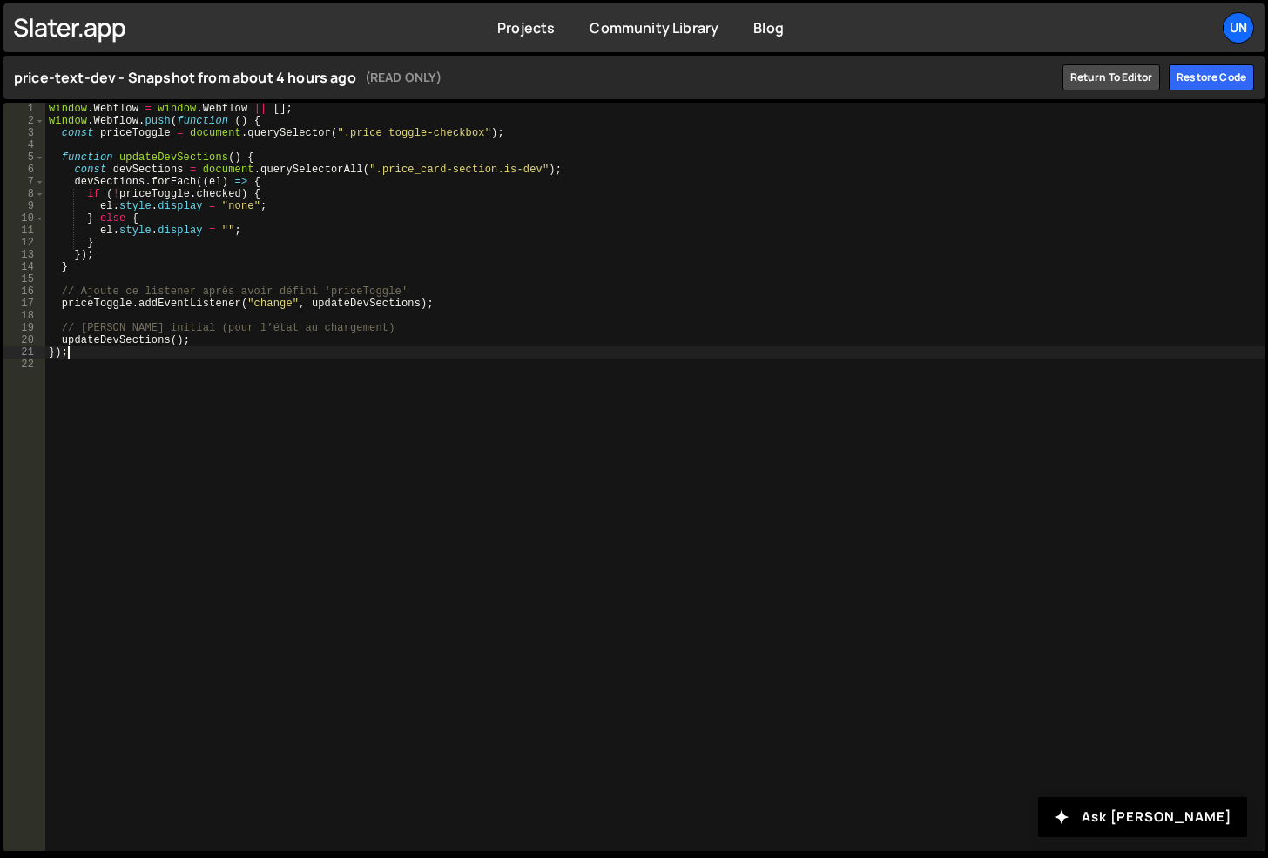
click at [547, 358] on div "window . Webflow = window . Webflow || [ ] ; window . Webflow . push ( function…" at bounding box center [654, 489] width 1219 height 773
type textarea "});"
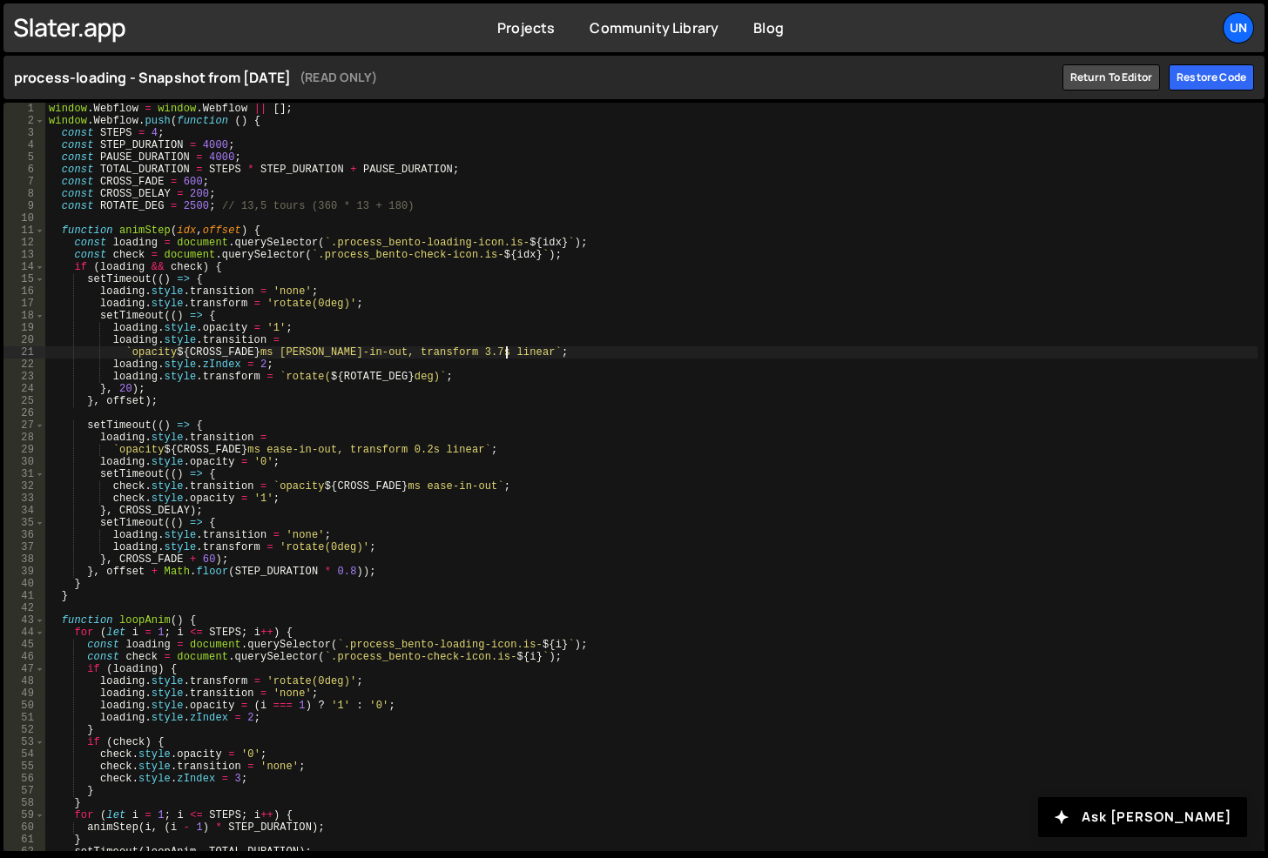
click at [553, 357] on div "window . Webflow = window . Webflow || [ ] ; window . Webflow . push ( function…" at bounding box center [651, 489] width 1212 height 773
type textarea "});"
